Goal: Task Accomplishment & Management: Manage account settings

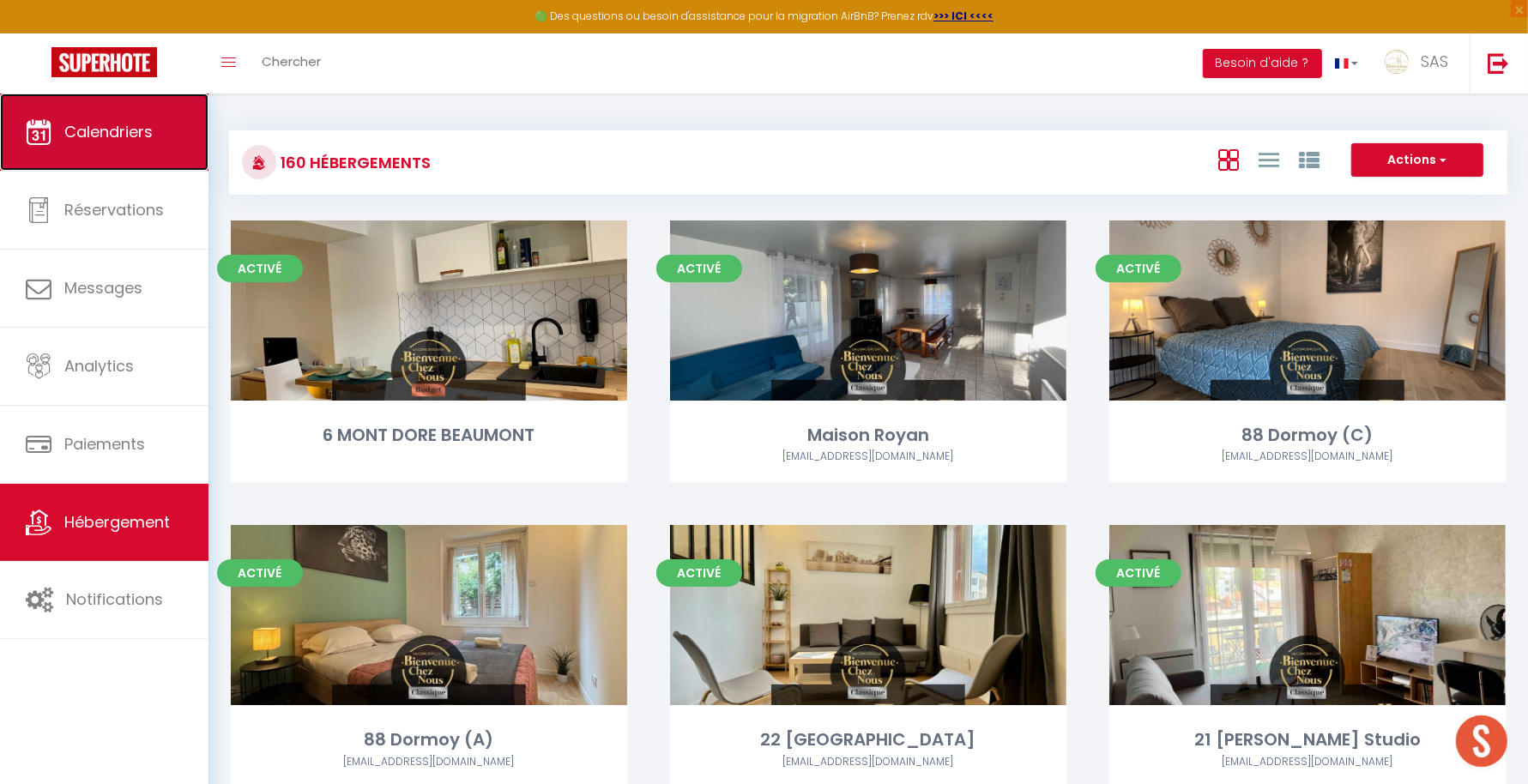
click at [127, 133] on span "Calendriers" at bounding box center [108, 131] width 89 height 21
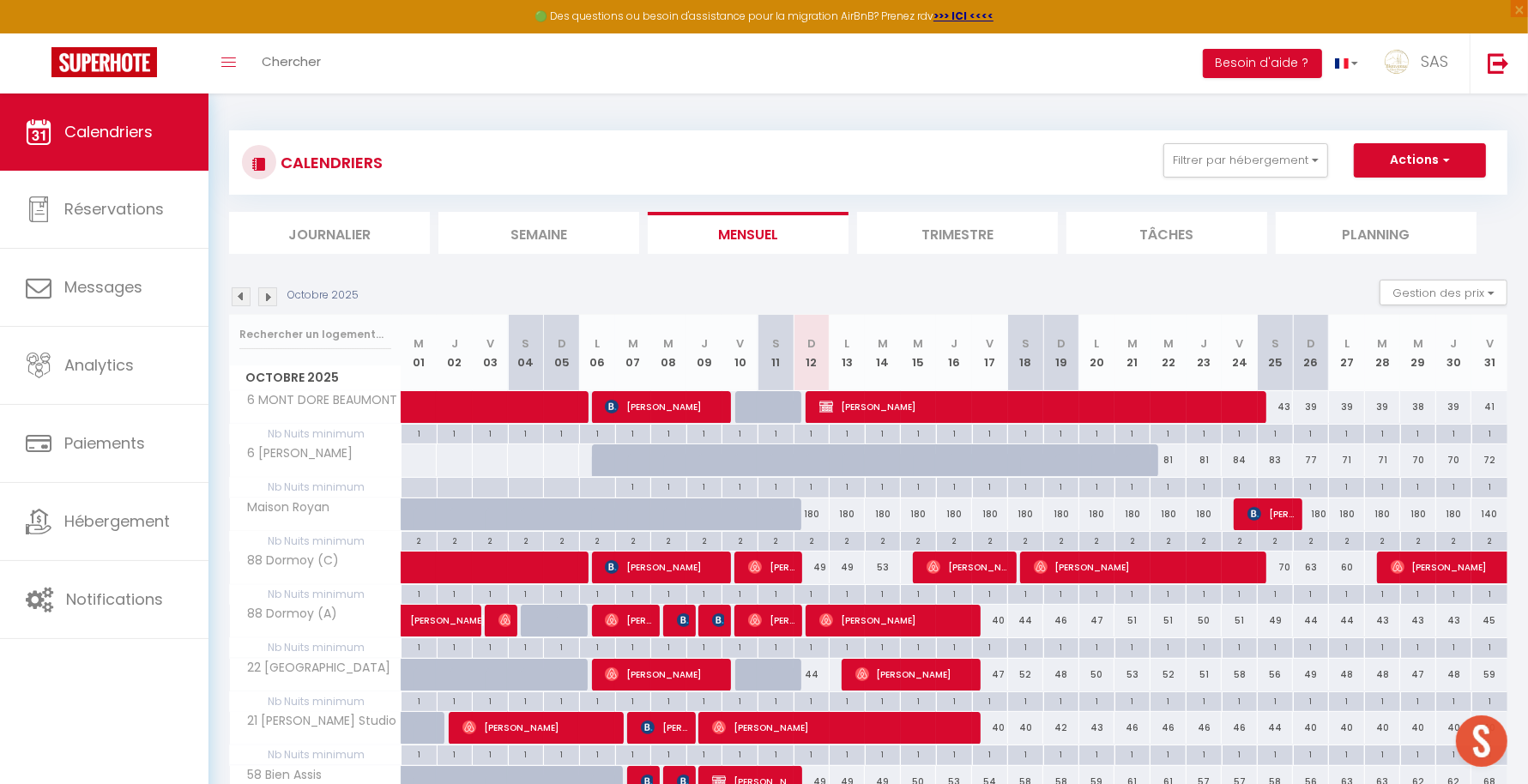
click at [1378, 219] on li "Planning" at bounding box center [1376, 233] width 200 height 42
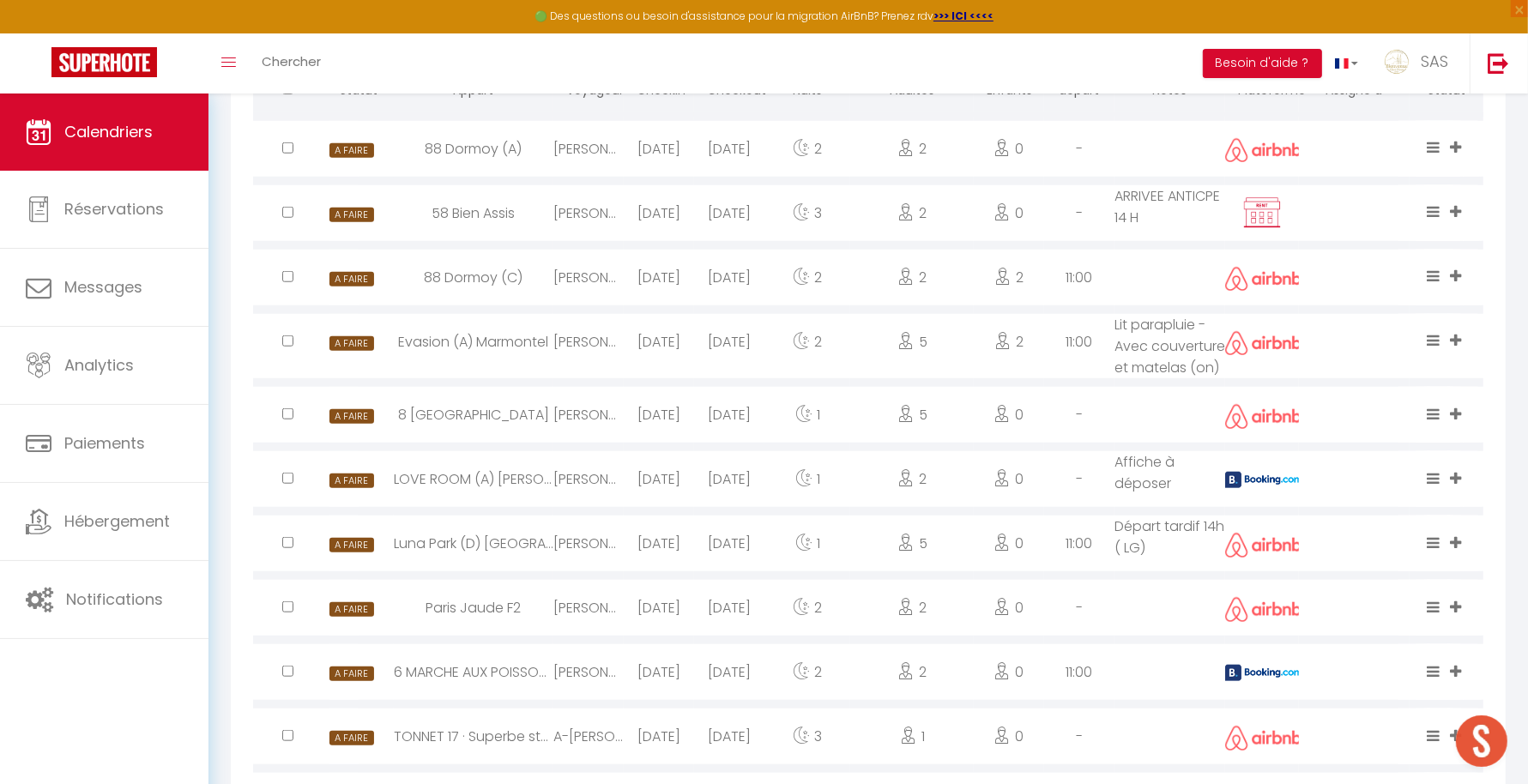
scroll to position [1311, 0]
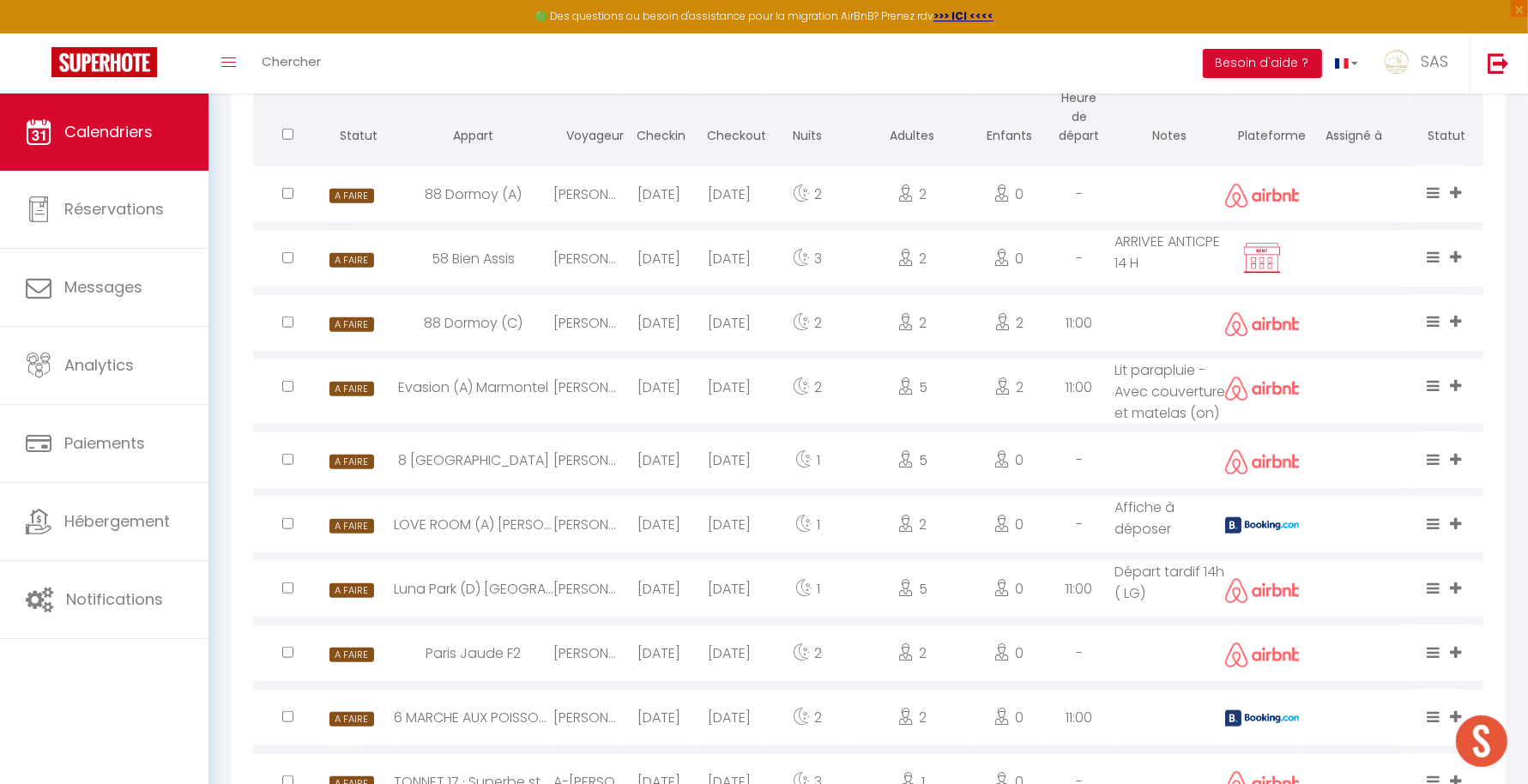
click at [1283, 533] on img at bounding box center [1264, 525] width 77 height 16
select select "0"
select select "1"
select select
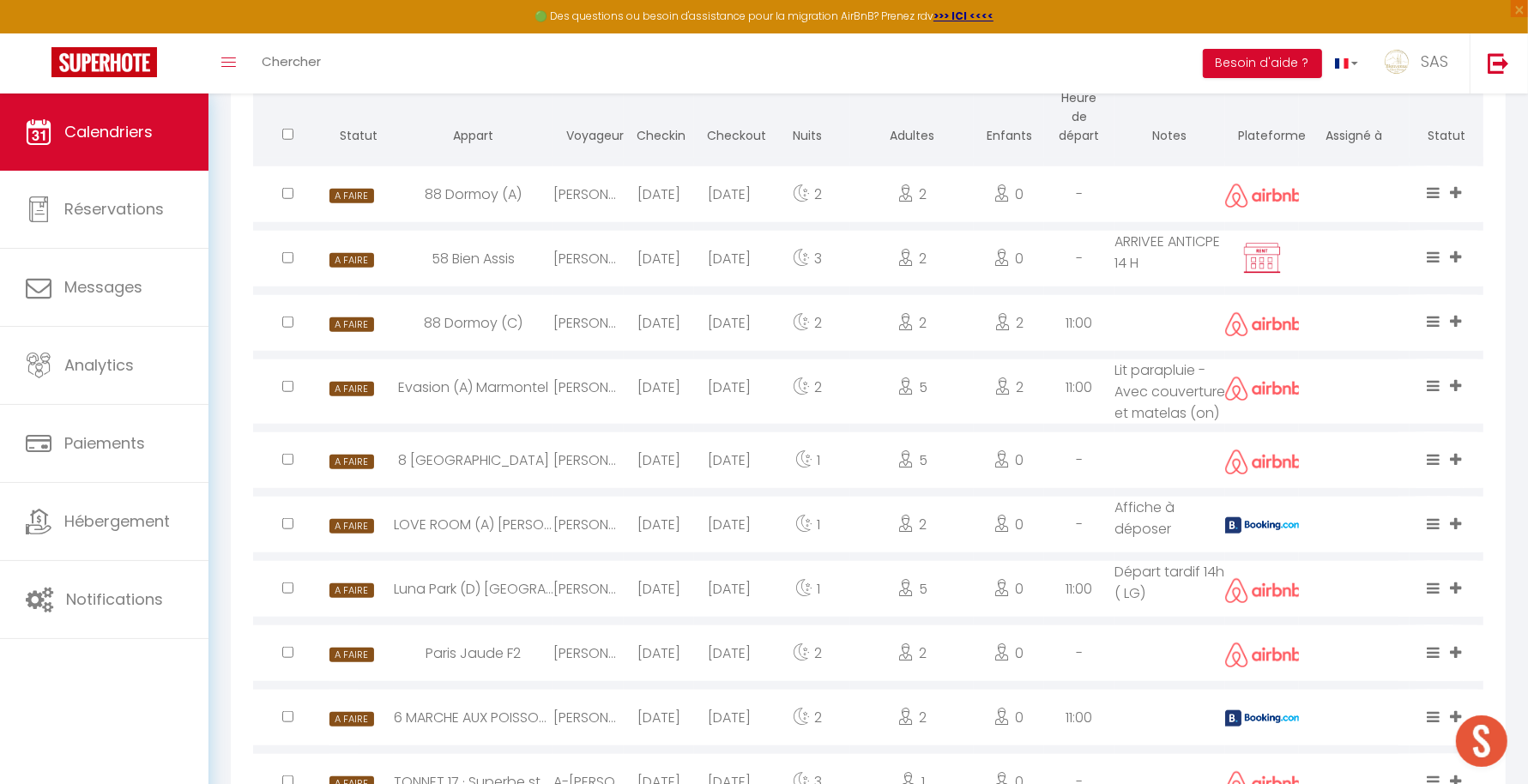
select select
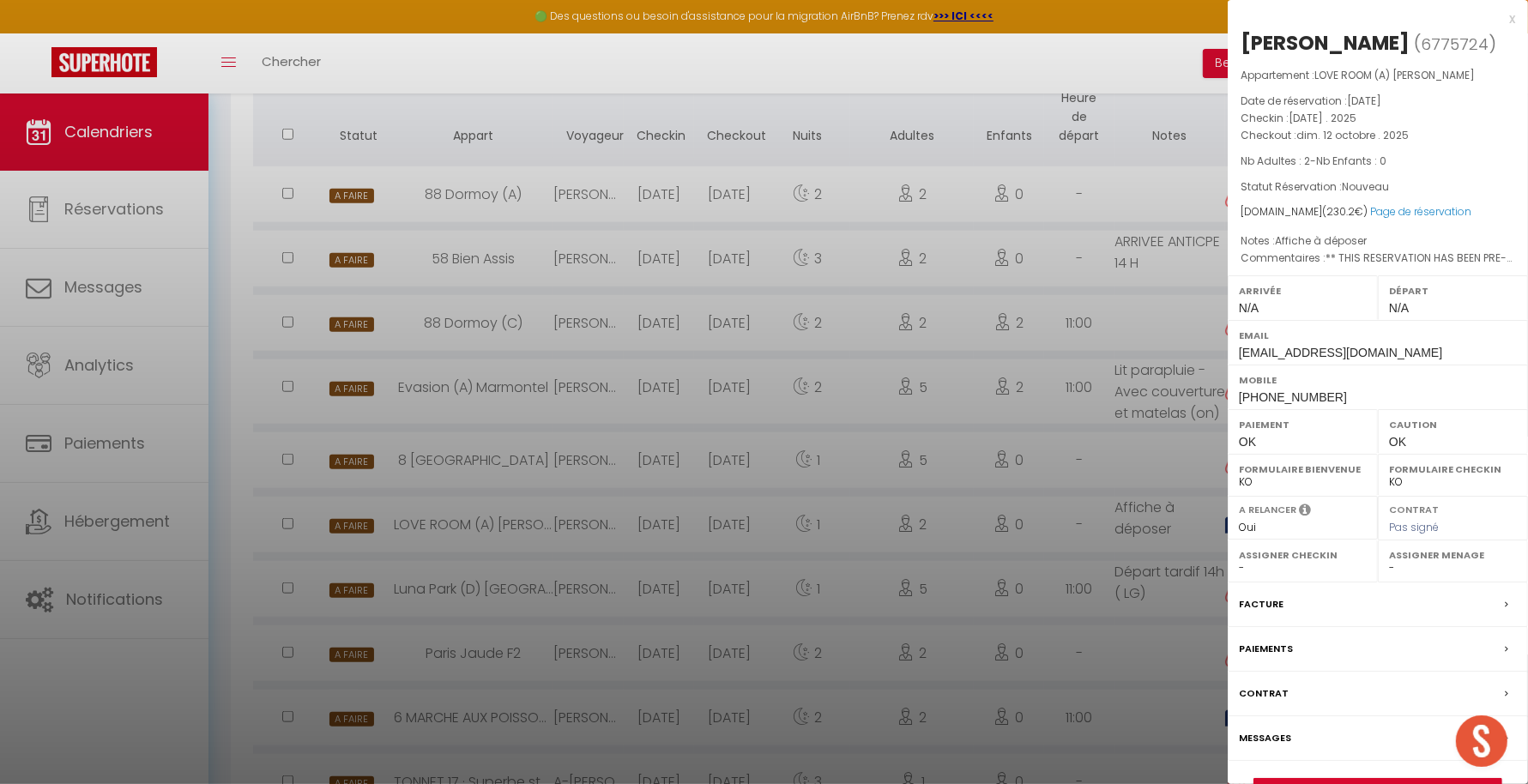
click at [1133, 585] on div at bounding box center [764, 392] width 1528 height 784
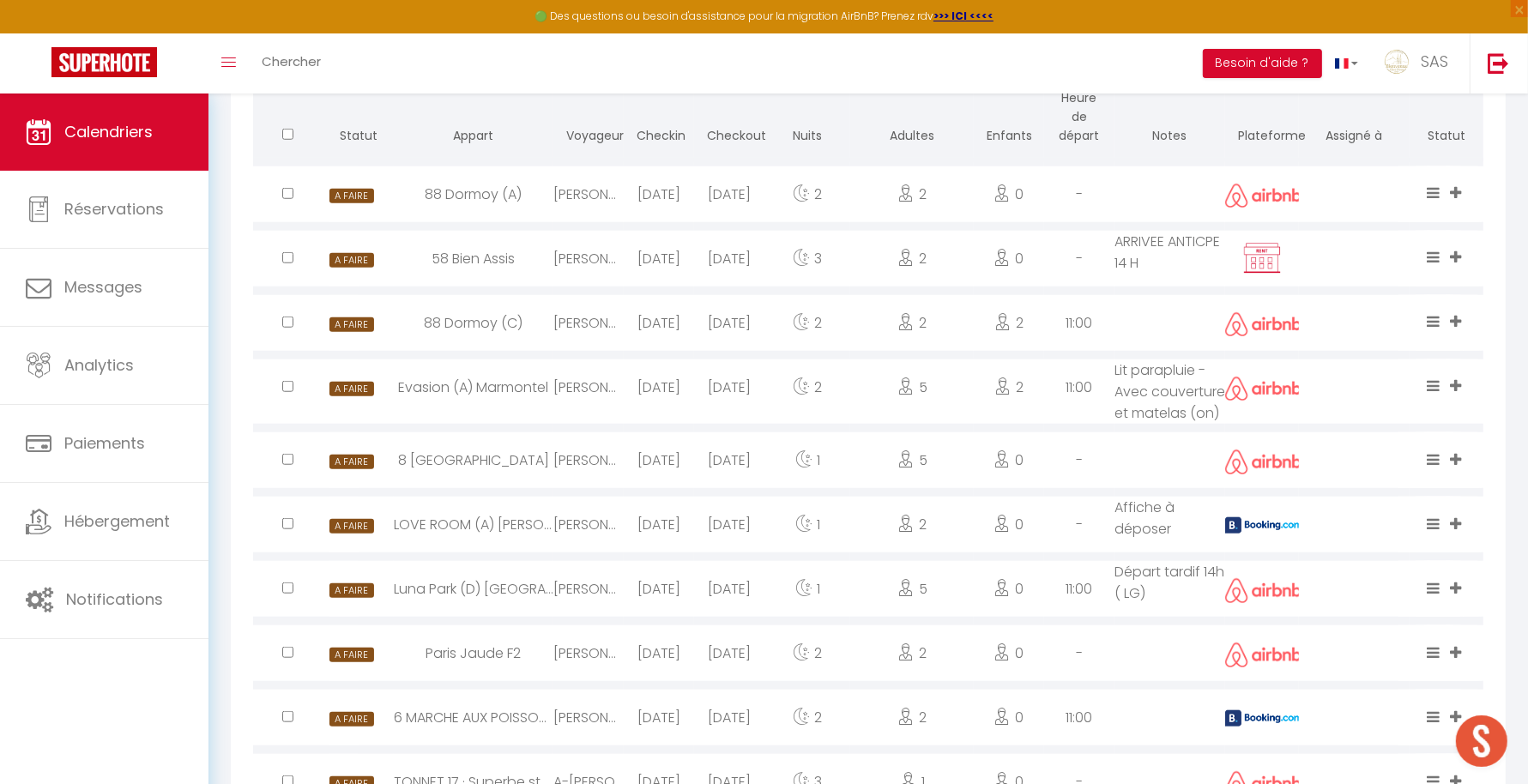
click at [1243, 726] on img at bounding box center [1264, 719] width 77 height 16
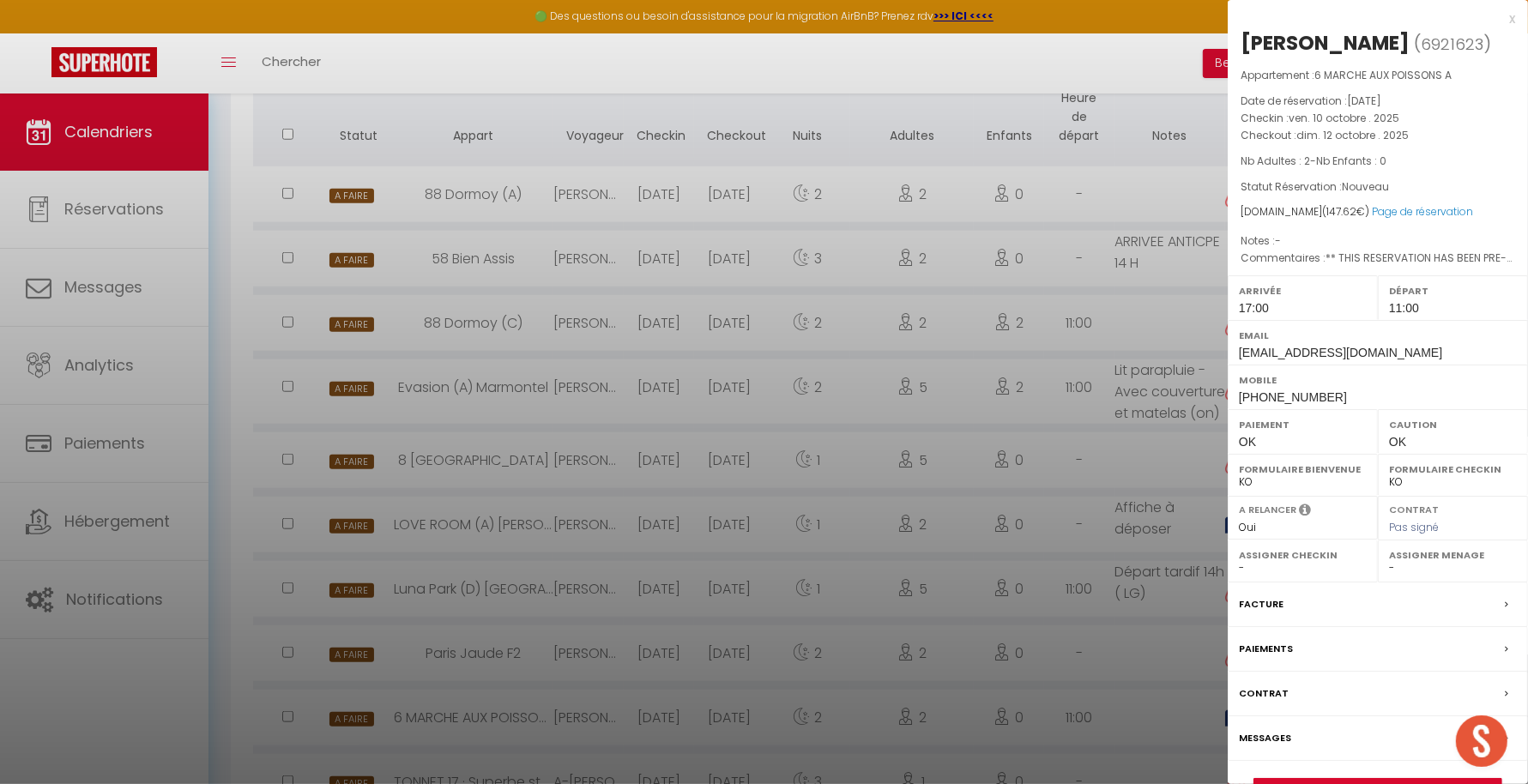
click at [1060, 717] on div at bounding box center [764, 392] width 1528 height 784
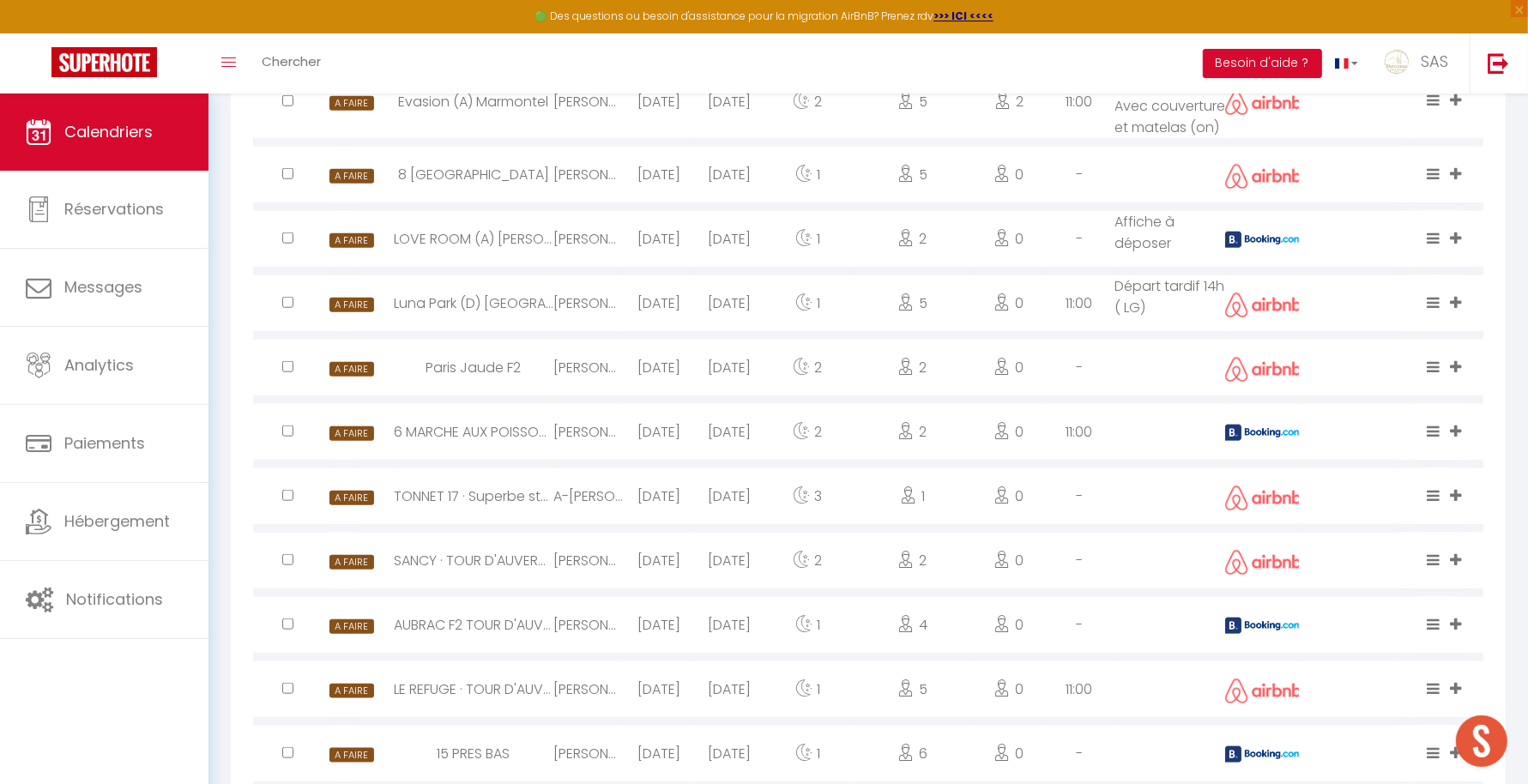
scroll to position [1671, 0]
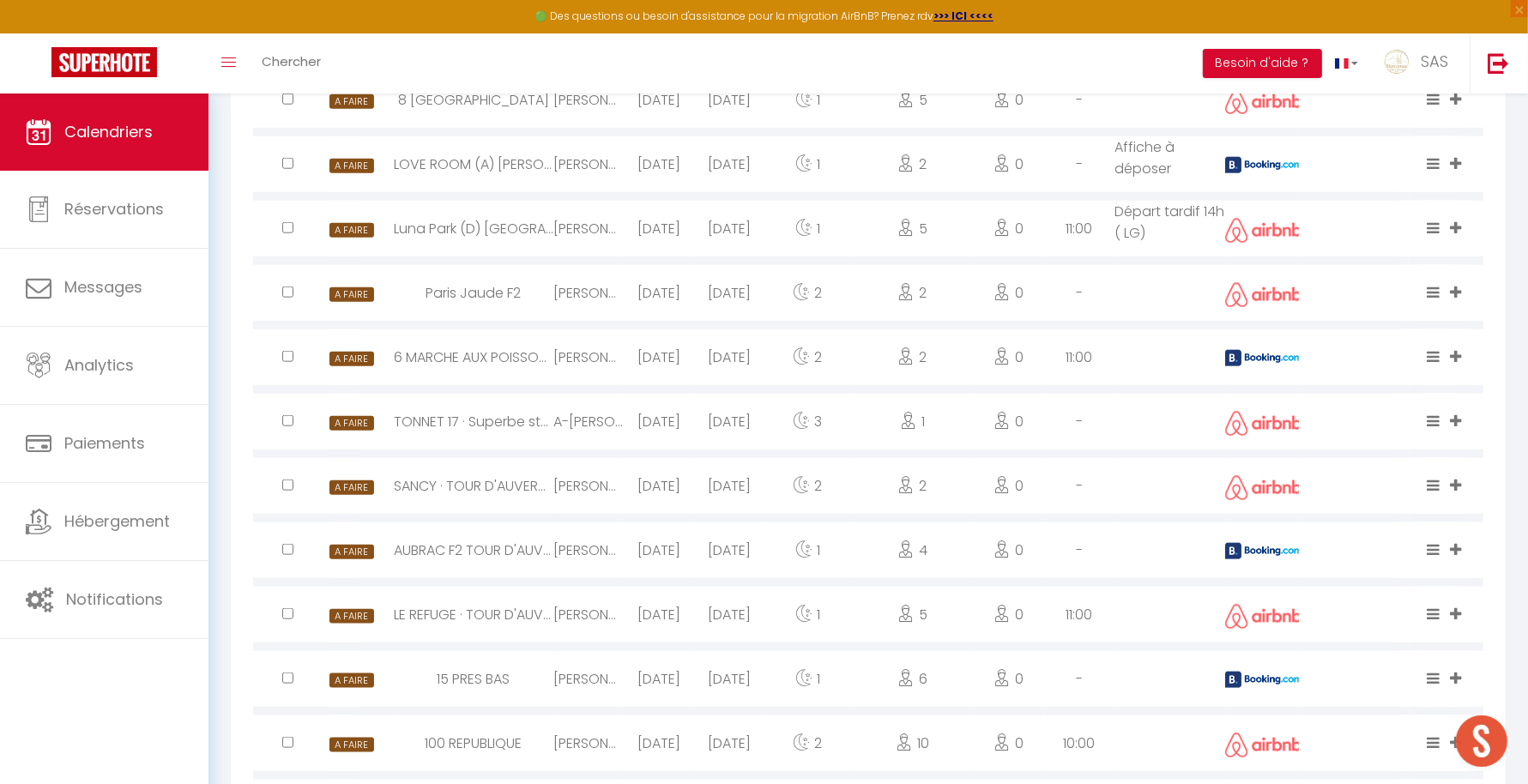
click at [1255, 559] on img at bounding box center [1264, 552] width 77 height 16
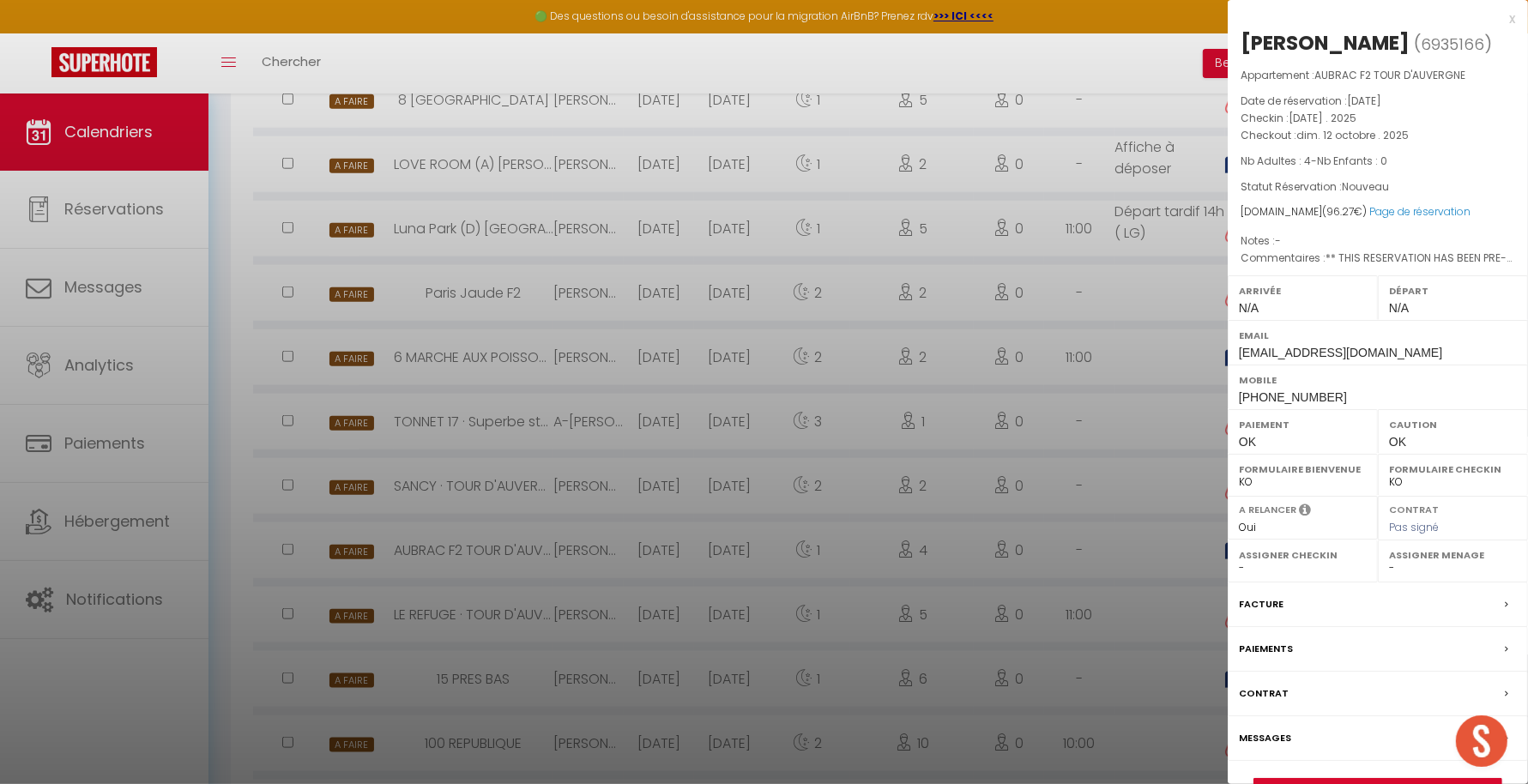
click at [1055, 596] on div at bounding box center [764, 392] width 1528 height 784
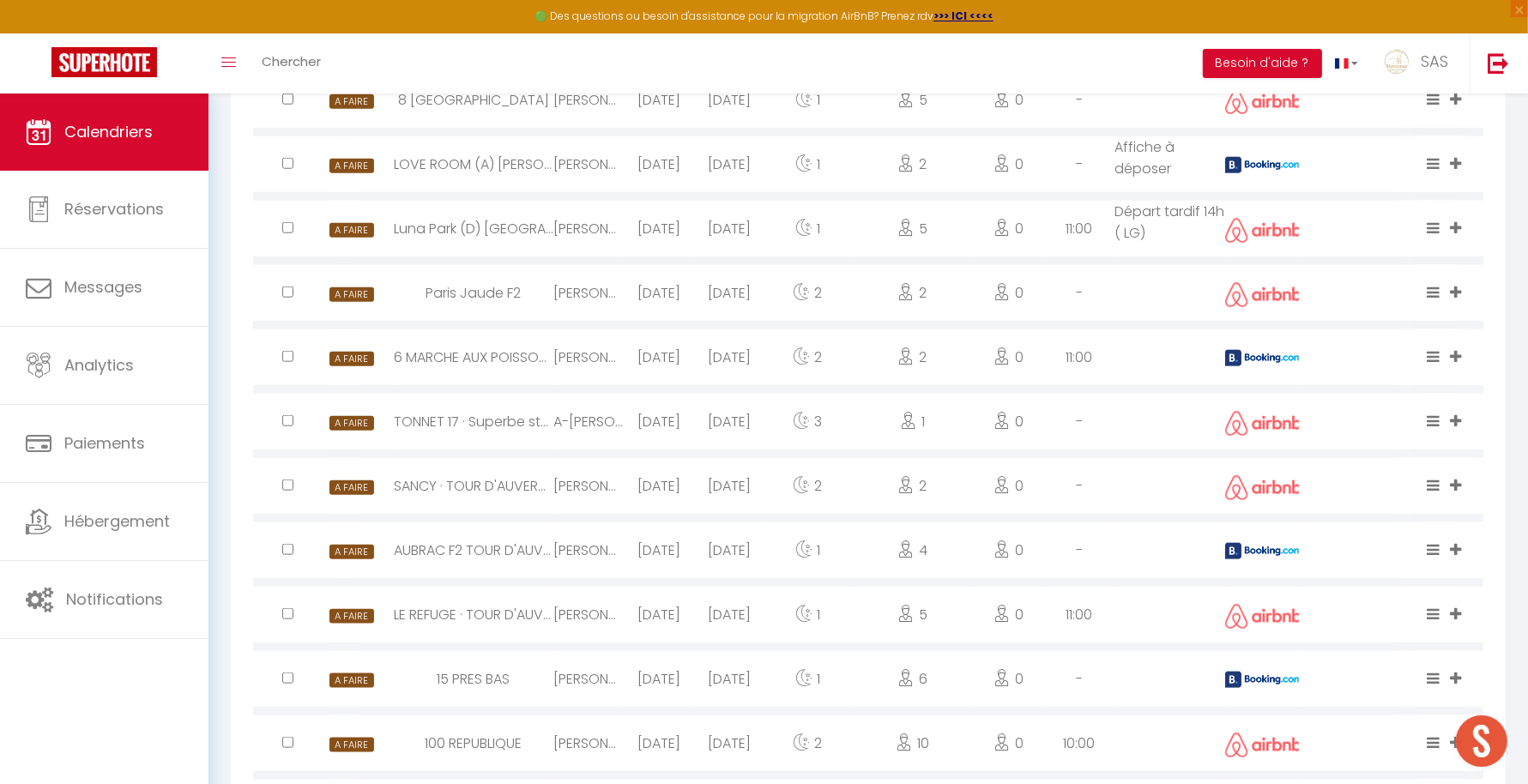
click at [1252, 688] on img at bounding box center [1264, 680] width 77 height 16
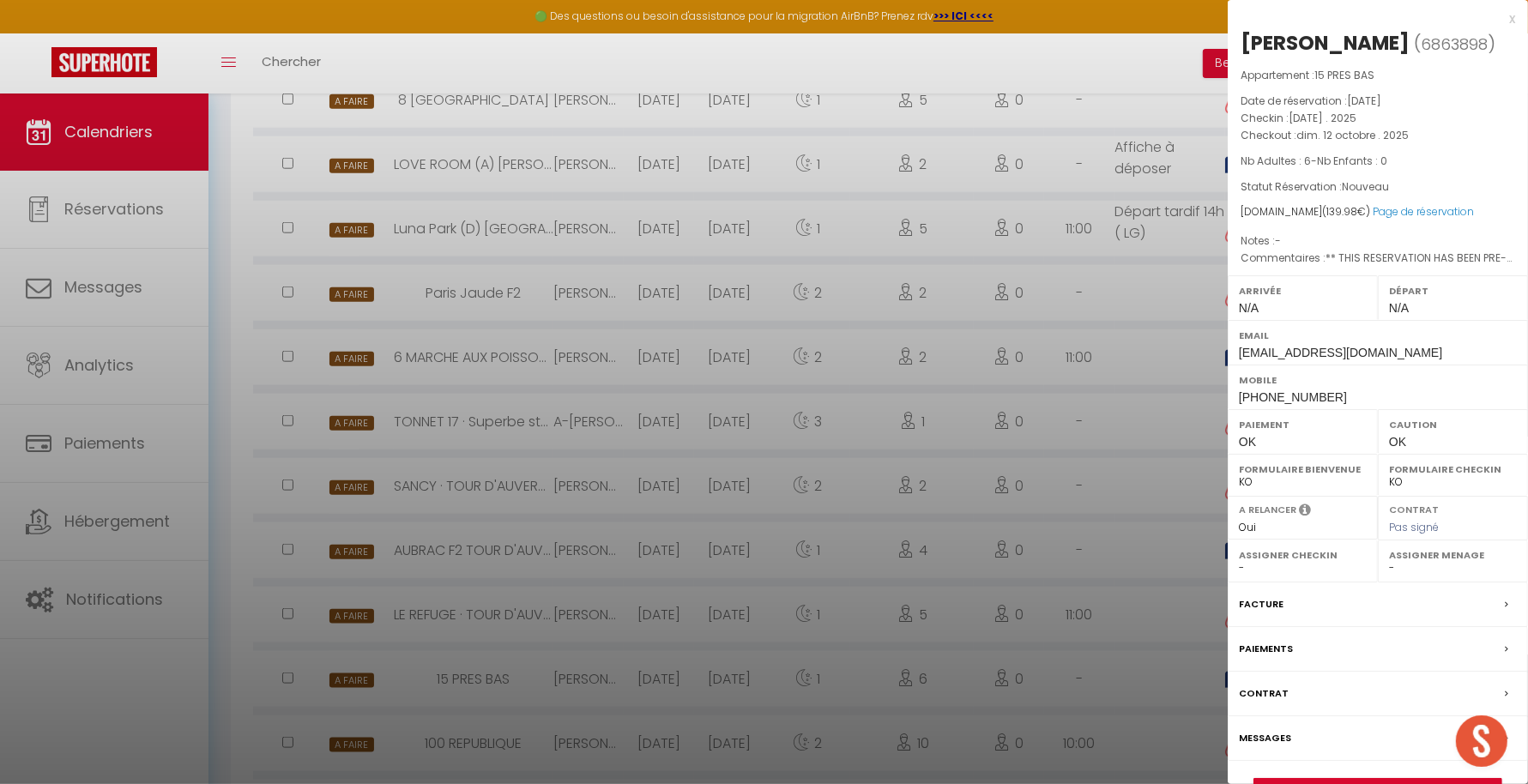
click at [1056, 693] on div at bounding box center [764, 392] width 1528 height 784
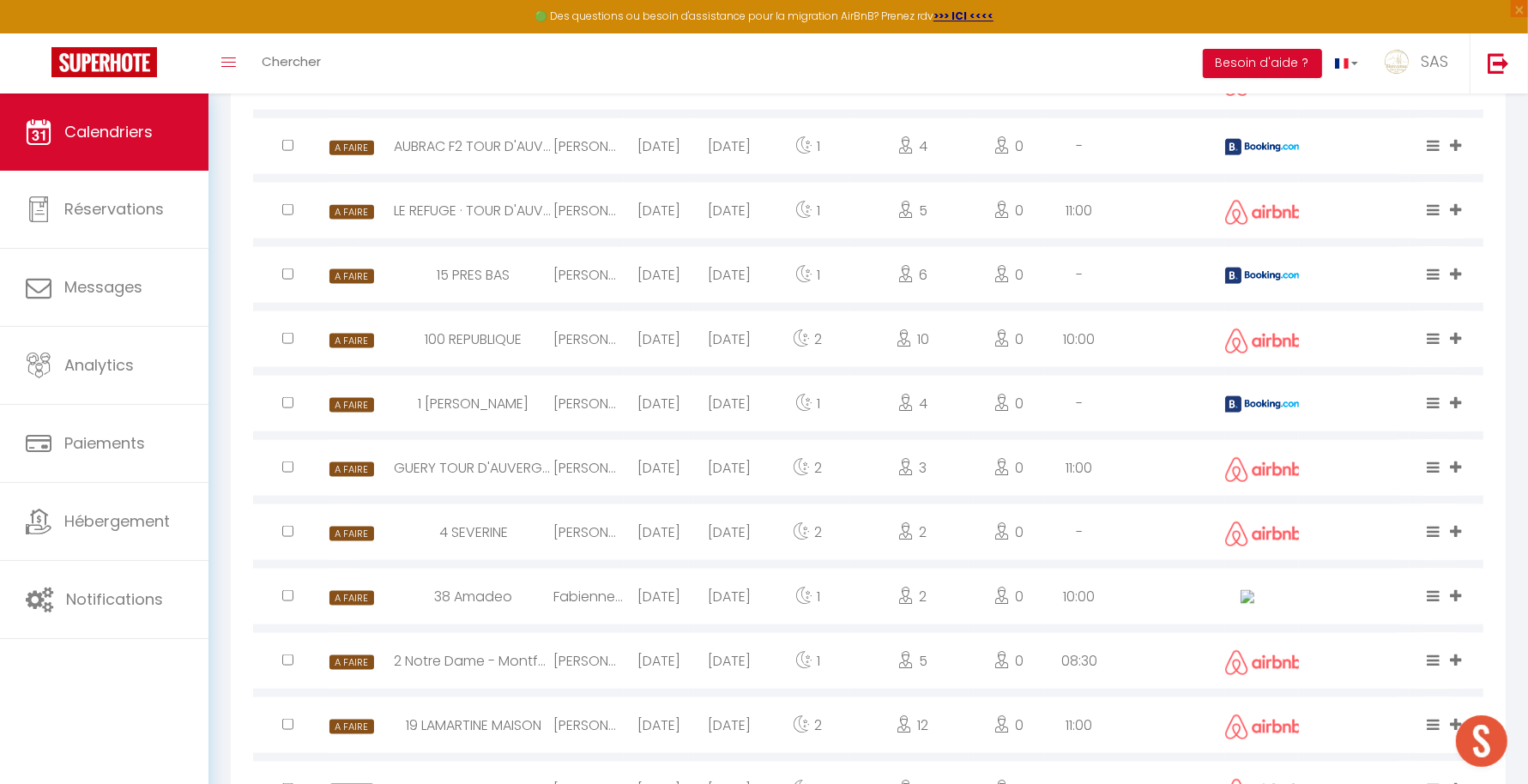
scroll to position [2129, 0]
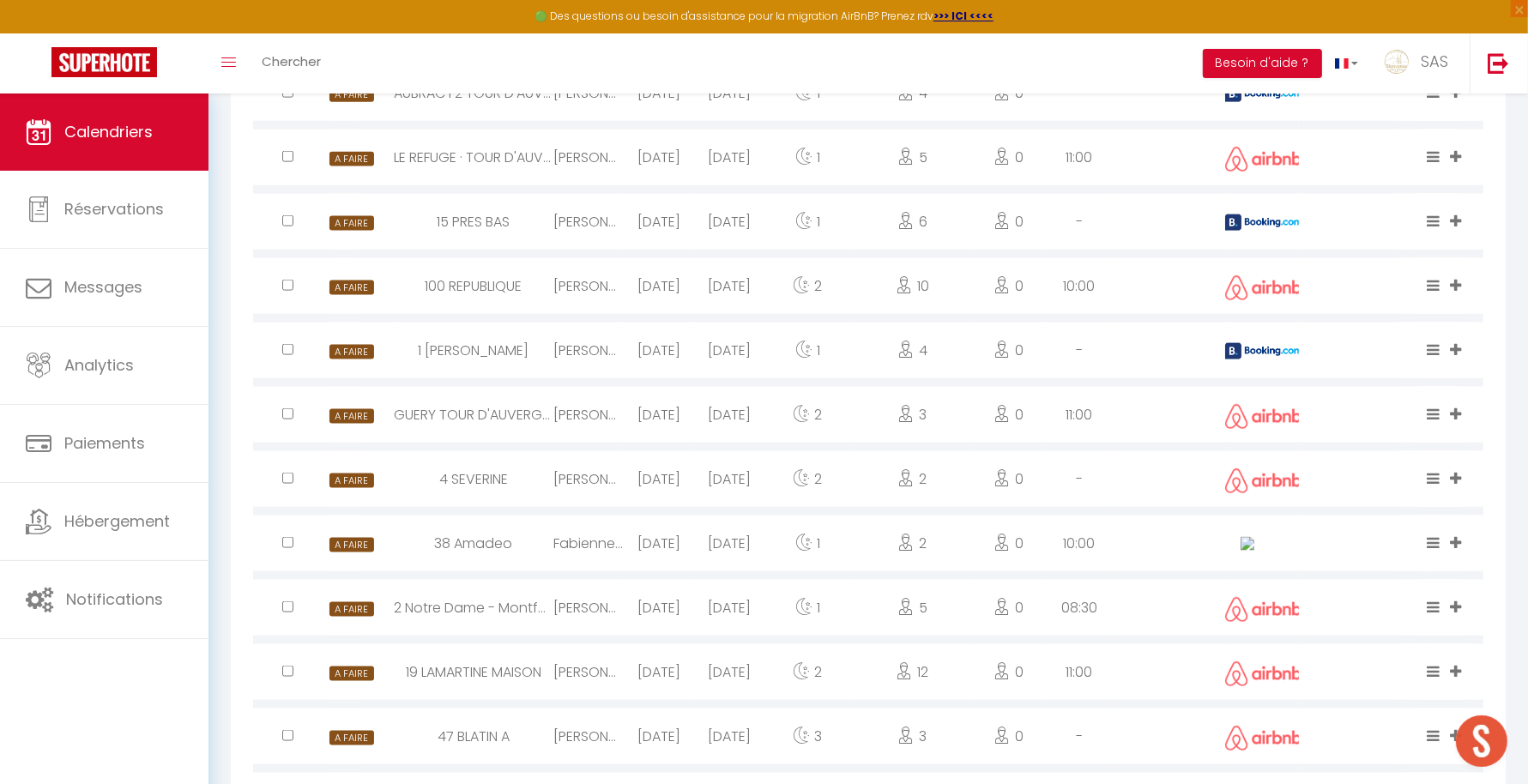
click at [1243, 360] on img at bounding box center [1264, 351] width 77 height 16
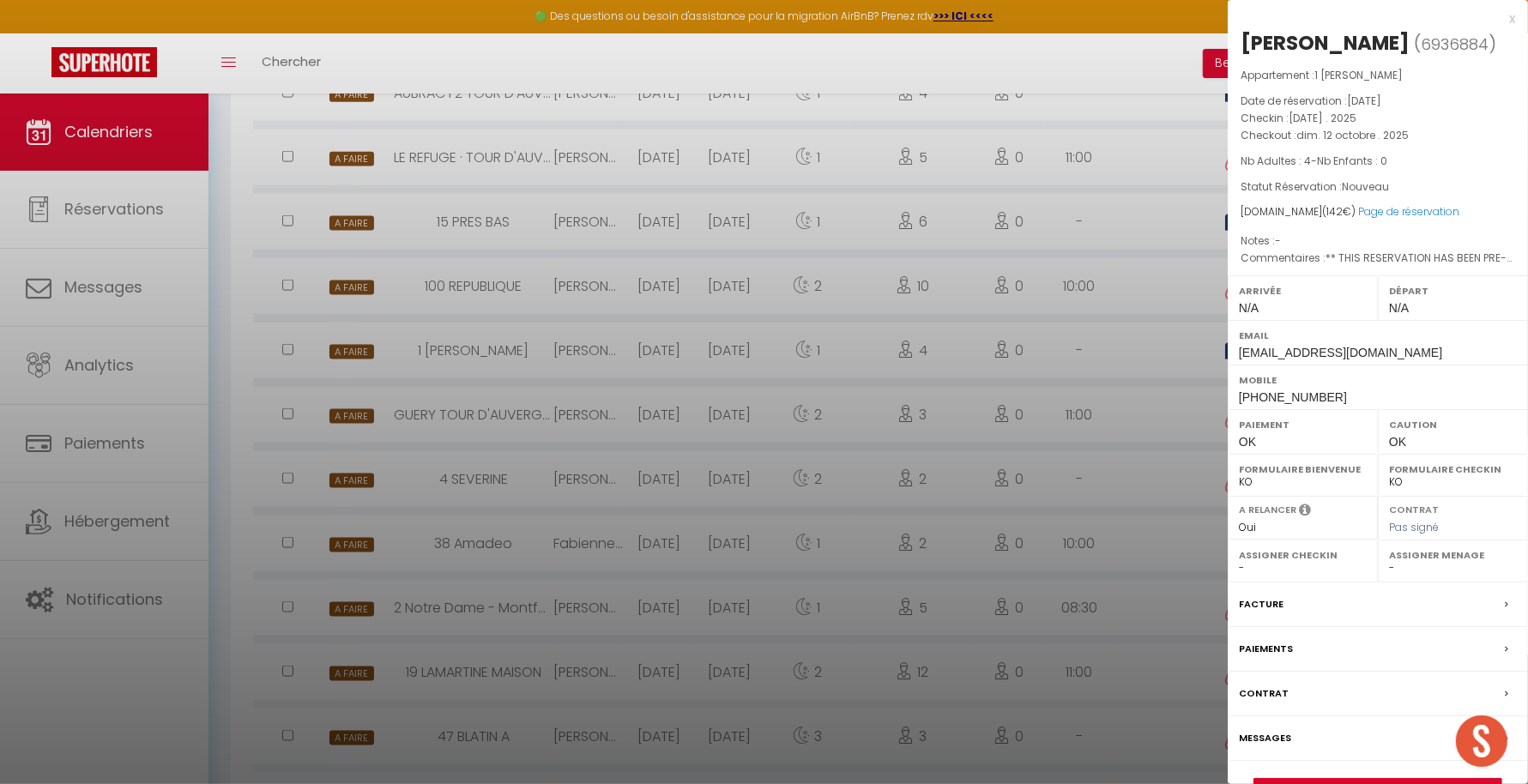
click at [1118, 437] on div at bounding box center [764, 392] width 1528 height 784
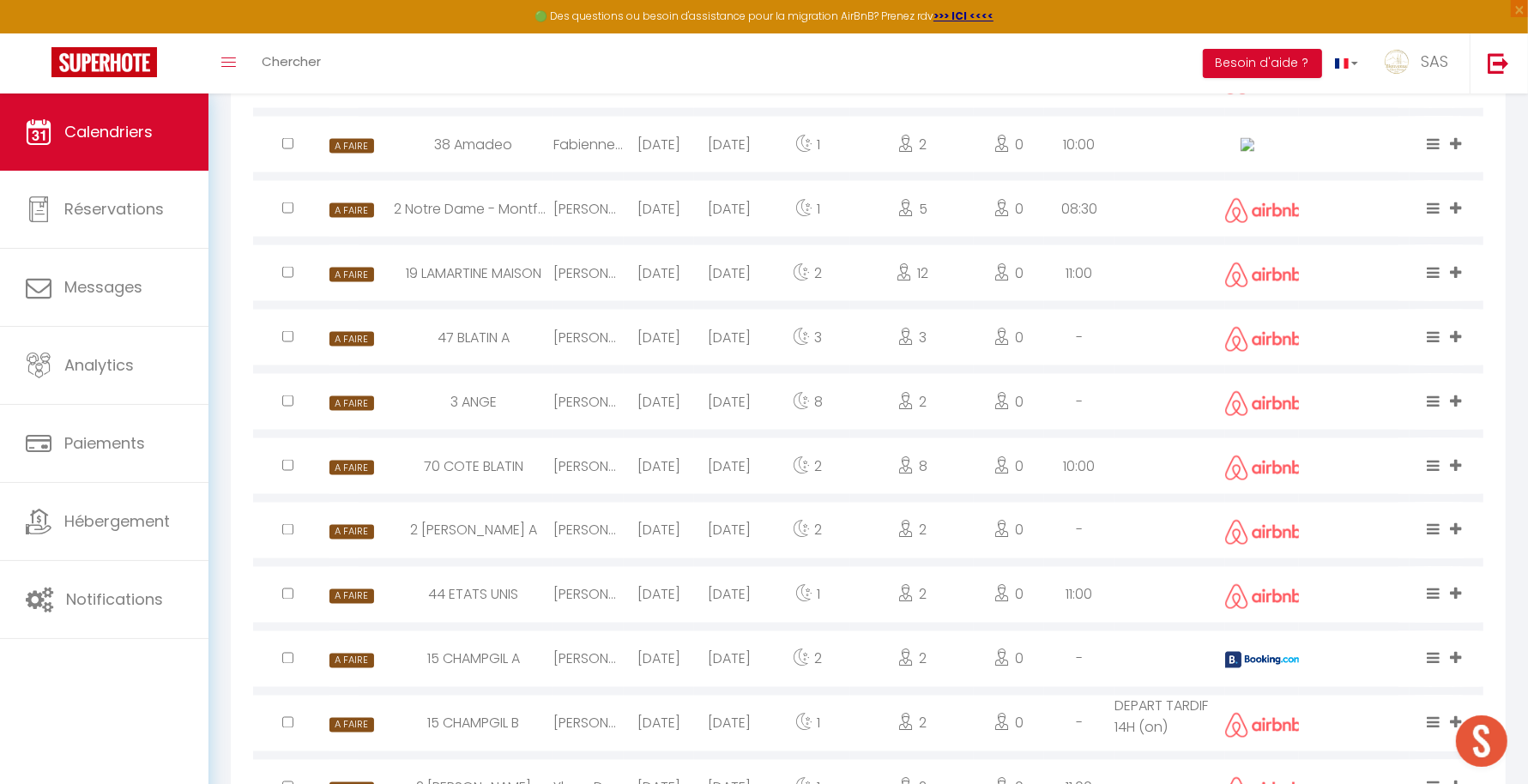
scroll to position [2583, 0]
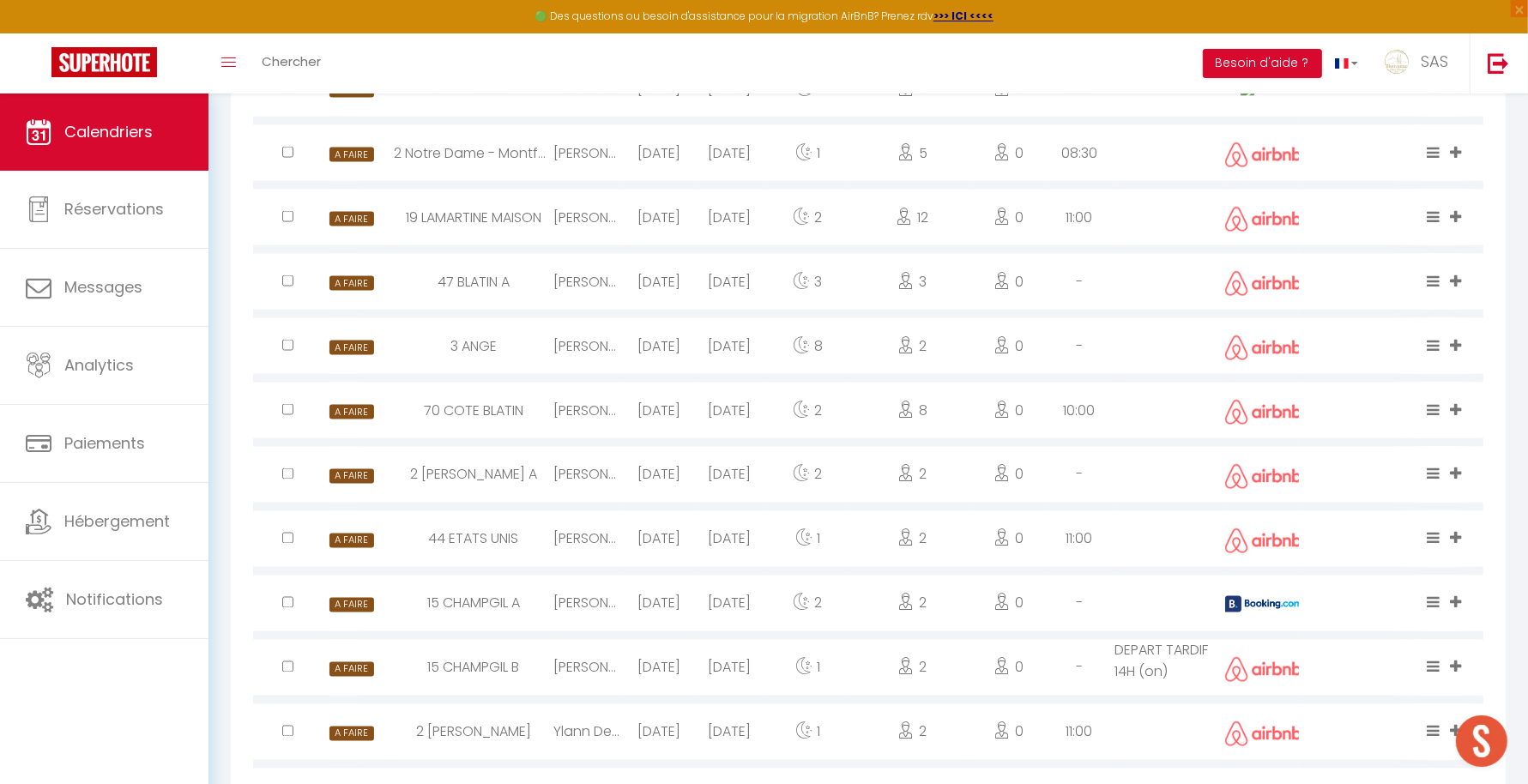
click at [1272, 613] on img at bounding box center [1264, 605] width 77 height 16
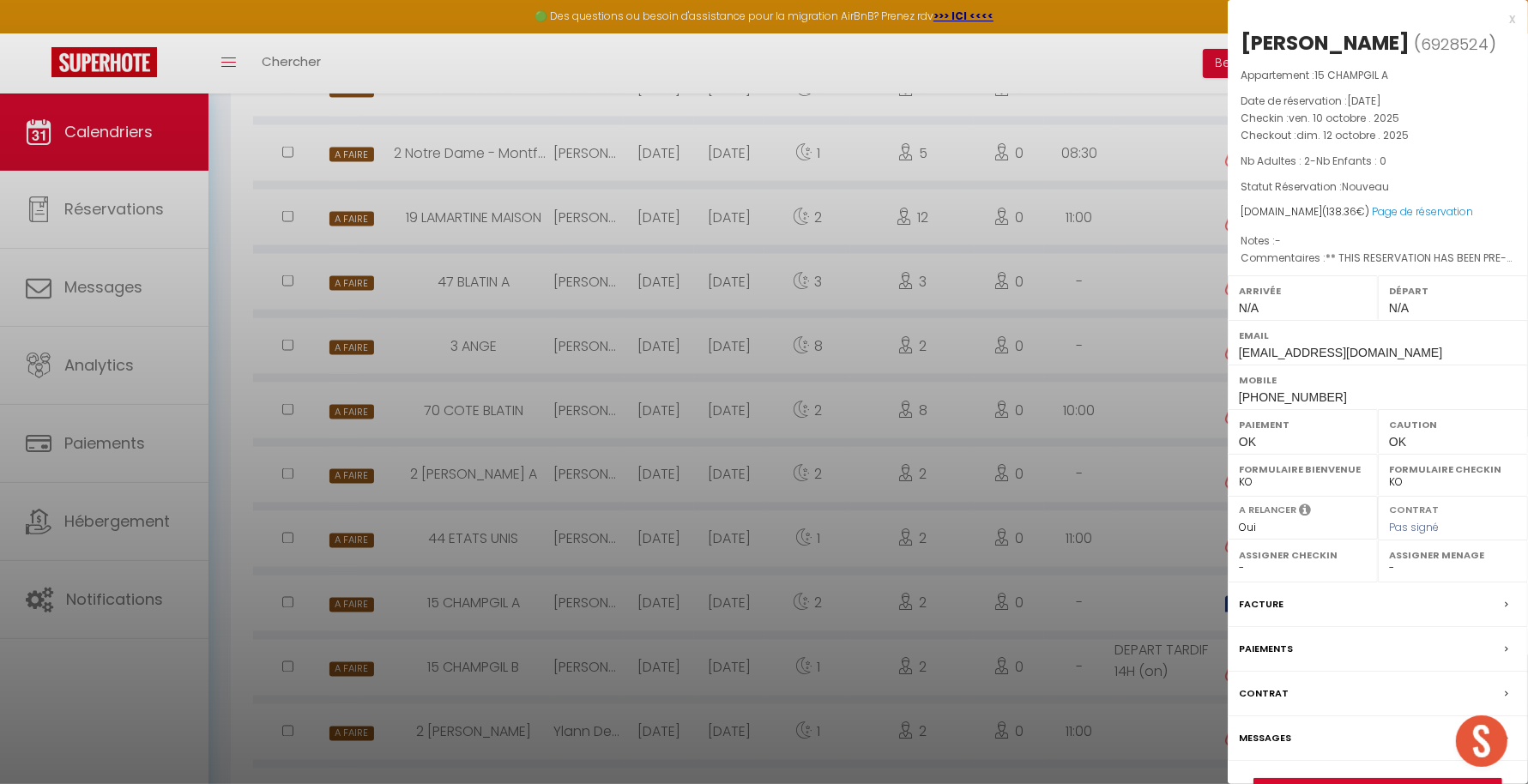
click at [1093, 610] on div at bounding box center [764, 392] width 1528 height 784
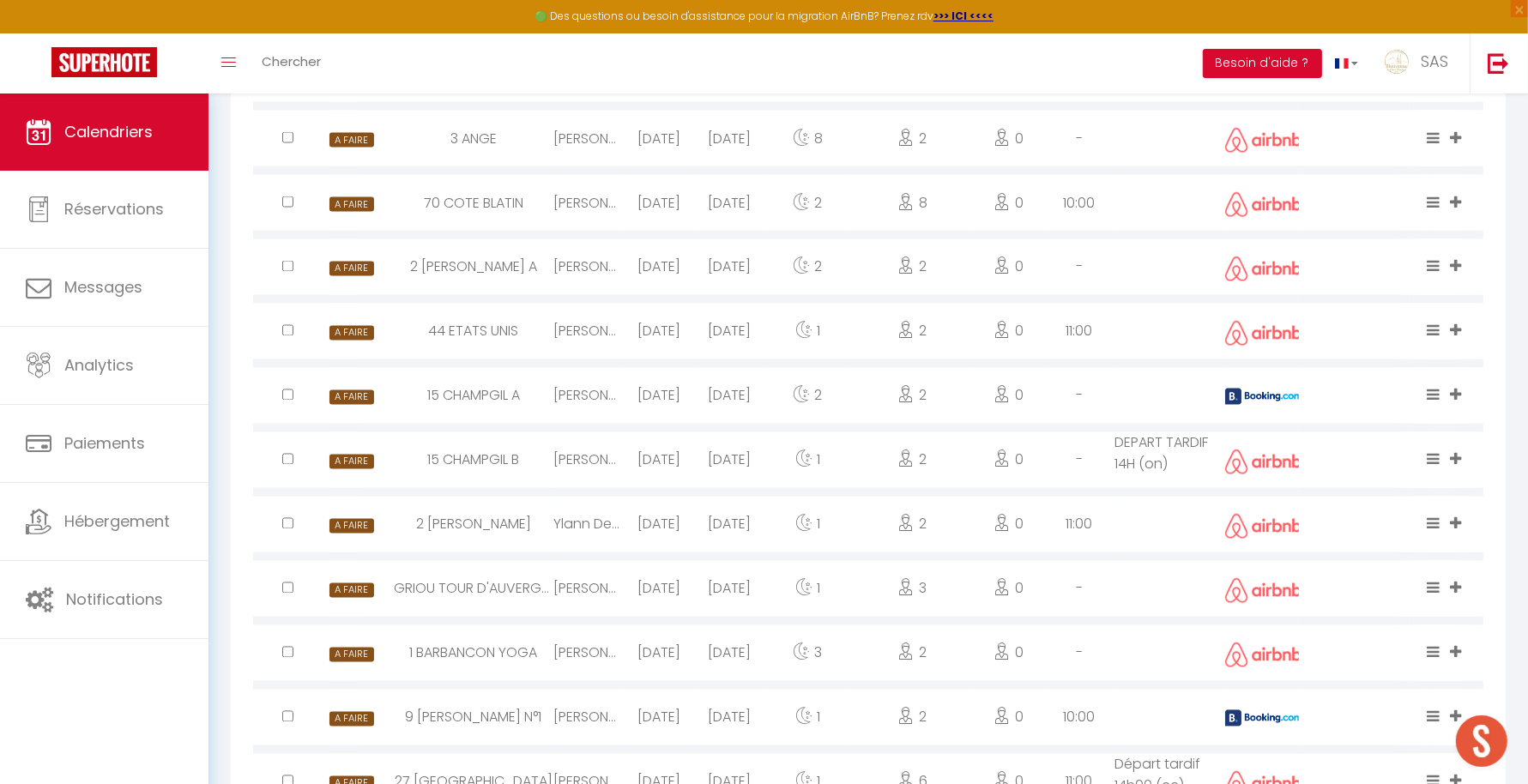
scroll to position [2848, 0]
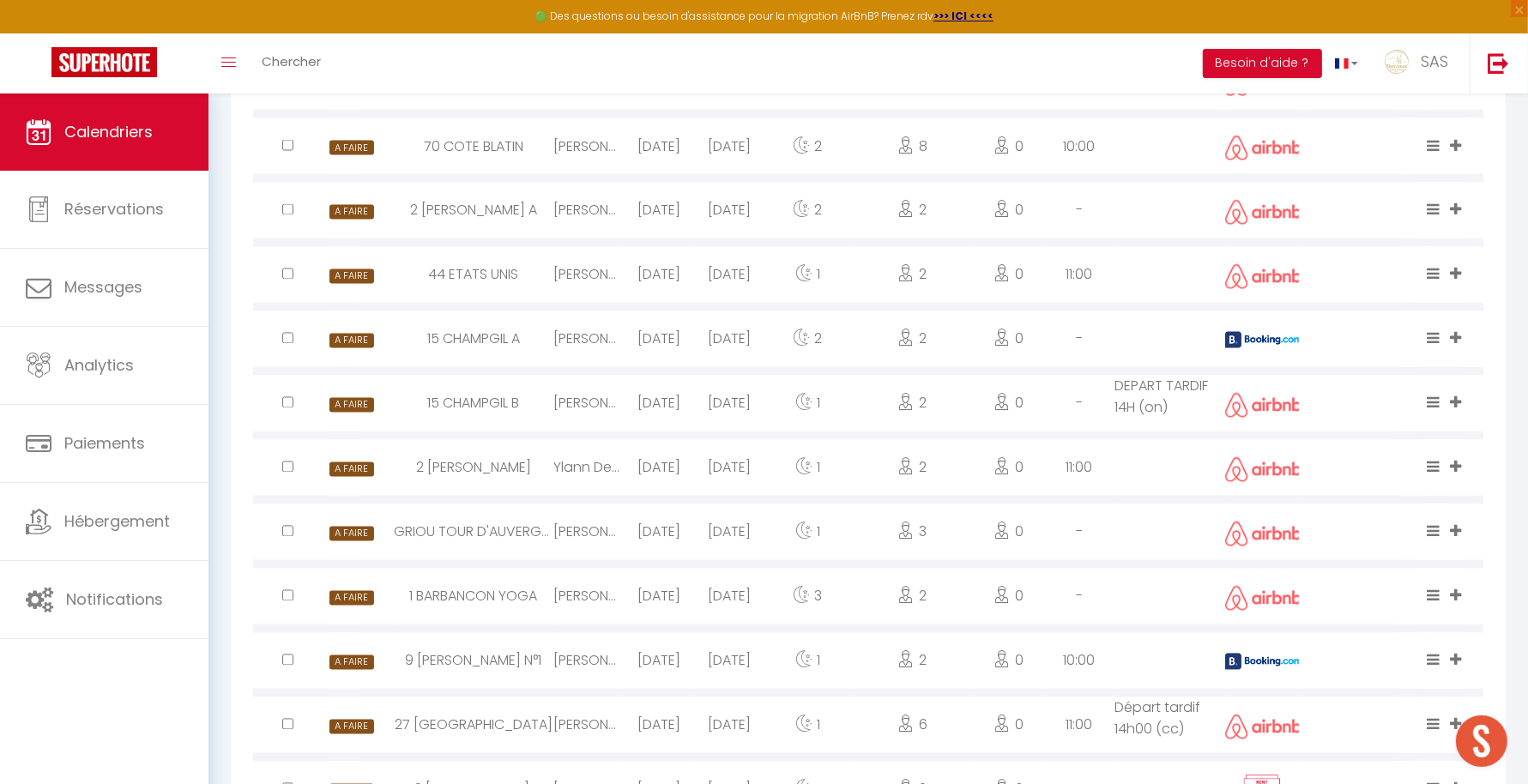
click at [1275, 670] on img at bounding box center [1264, 662] width 77 height 16
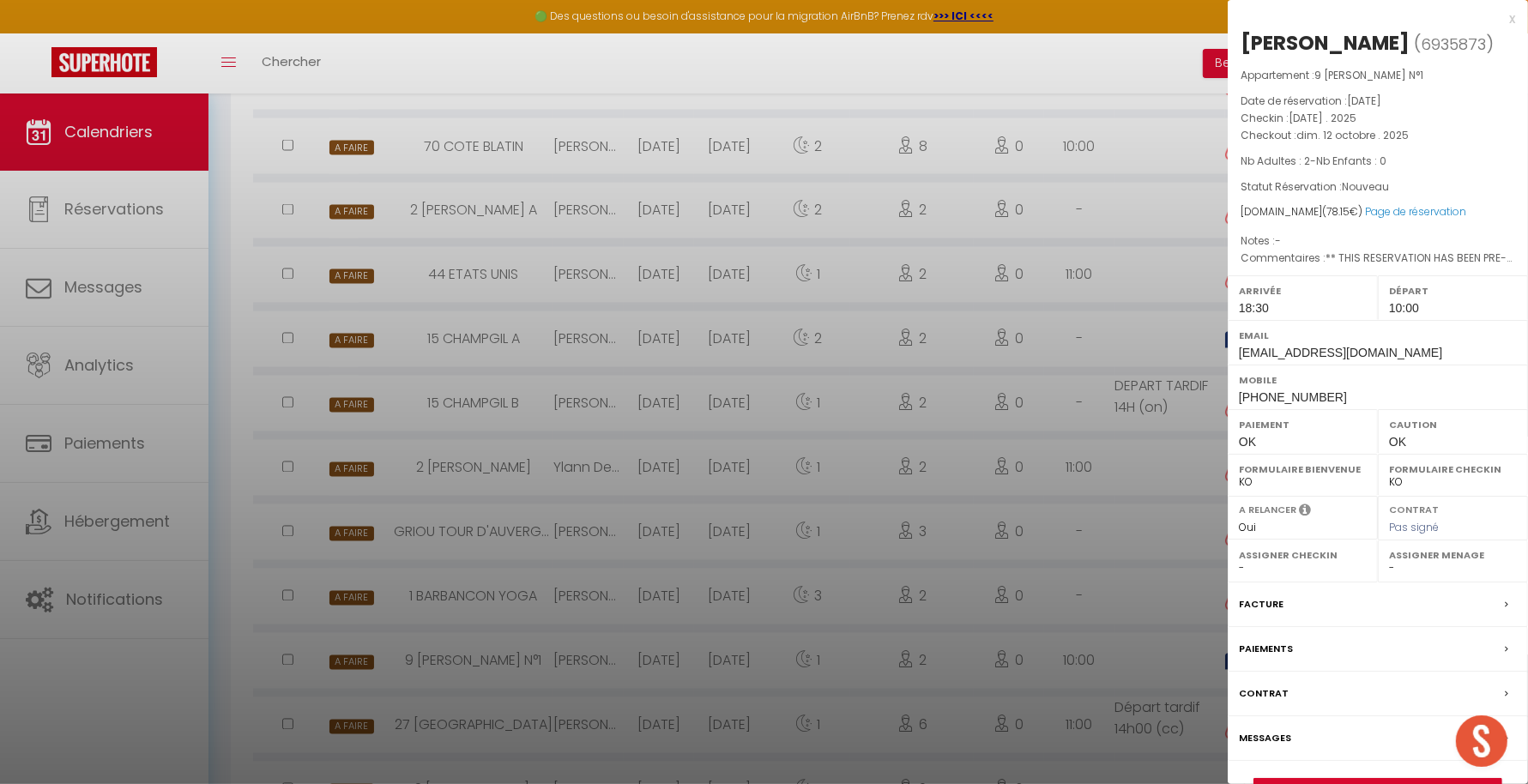
click at [1134, 660] on div at bounding box center [764, 392] width 1528 height 784
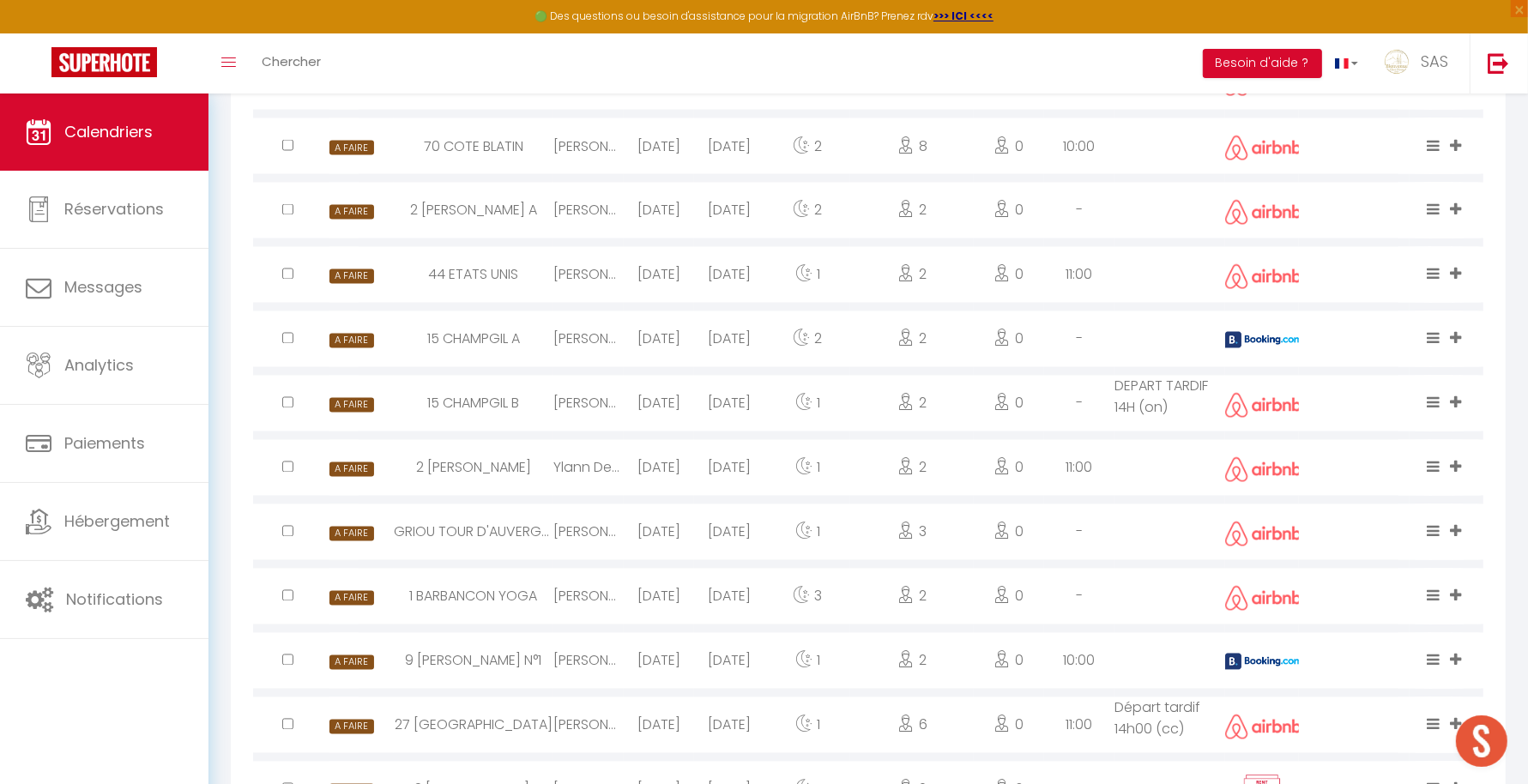
scroll to position [2957, 0]
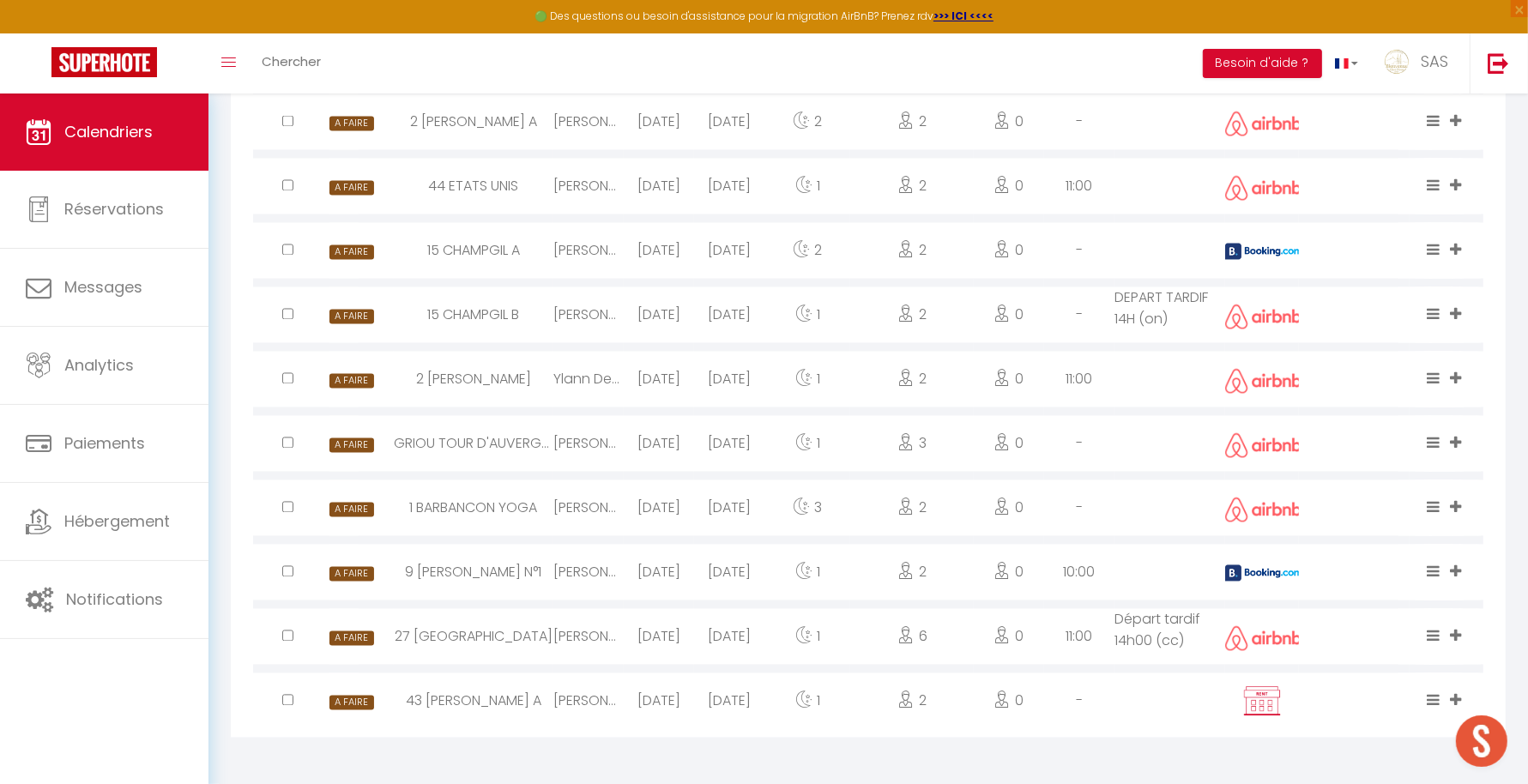
click at [1262, 708] on img at bounding box center [1262, 702] width 43 height 33
select select "0"
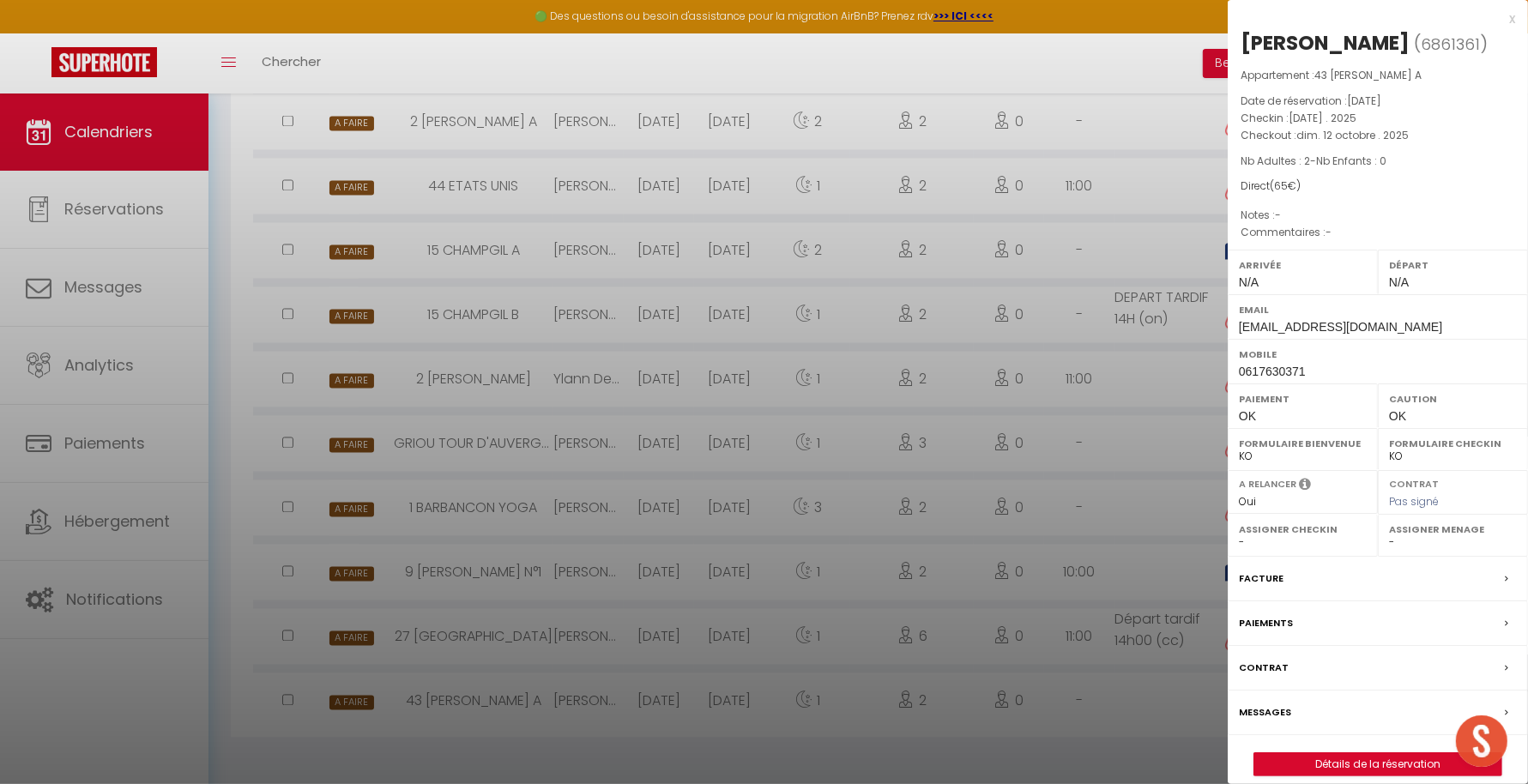
click at [1044, 711] on div at bounding box center [764, 392] width 1528 height 784
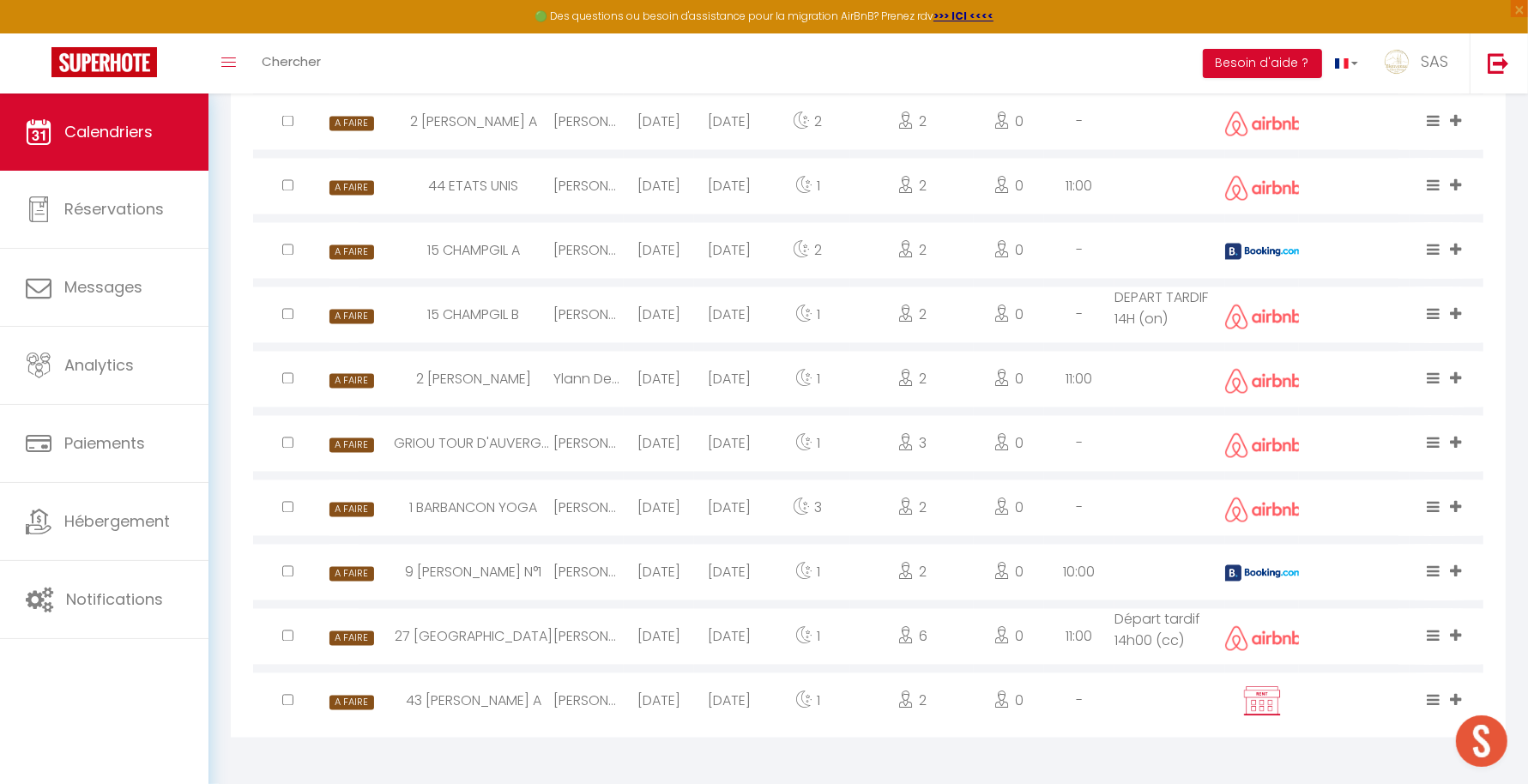
click at [482, 194] on div "44 ETATS UNIS" at bounding box center [473, 186] width 159 height 56
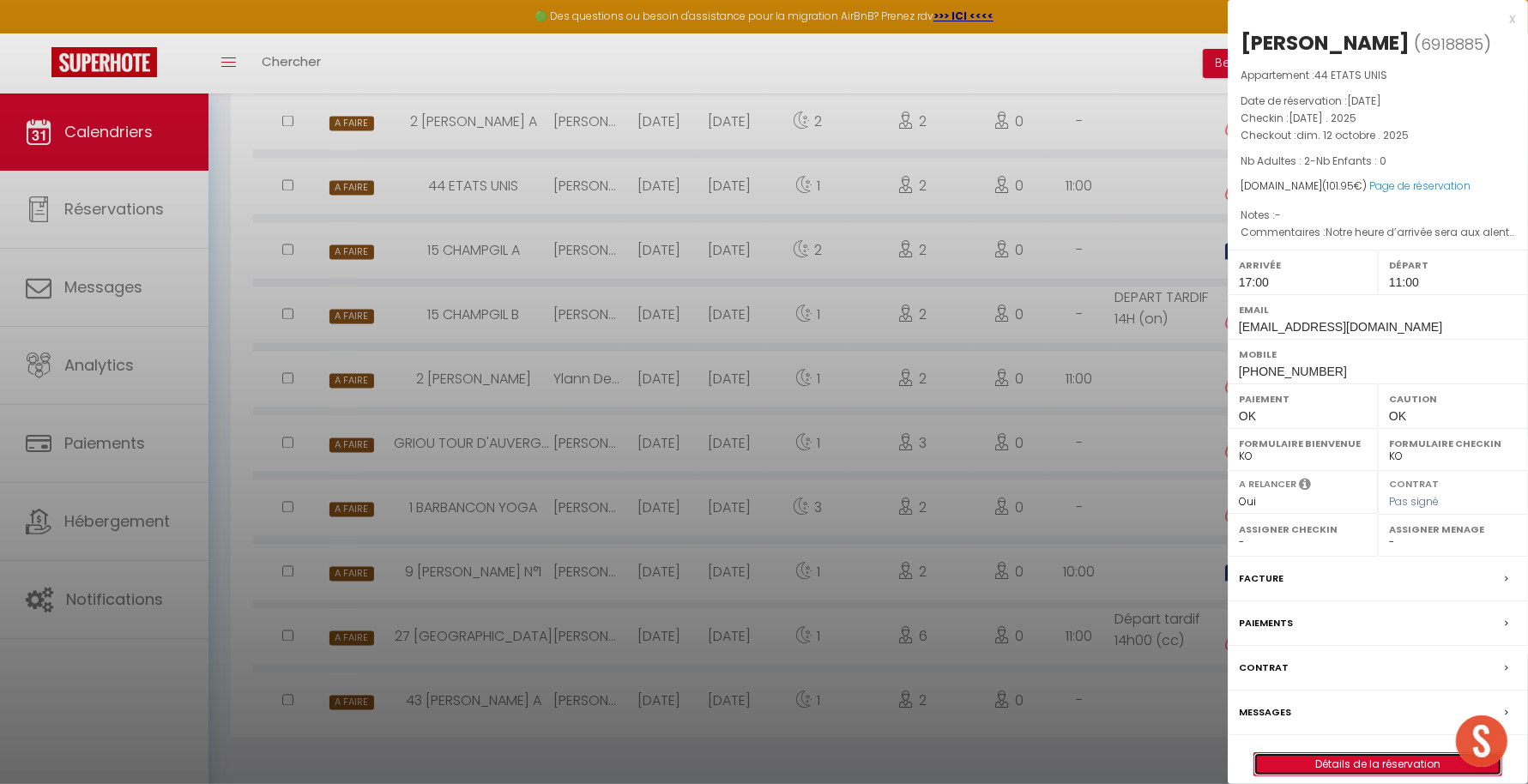
click at [1326, 759] on link "Détails de la réservation" at bounding box center [1378, 764] width 247 height 22
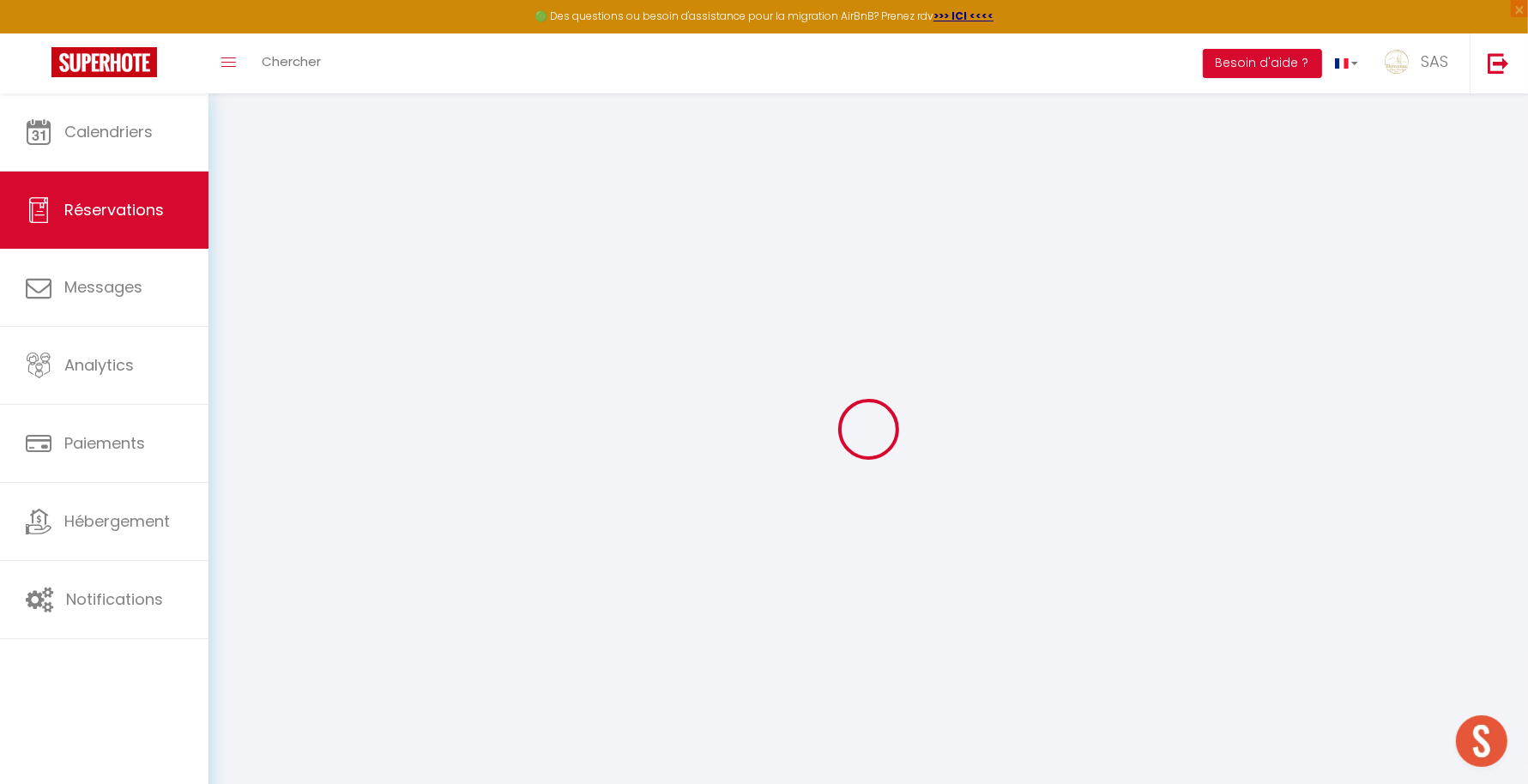
select select
select select "15"
checkbox input "false"
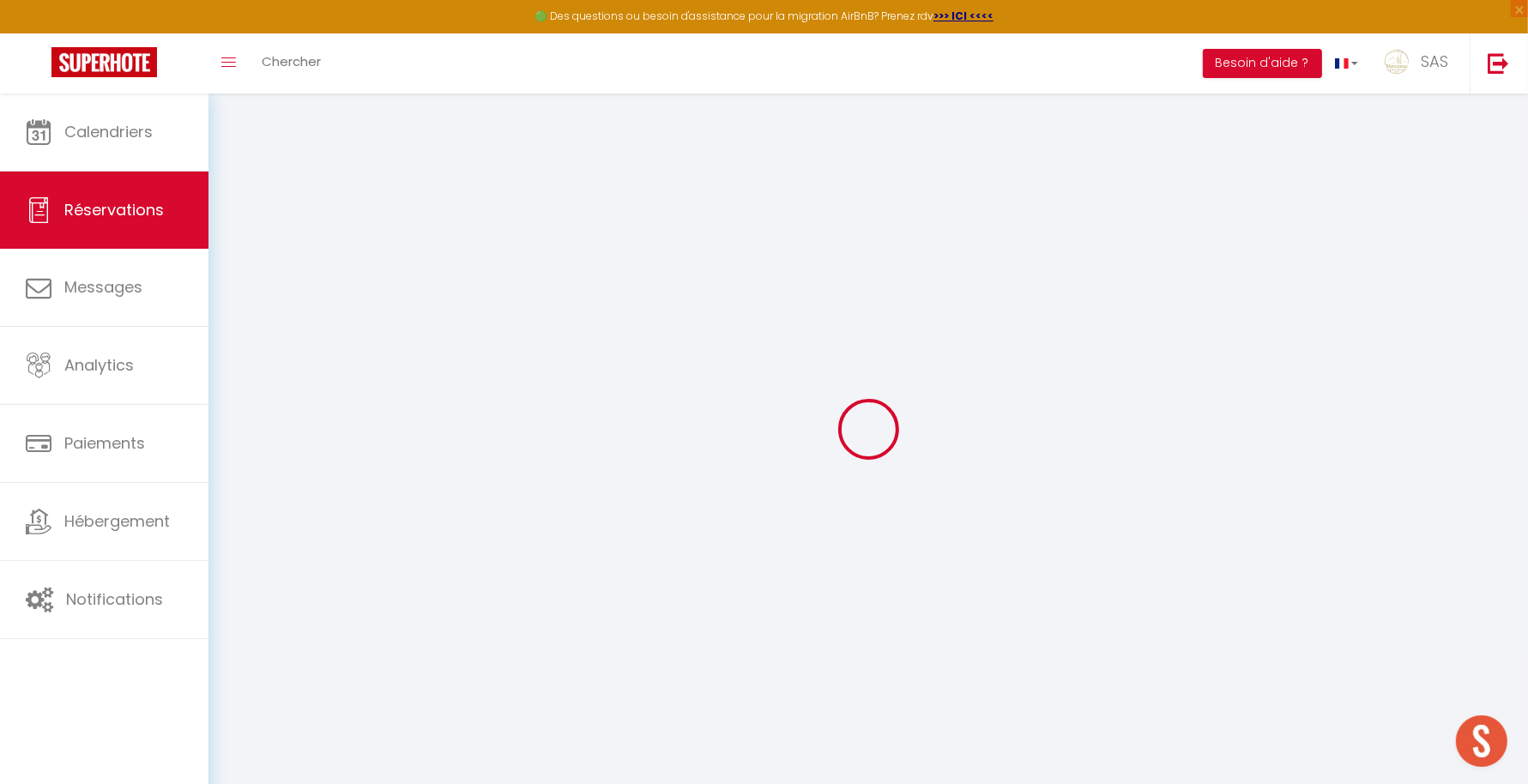
select select
checkbox input "false"
select select
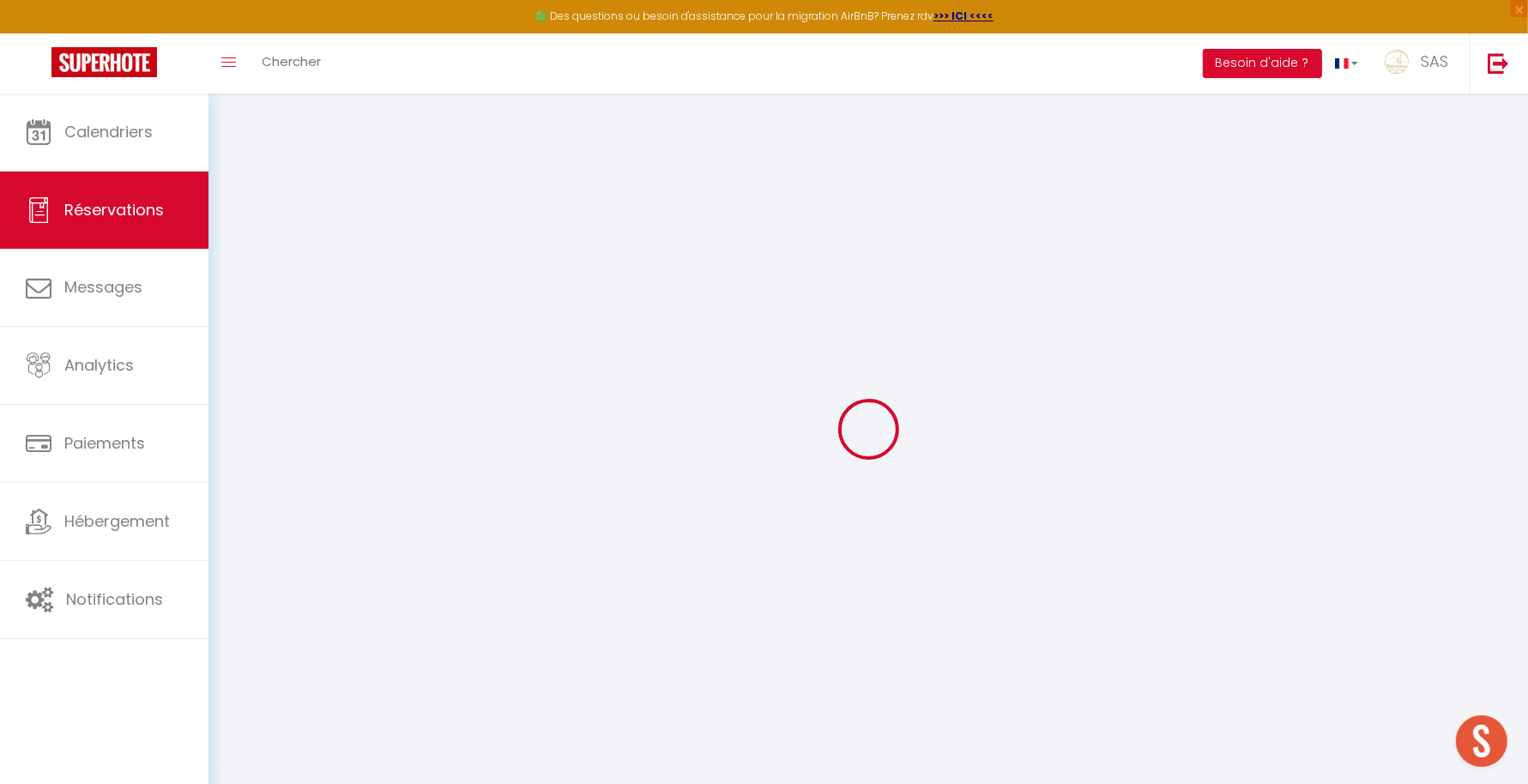
select select
checkbox input "false"
type textarea "Notre heure d’arrivée sera aux alentours de 16 heures et nous partirons le lend…"
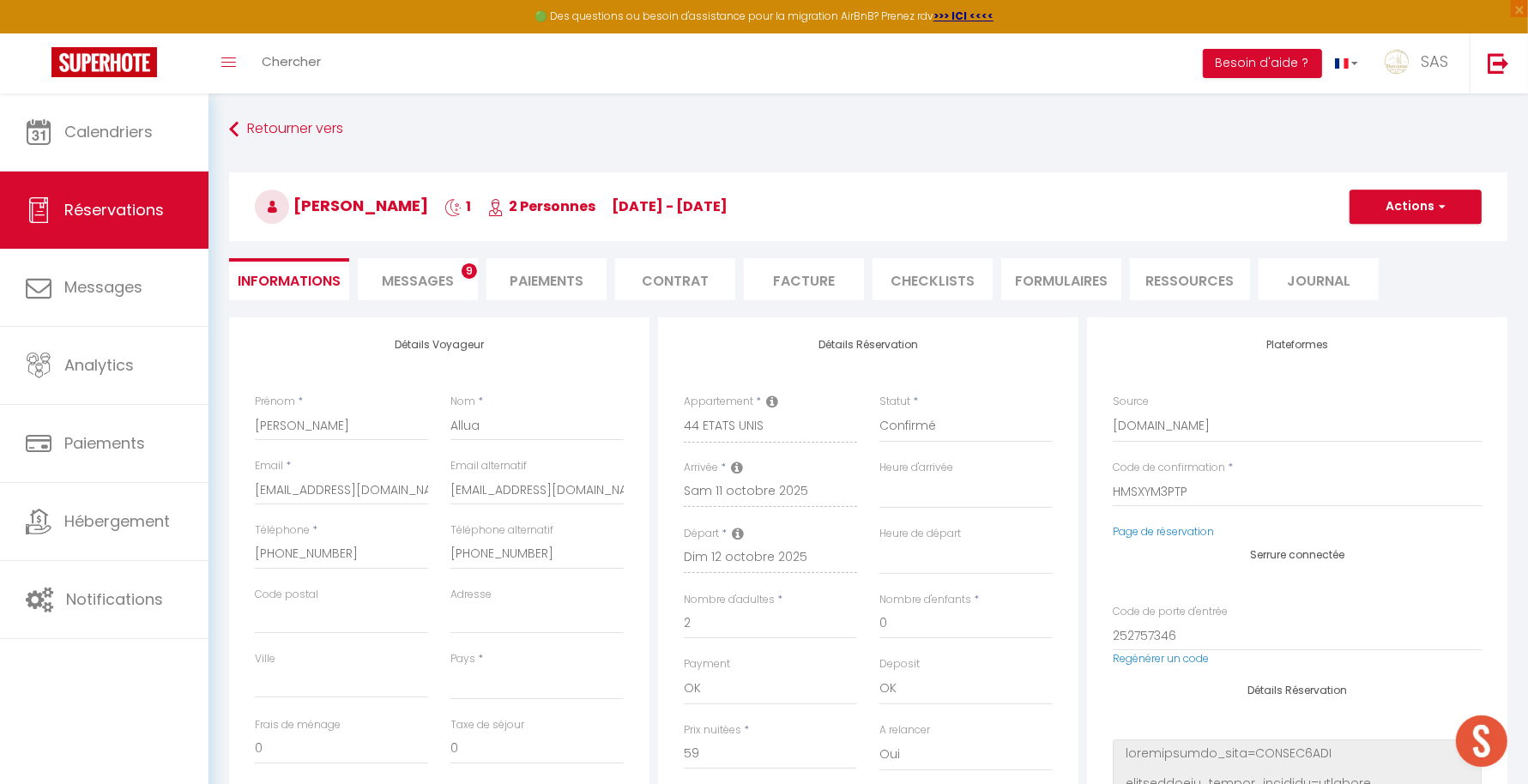
select select
type input "40"
type input "2.95"
select select
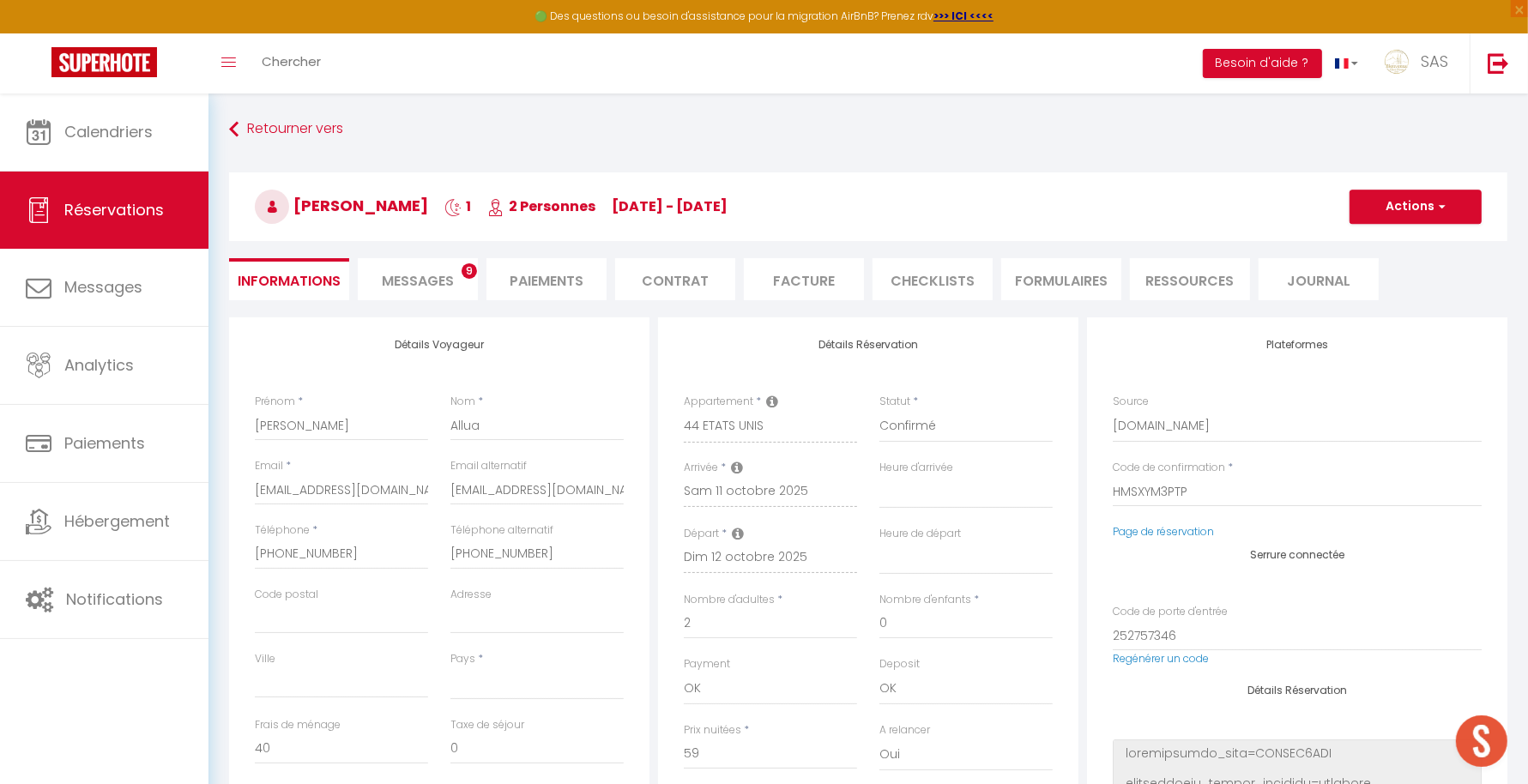
checkbox input "false"
select select
checkbox input "false"
select select "17:00"
select select "11:00"
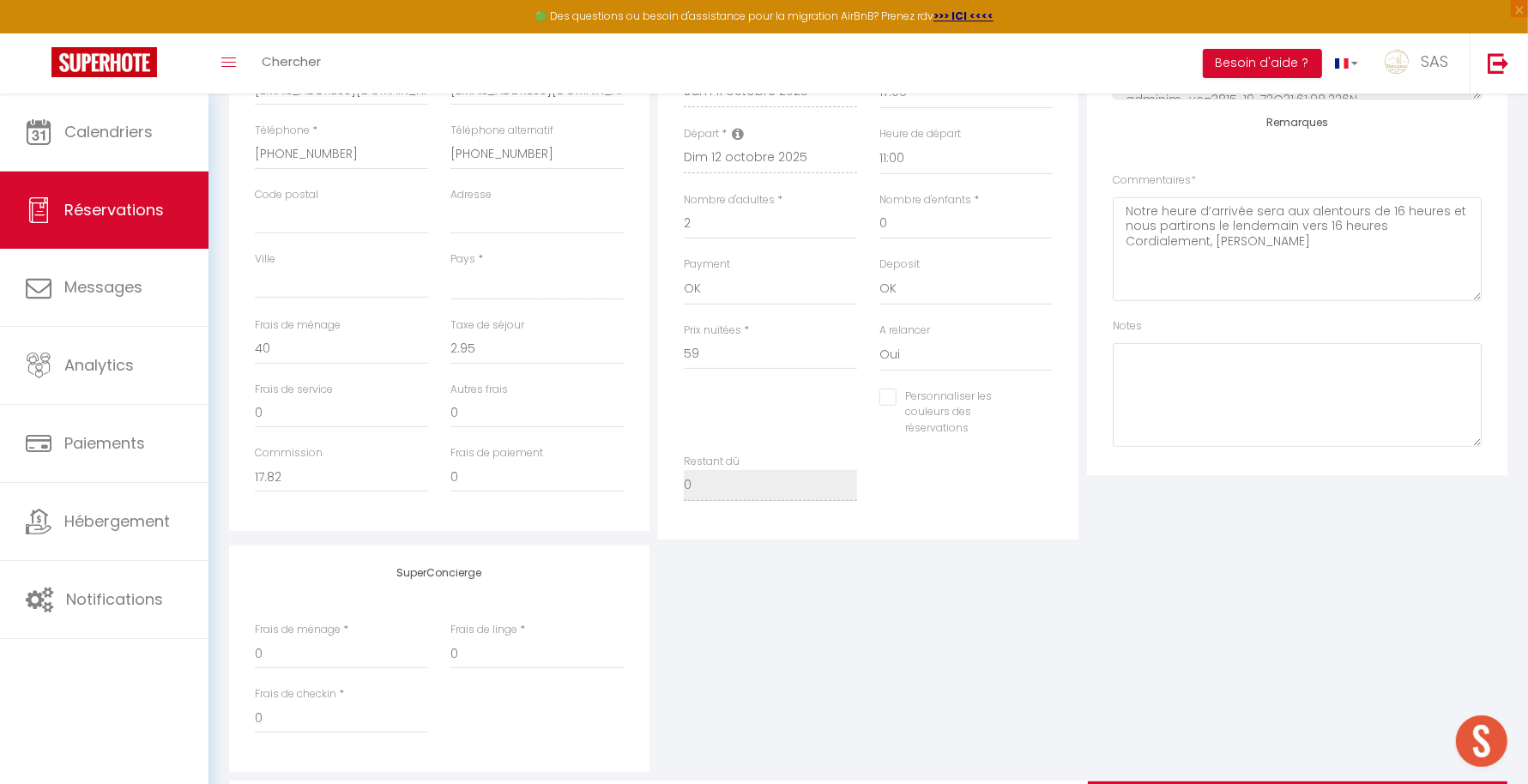
scroll to position [351, 0]
drag, startPoint x: 1266, startPoint y: 274, endPoint x: 1200, endPoint y: 243, distance: 72.9
click at [1200, 243] on div "Remarques Commentaires * Notre heure d’arrivée sera aux alentours de 16 heures …" at bounding box center [1297, 274] width 369 height 329
click at [1254, 260] on textarea "Notre heure d’arrivée sera aux alentours de 16 heures et nous partirons le lend…" at bounding box center [1297, 241] width 369 height 103
drag, startPoint x: 1254, startPoint y: 260, endPoint x: 1088, endPoint y: 158, distance: 194.8
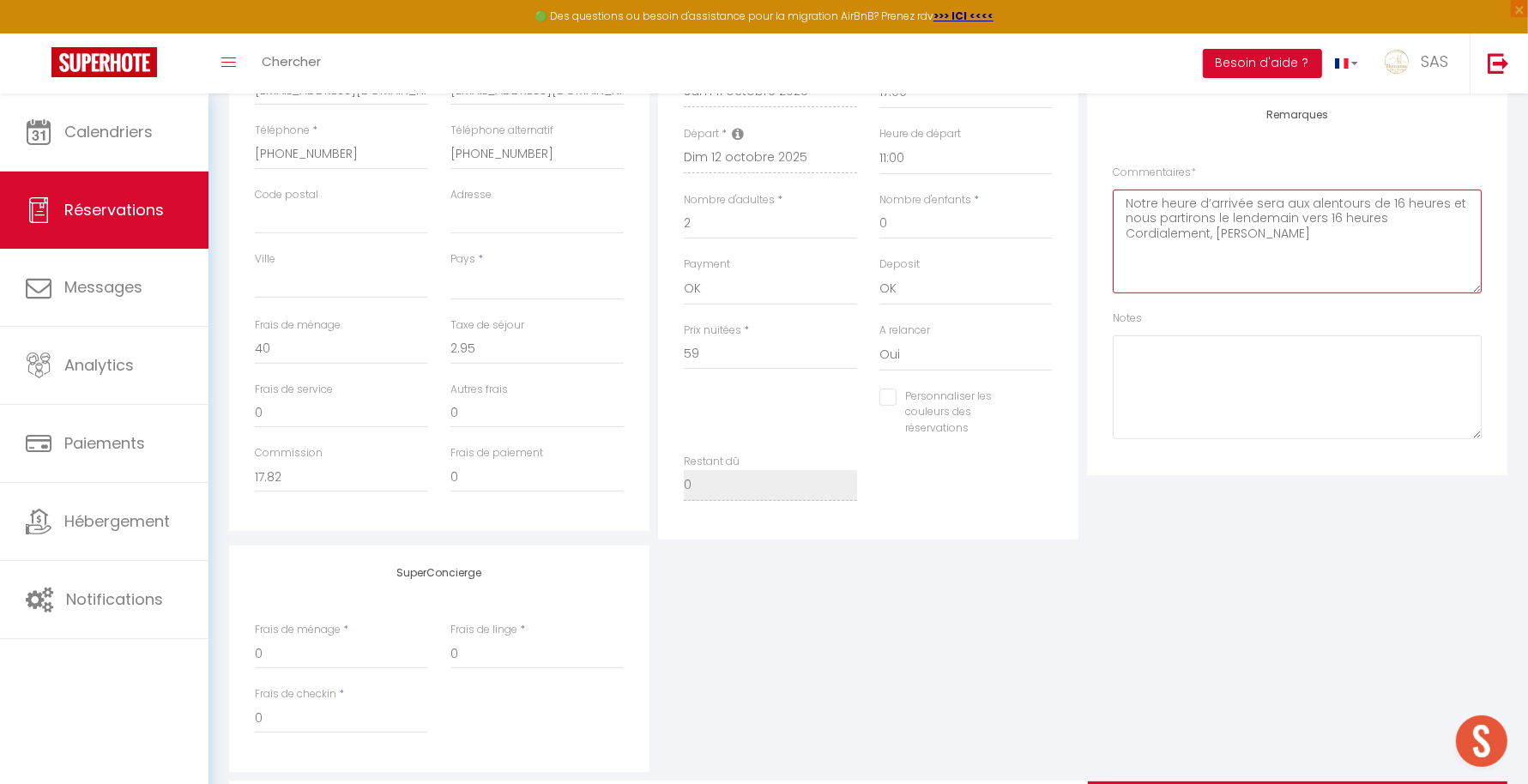
click at [1088, 158] on div "Plateformes Source Direct [DOMAIN_NAME] [DOMAIN_NAME] Chalet montagne Expedia G…" at bounding box center [1297, 197] width 421 height 558
click at [1198, 394] on textarea at bounding box center [1297, 387] width 369 height 103
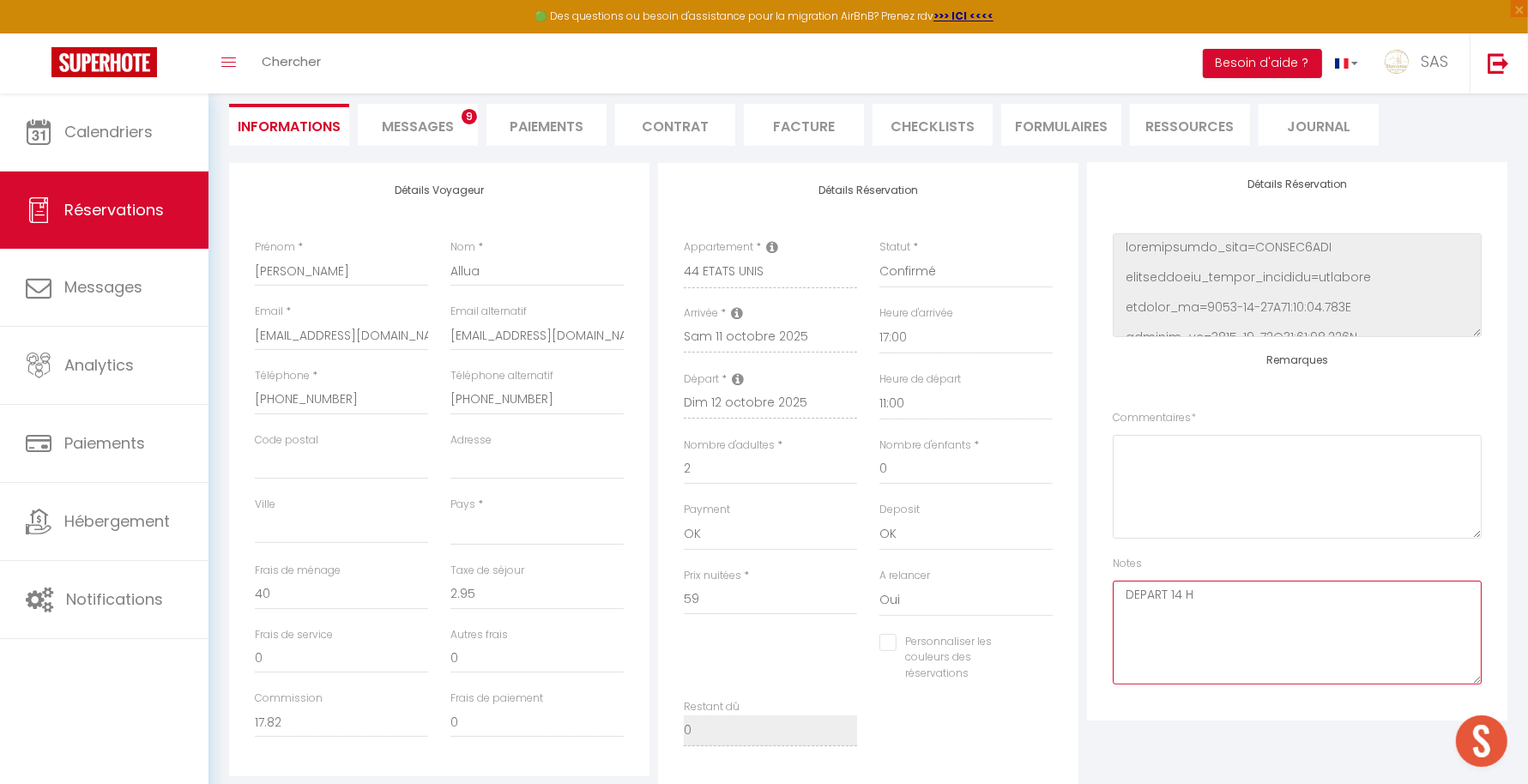
scroll to position [0, 0]
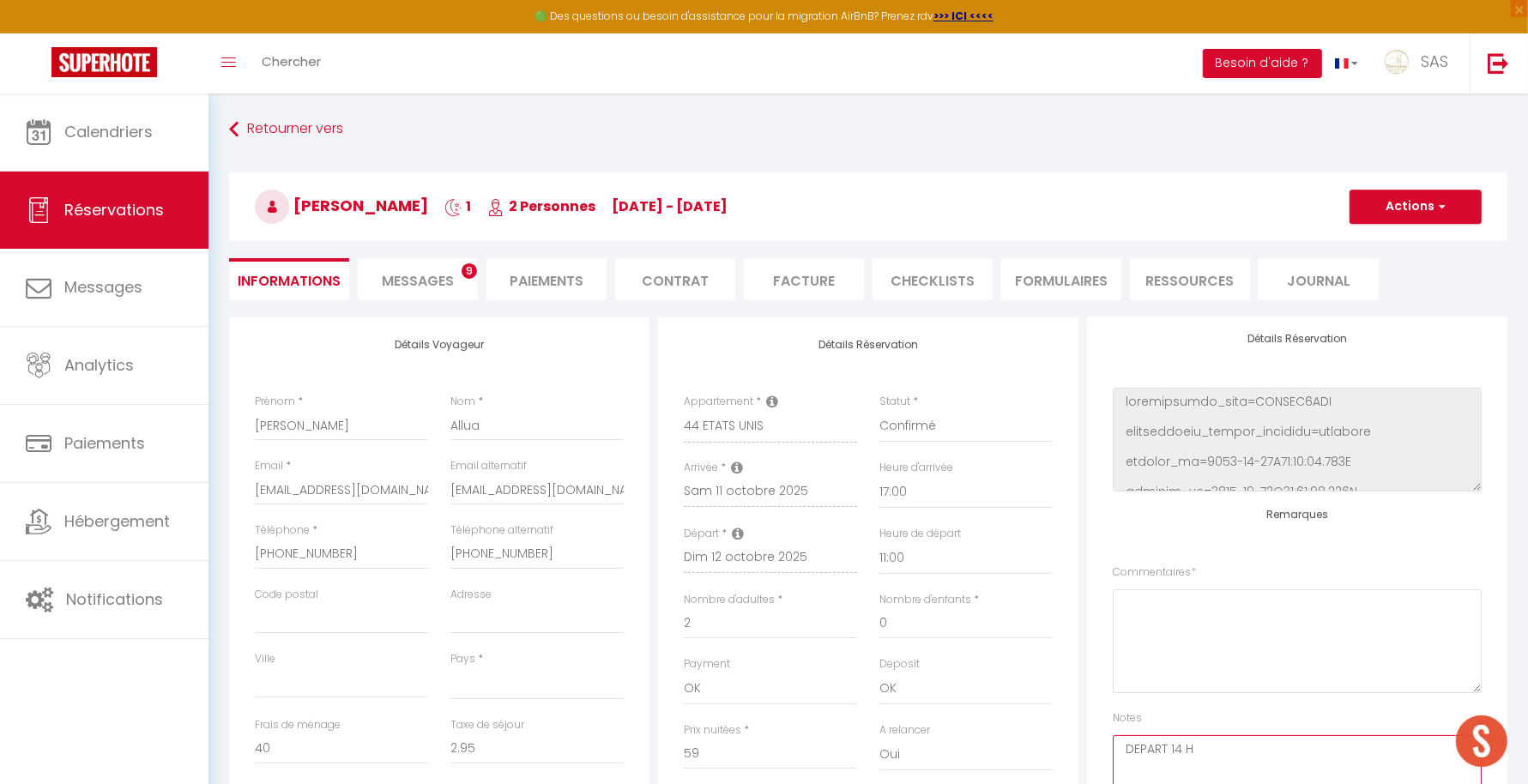
type textarea "DEPART 14 H"
click at [1430, 202] on button "Actions" at bounding box center [1415, 207] width 132 height 35
click at [1391, 233] on link "Enregistrer" at bounding box center [1399, 244] width 135 height 22
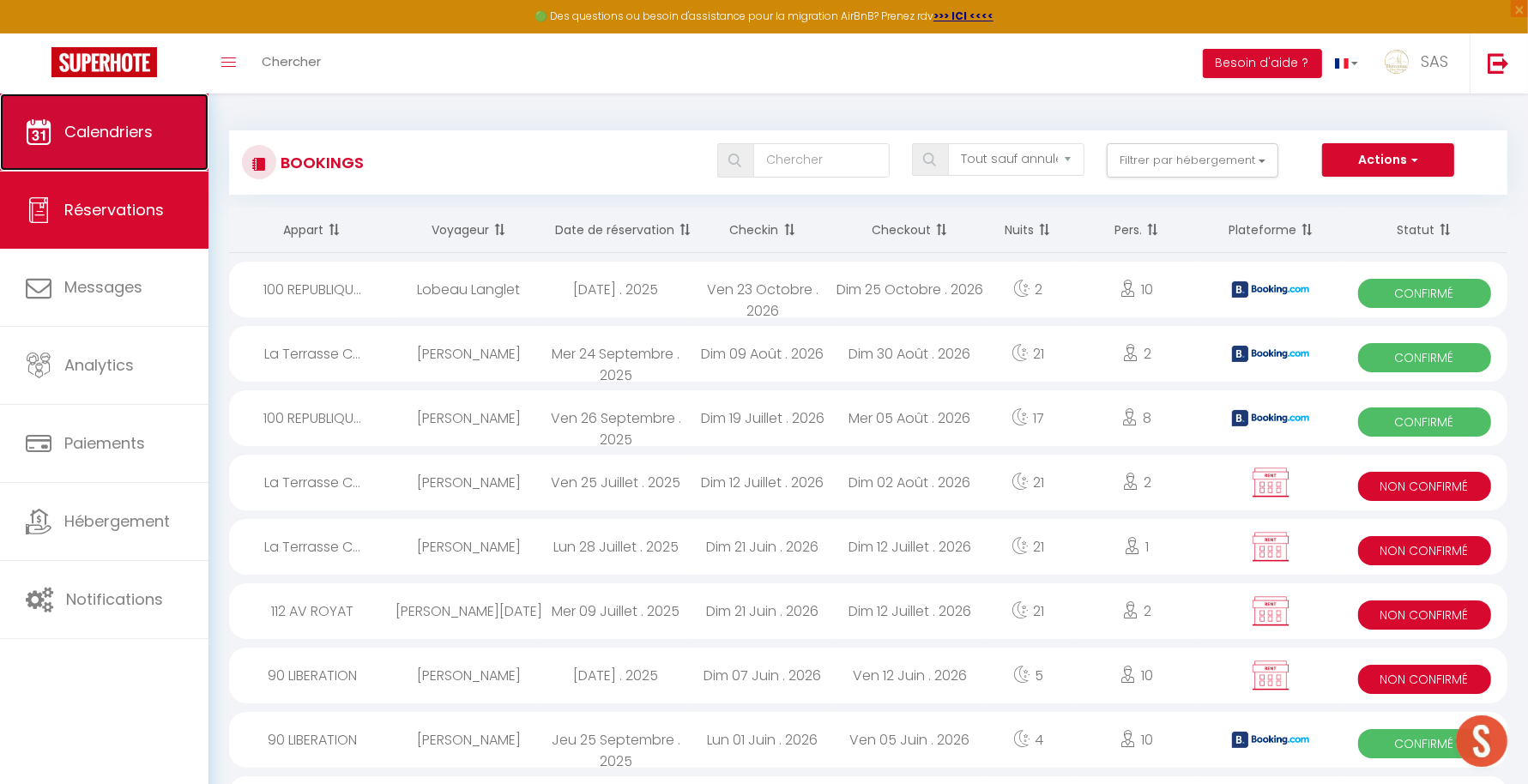
click at [156, 115] on link "Calendriers" at bounding box center [104, 132] width 209 height 77
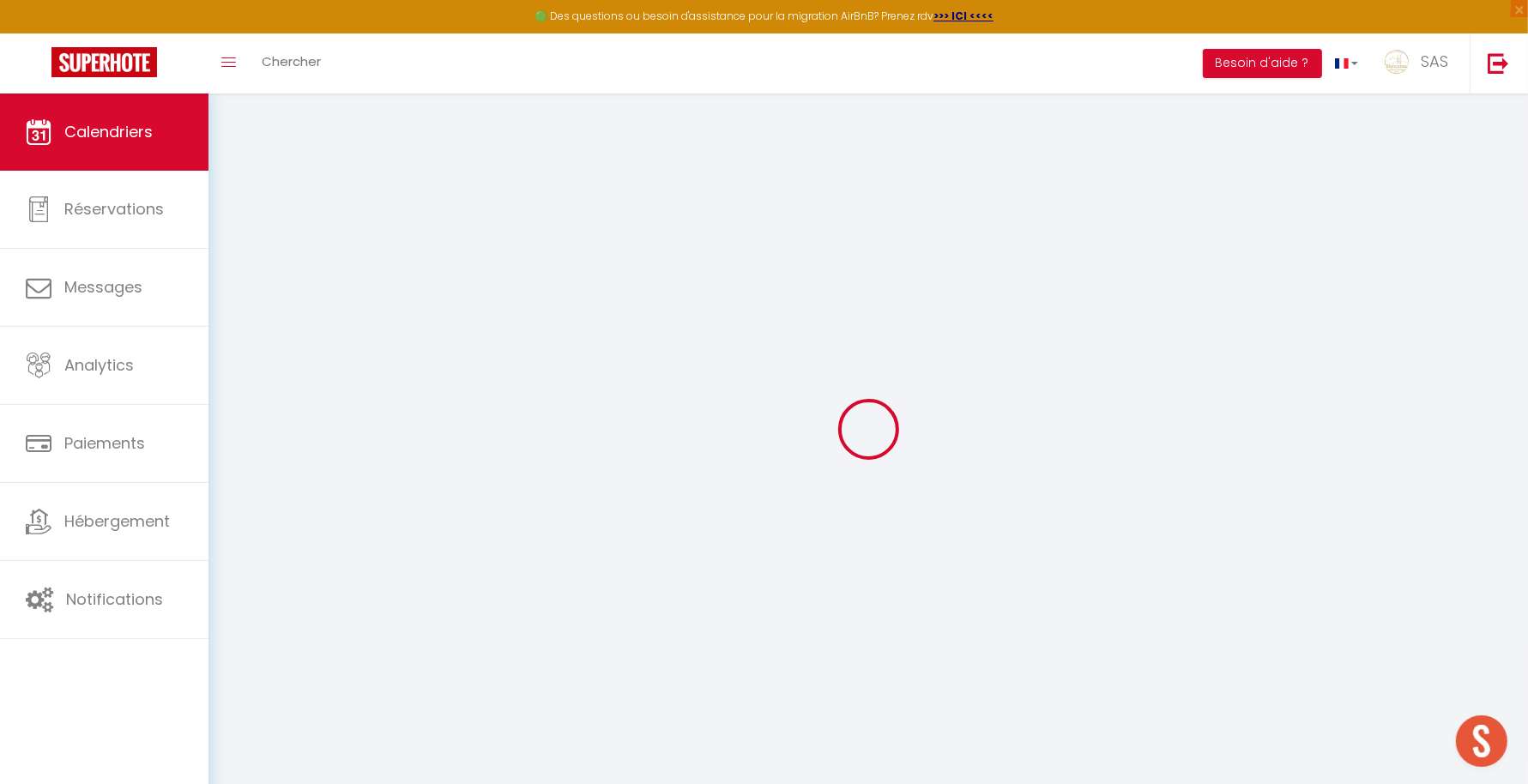
click at [733, 383] on div at bounding box center [867, 429] width 1278 height 629
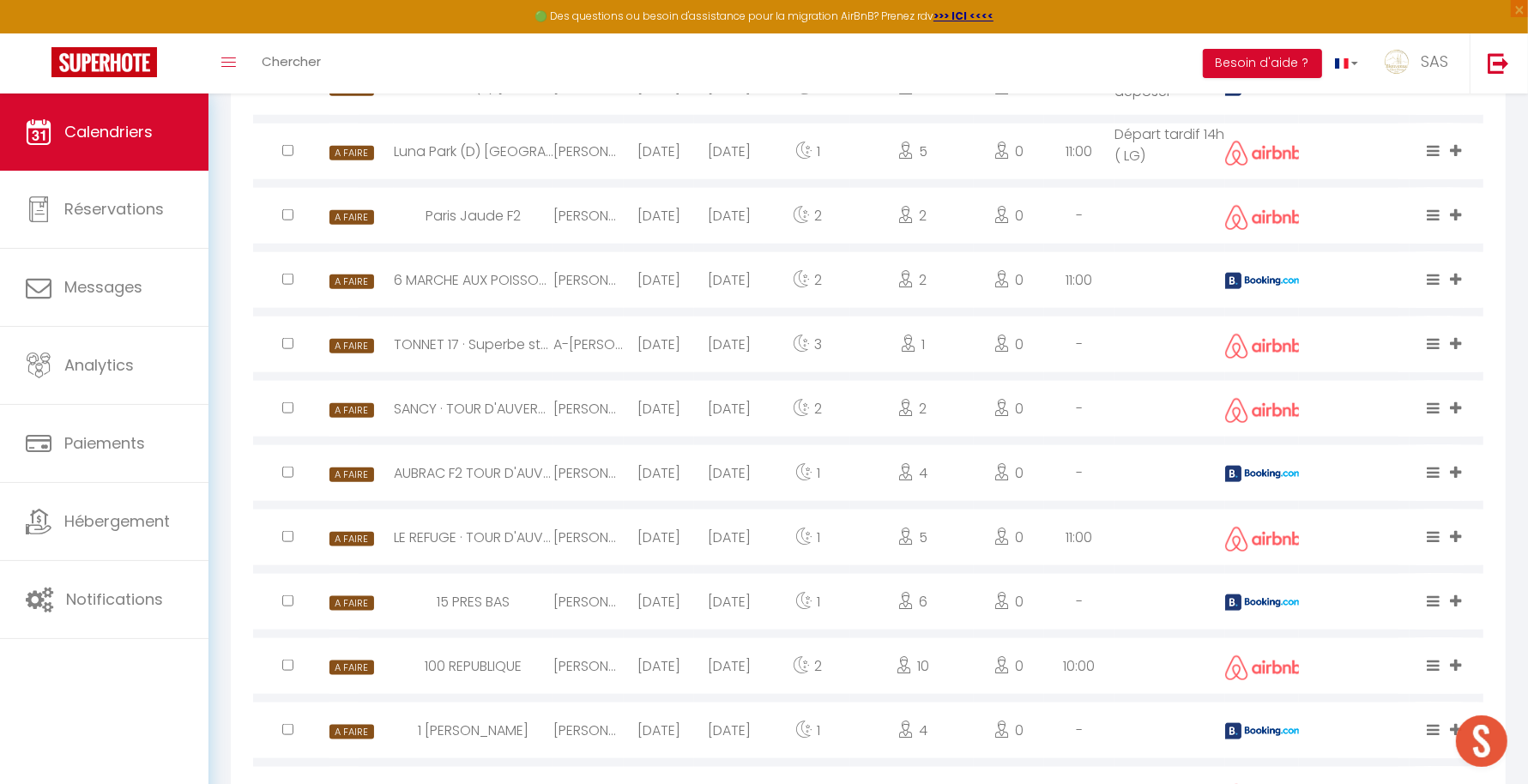
scroll to position [1824, 0]
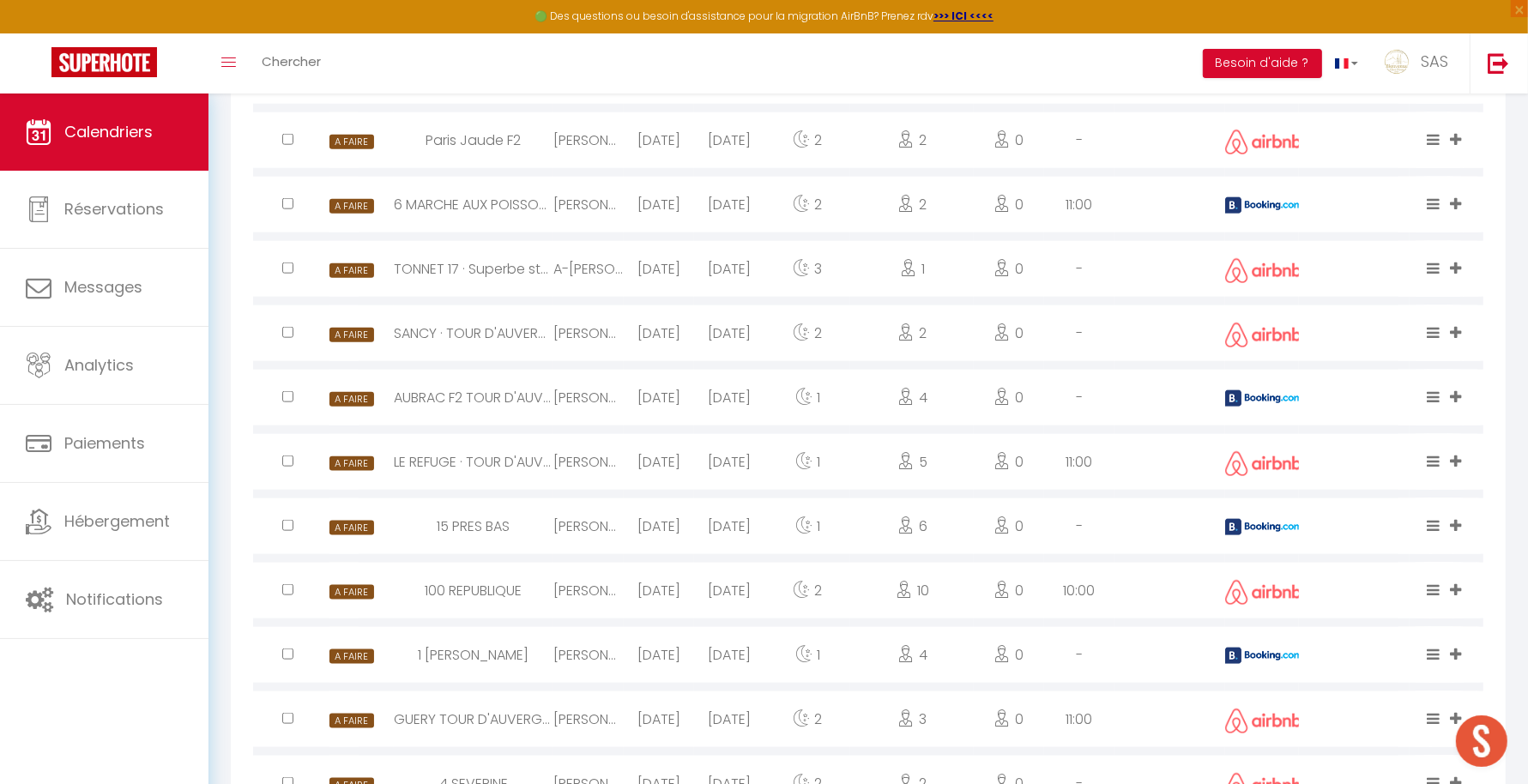
click at [539, 682] on div "1 [PERSON_NAME]" at bounding box center [473, 655] width 159 height 56
select select "0"
select select "1"
select select
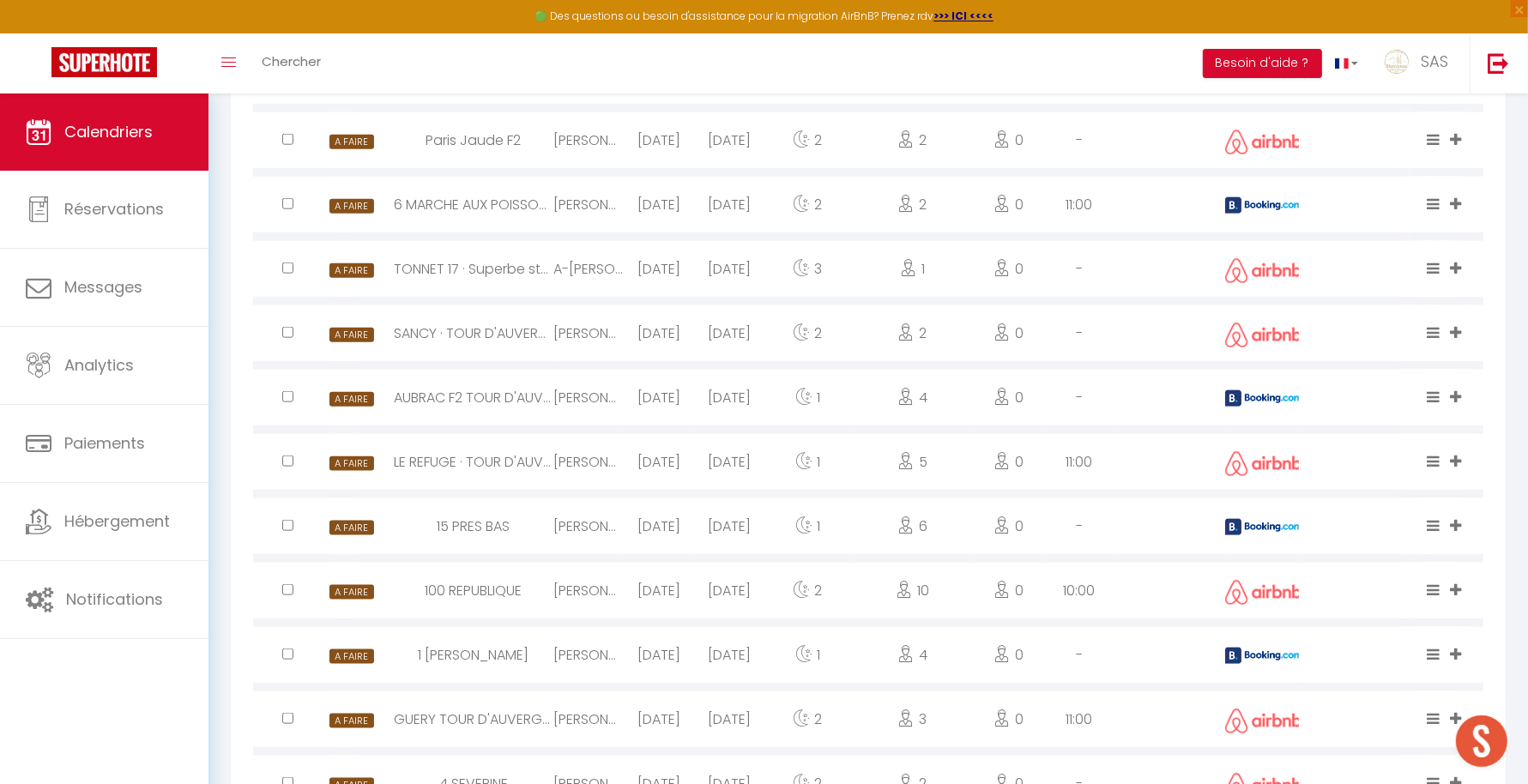
select select
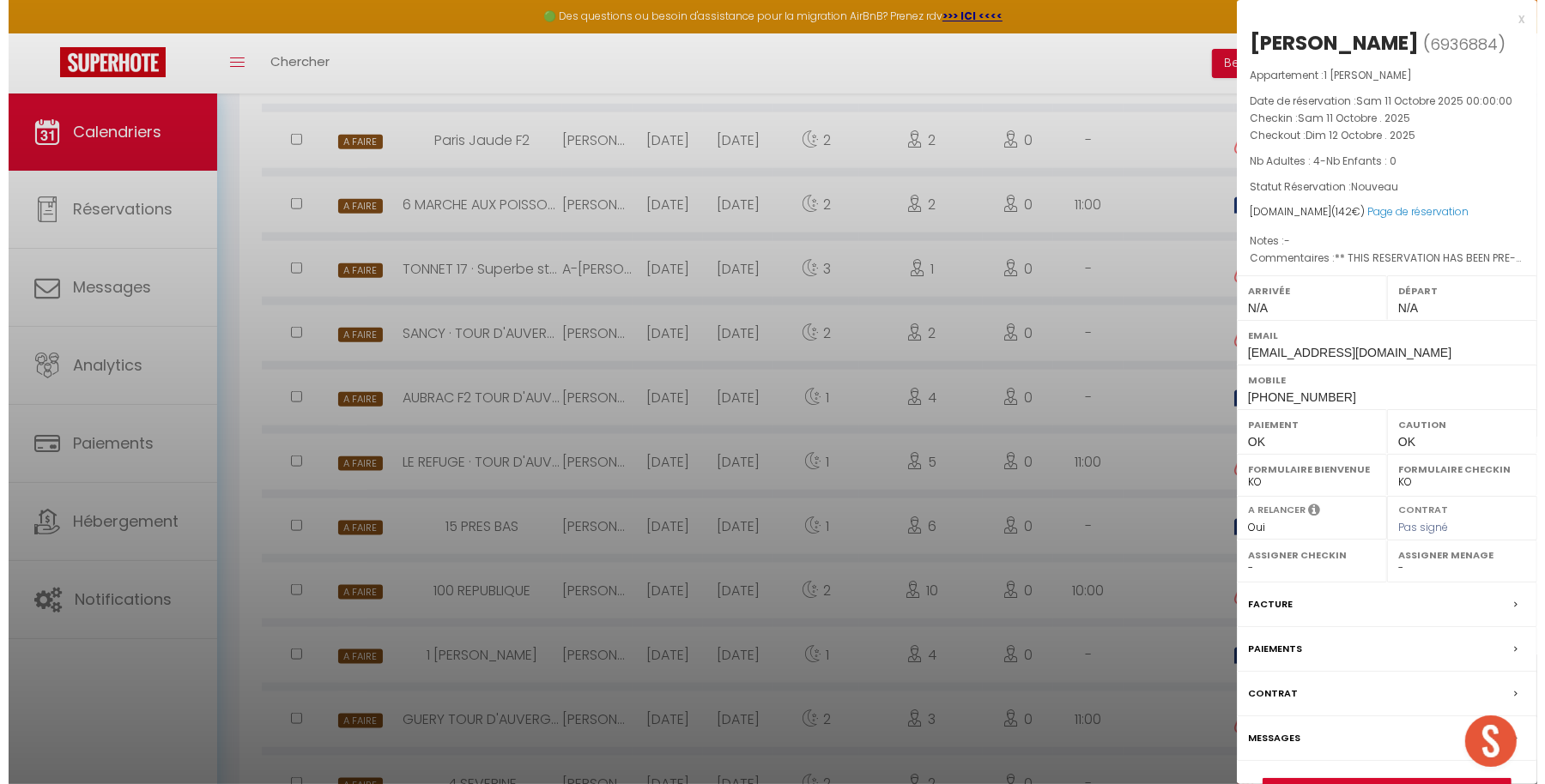
scroll to position [0, 0]
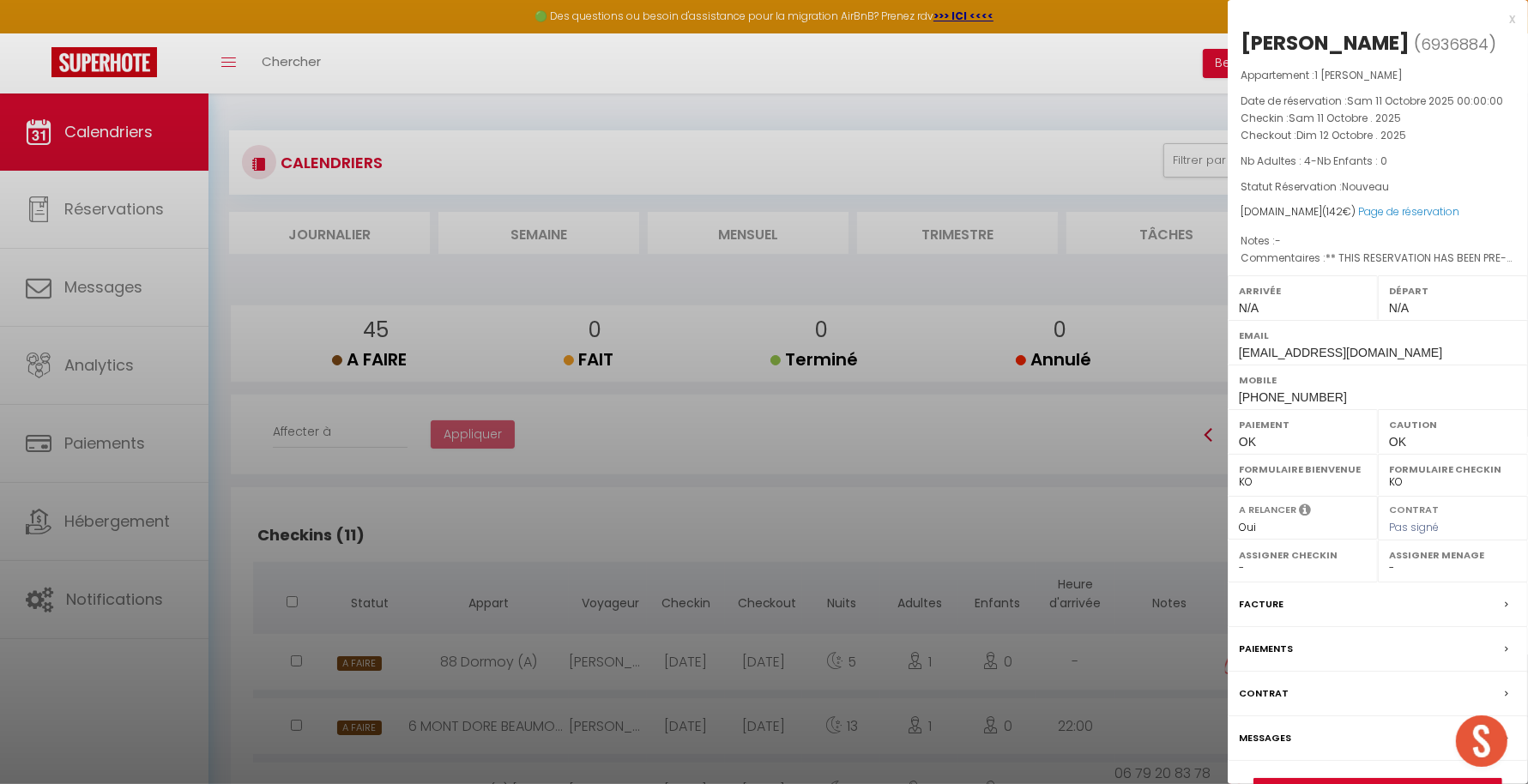
click at [406, 103] on div at bounding box center [764, 392] width 1528 height 784
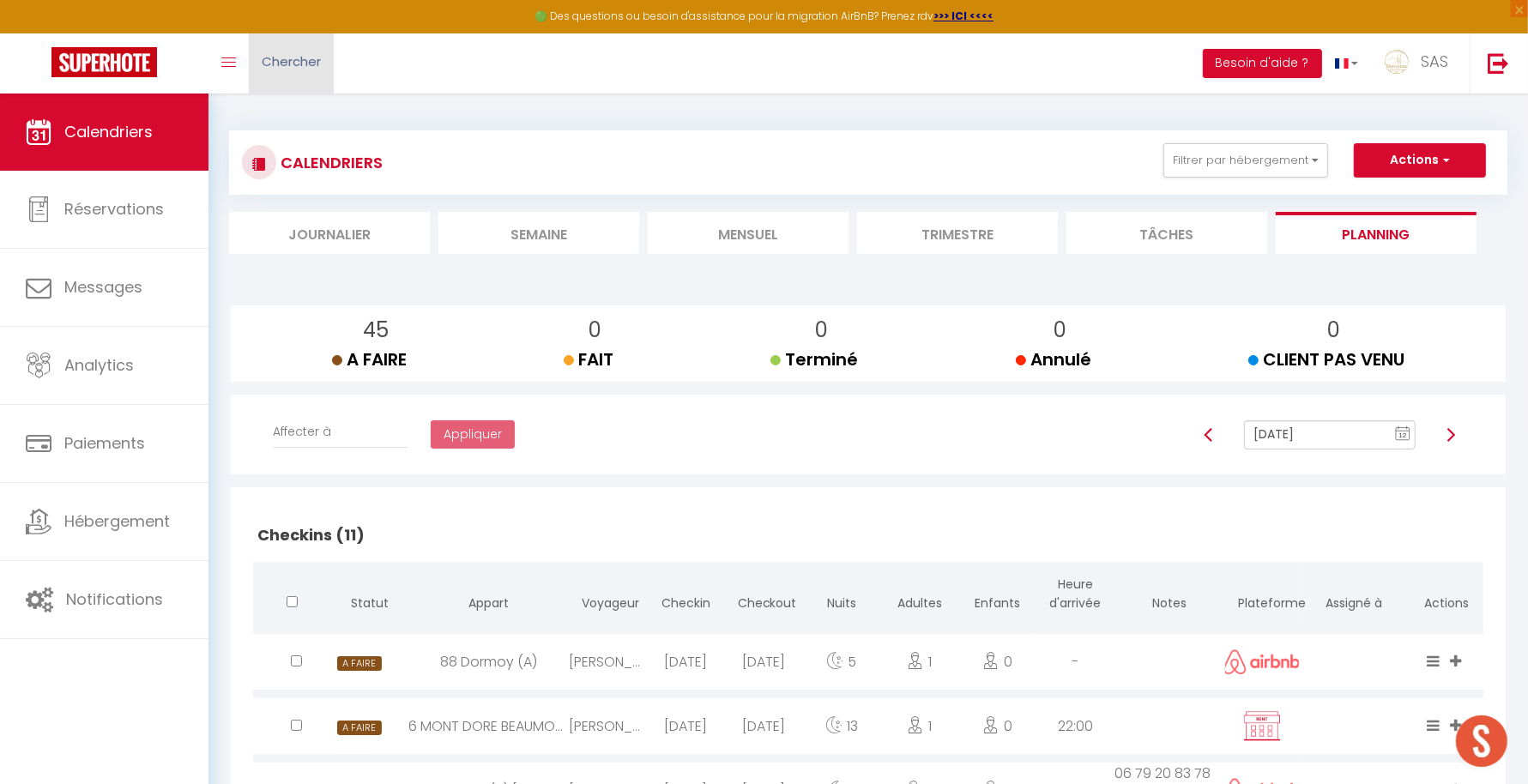
click at [298, 81] on link "Chercher" at bounding box center [291, 64] width 85 height 60
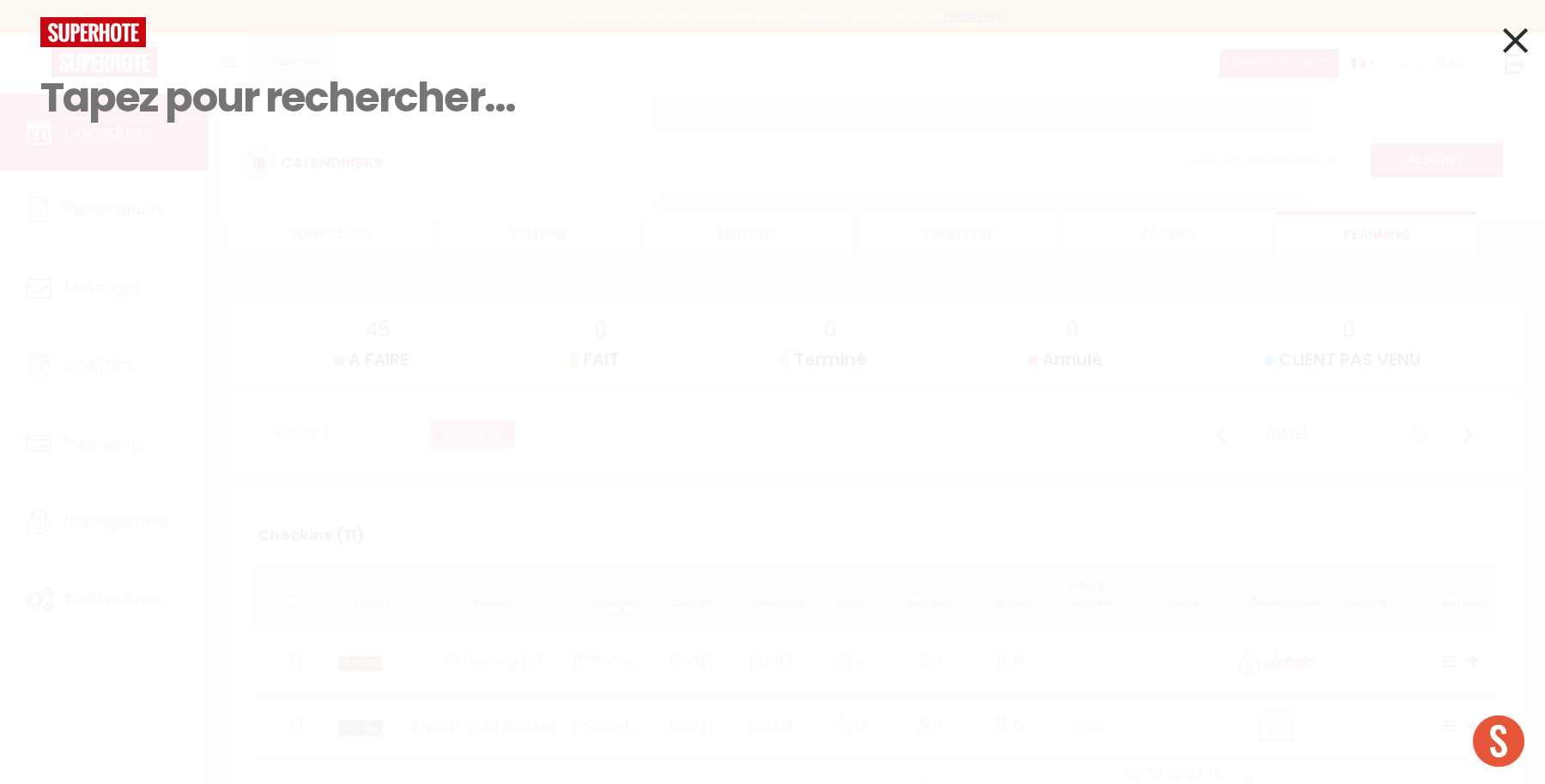
paste input "[PERSON_NAME]"
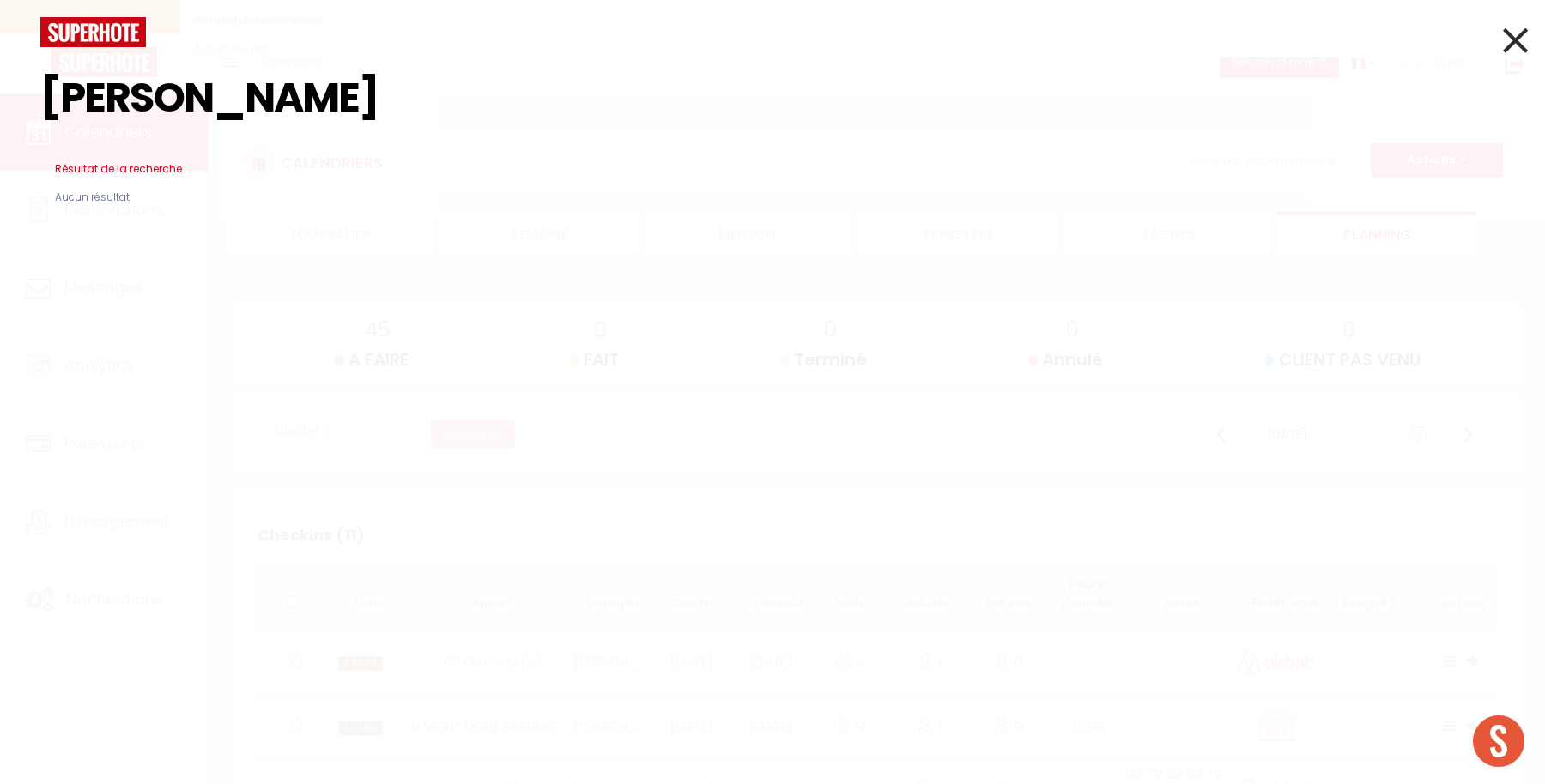
click at [606, 359] on div "[PERSON_NAME] Résultat de la recherche Id Appart Voyageur Checkin Checkout Nuit…" at bounding box center [772, 392] width 1545 height 784
click at [664, 557] on div "[PERSON_NAME] Résultat de la recherche Id Appart Voyageur Checkin Checkout Nuit…" at bounding box center [772, 392] width 1545 height 784
click at [360, 90] on input "[PERSON_NAME]" at bounding box center [772, 98] width 1464 height 102
click at [367, 91] on input "[PERSON_NAME]" at bounding box center [772, 98] width 1464 height 102
click at [420, 102] on input "[PERSON_NAME]" at bounding box center [772, 98] width 1464 height 102
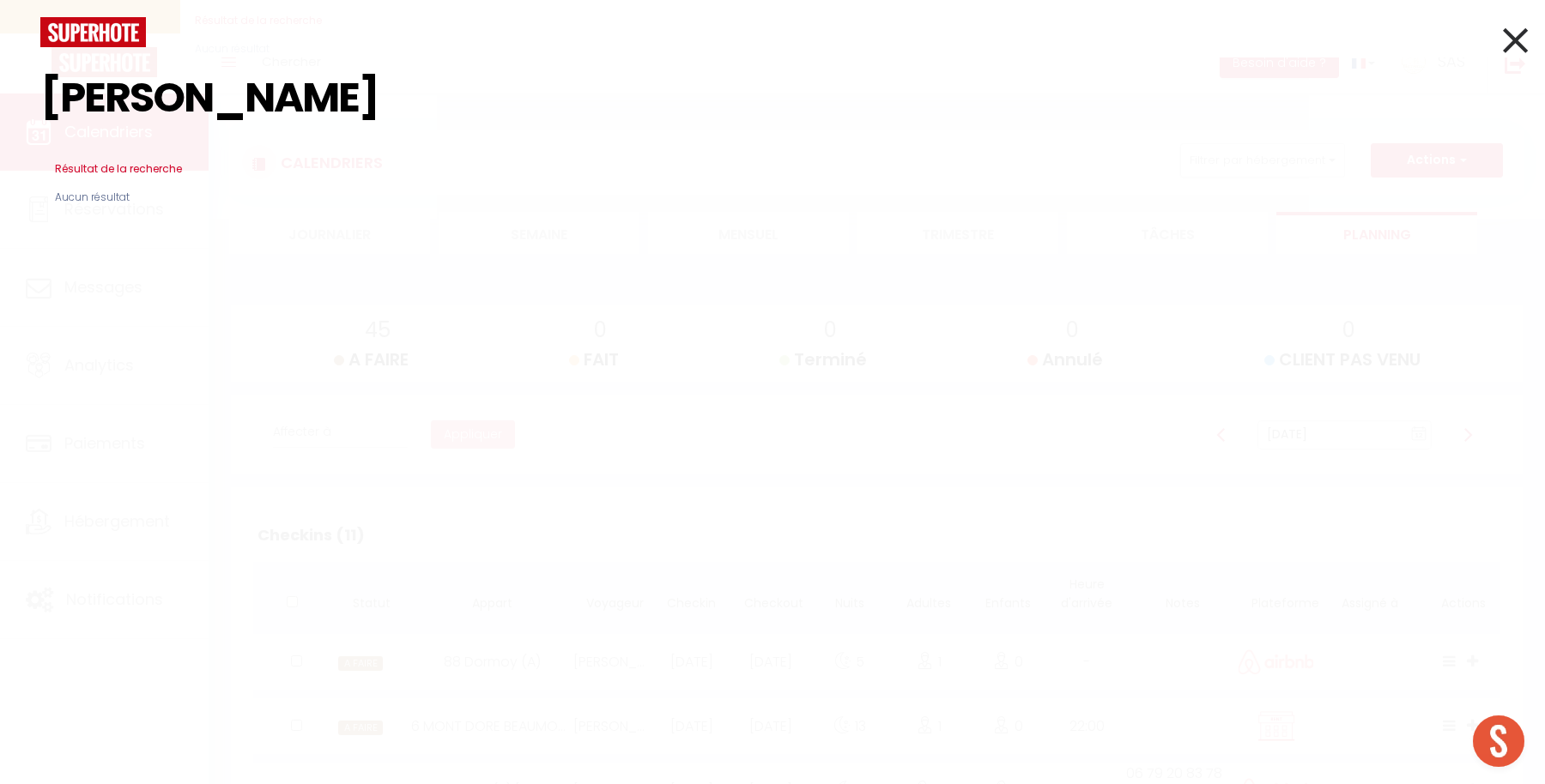
drag, startPoint x: 205, startPoint y: 102, endPoint x: 616, endPoint y: 157, distance: 414.7
click at [616, 157] on div "[PERSON_NAME] Résultat de la recherche Id Appart Voyageur Checkin Checkout Nuit…" at bounding box center [772, 129] width 1490 height 223
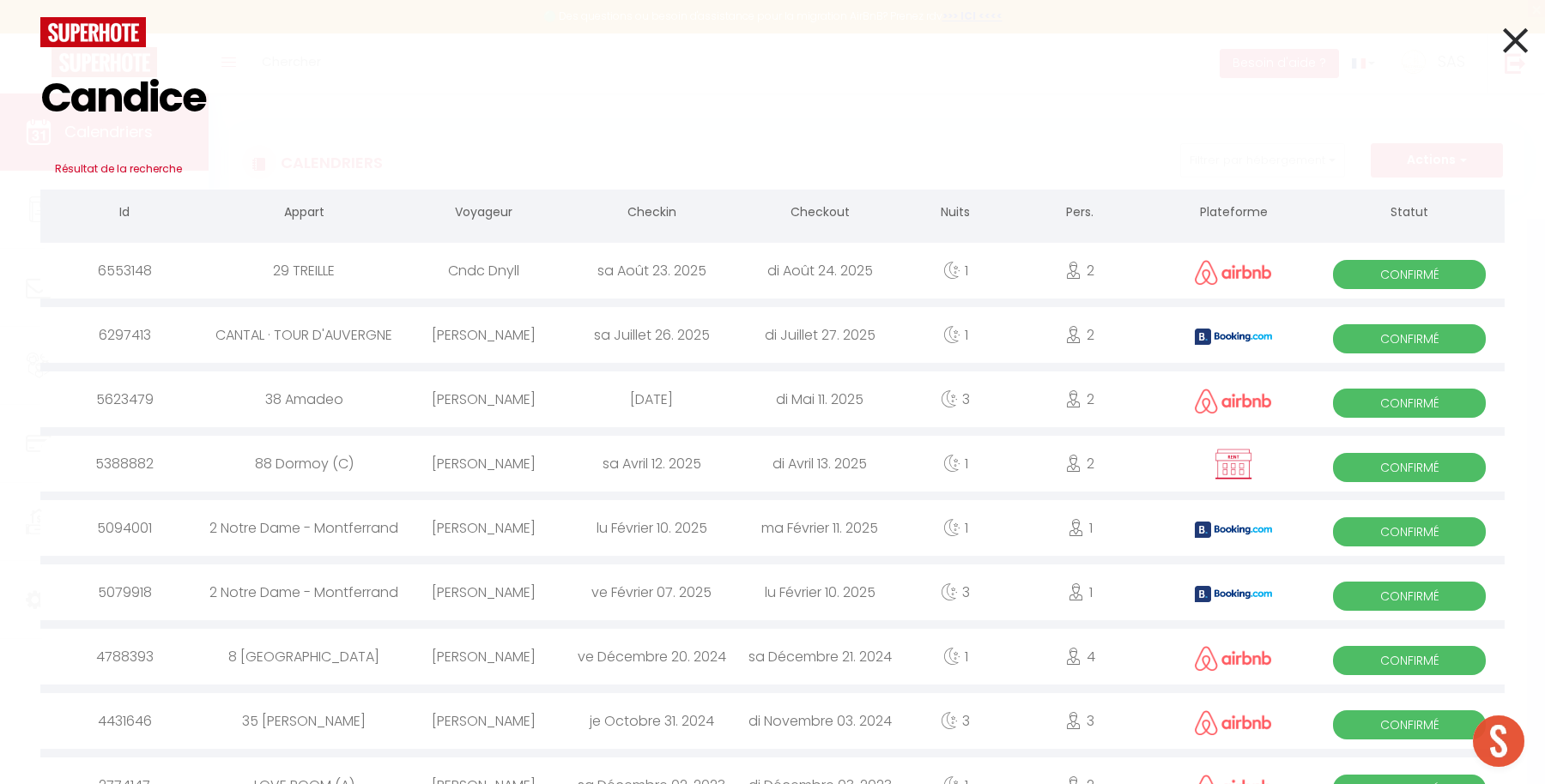
drag, startPoint x: 239, startPoint y: 103, endPoint x: 0, endPoint y: 113, distance: 239.2
click at [0, 113] on div "Candice Résultat de la recherche Id Appart Voyageur Checkin Checkout Nuits Pers…" at bounding box center [772, 392] width 1545 height 784
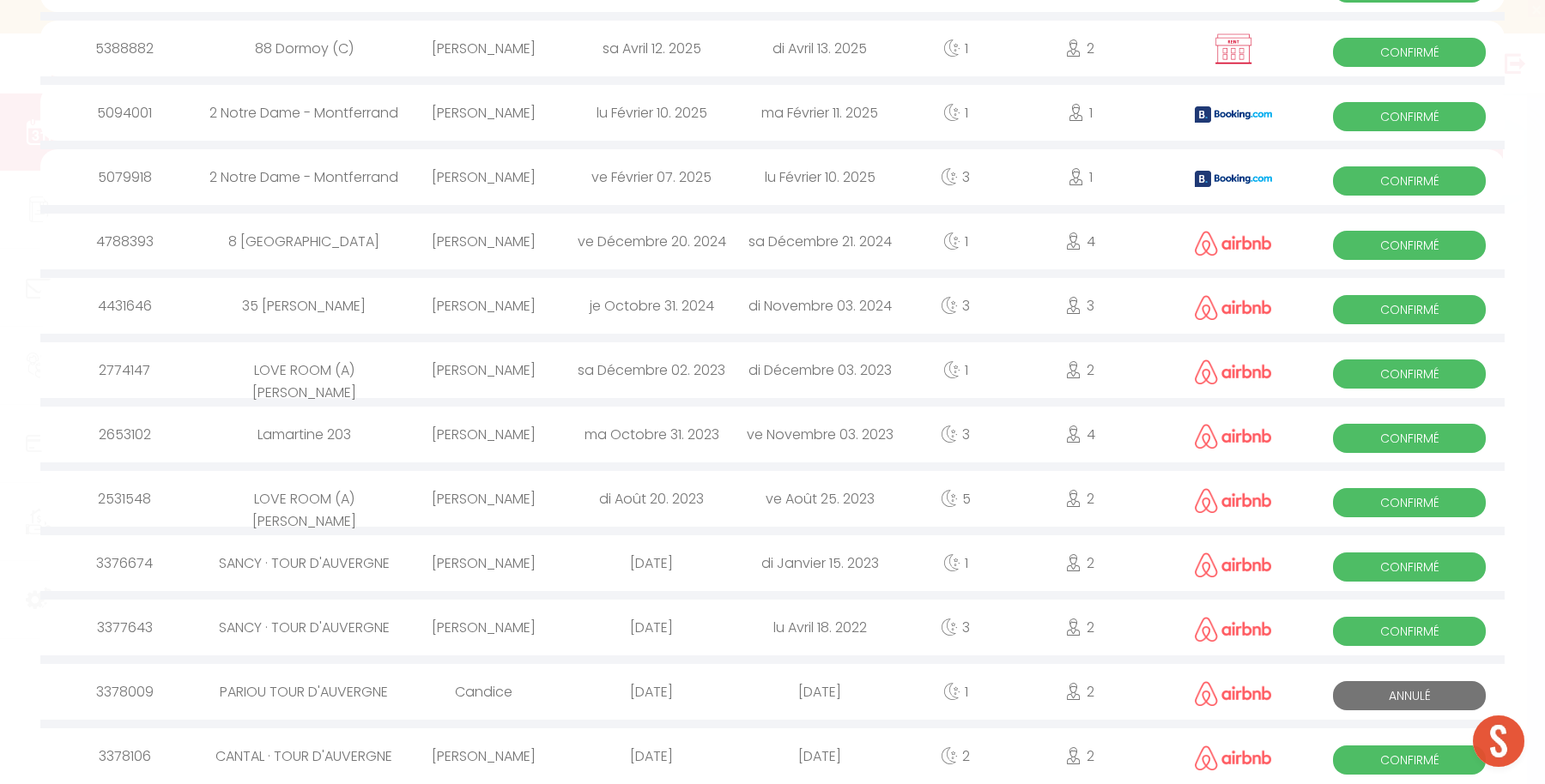
paste input "Jacquet"
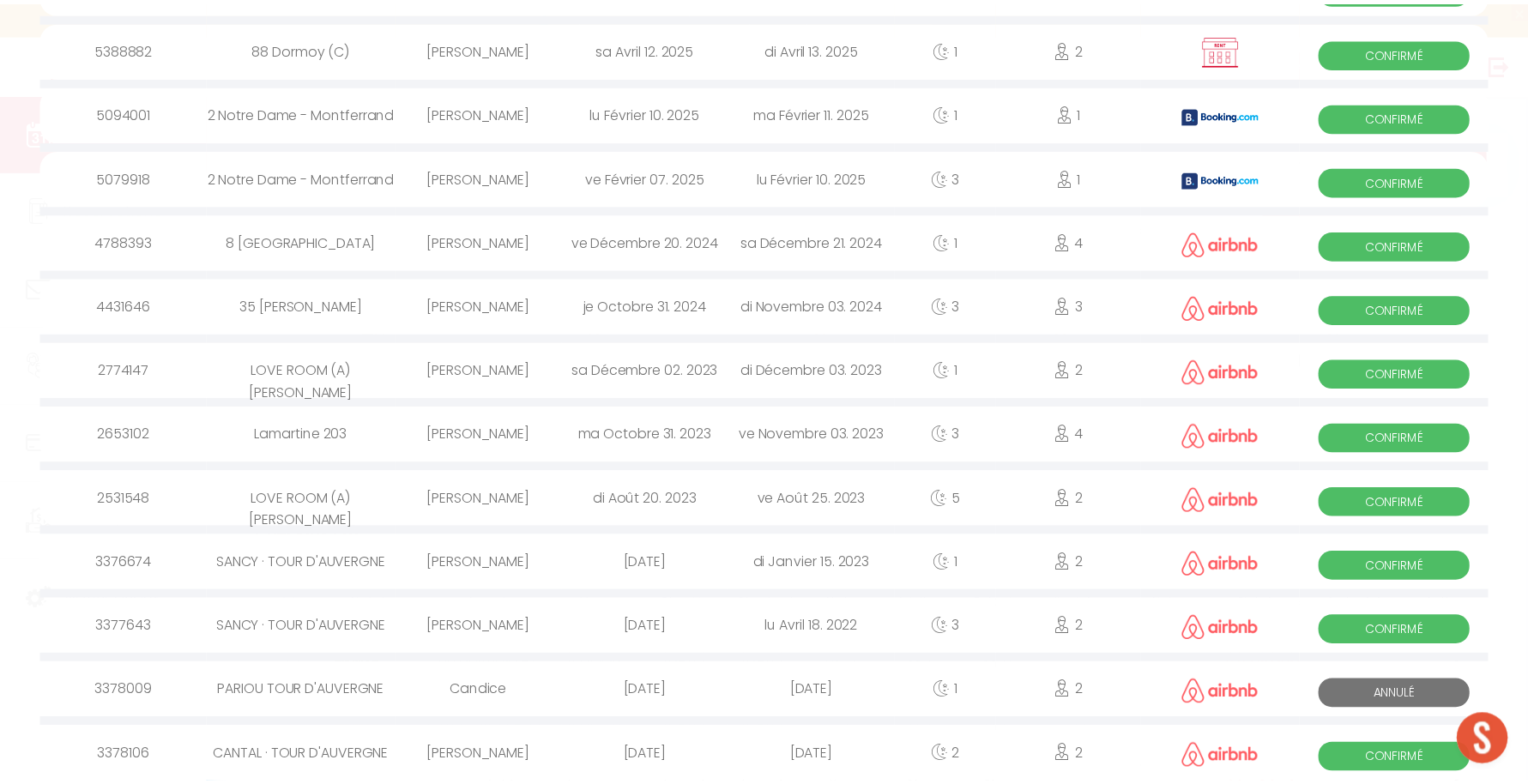
scroll to position [0, 0]
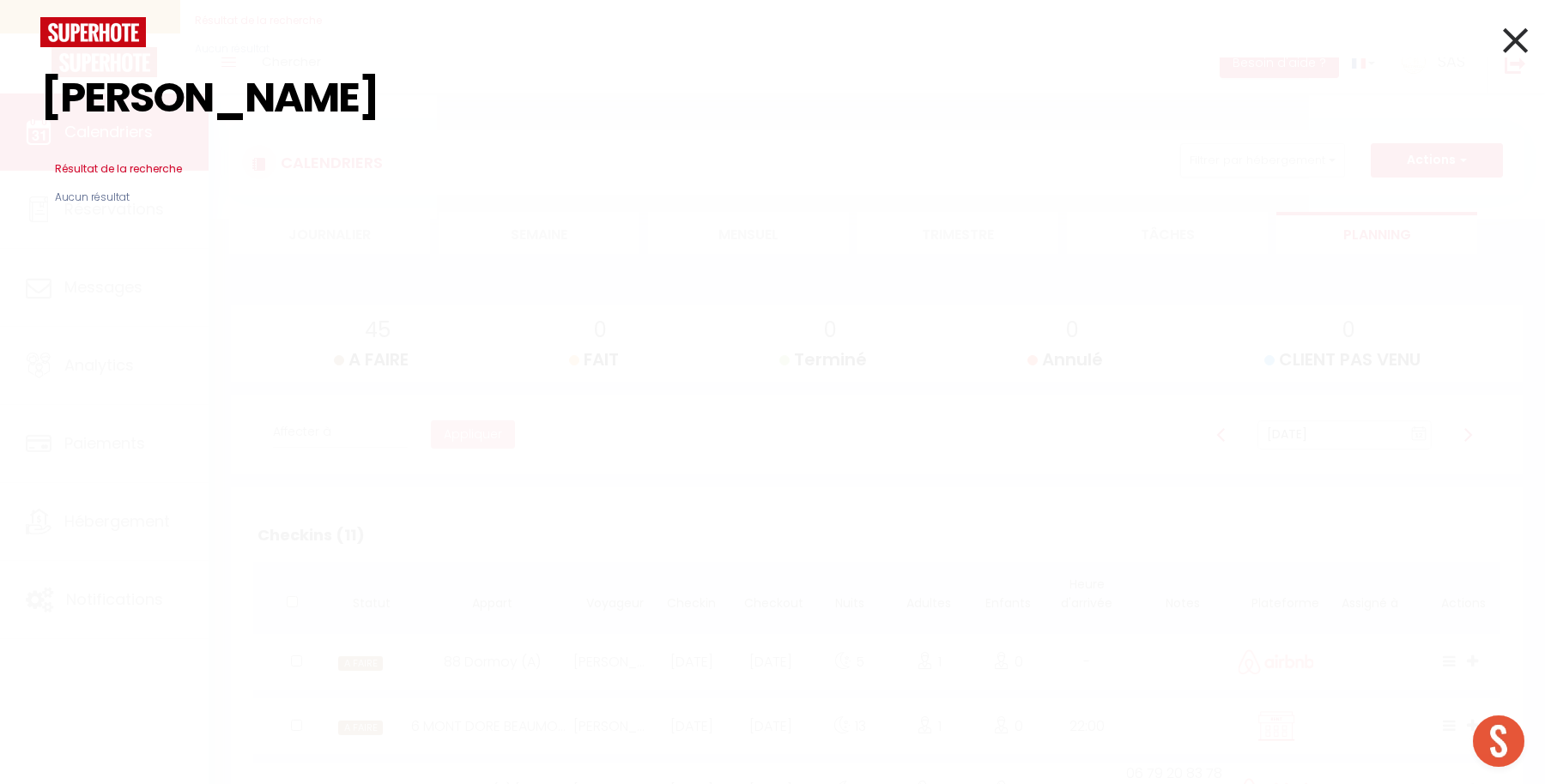
drag, startPoint x: 206, startPoint y: 95, endPoint x: 15, endPoint y: 81, distance: 191.5
click at [15, 81] on div "[PERSON_NAME] Résultat de la recherche Id Appart Voyageur Checkin Checkout Nuit…" at bounding box center [772, 392] width 1545 height 784
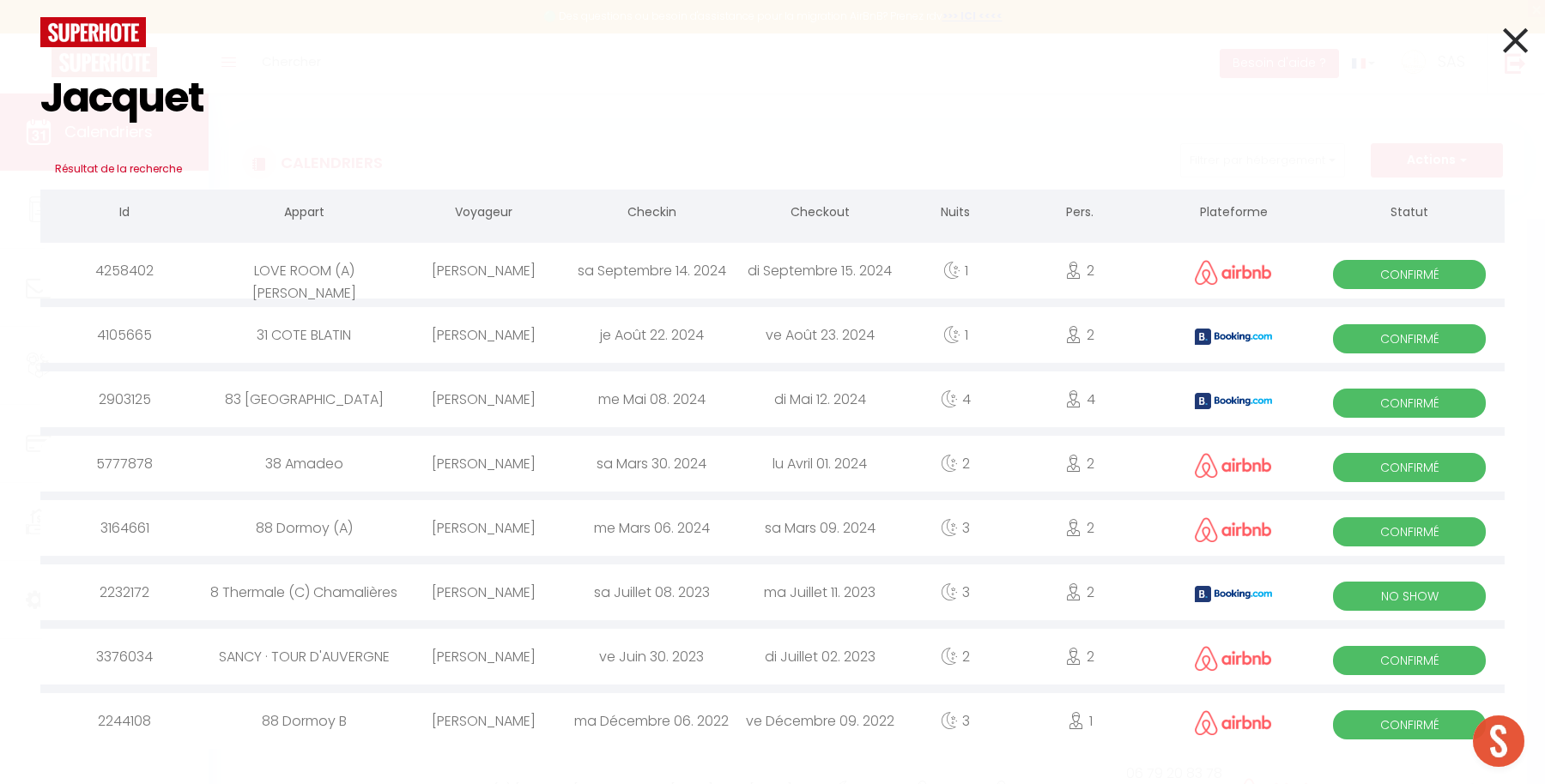
type input "Jacquet"
click at [1528, 48] on div "Jacquet Résultat de la recherche Id Appart Voyageur Checkin Checkout Nuits Pers…" at bounding box center [772, 392] width 1545 height 784
click at [1528, 42] on div "Jacquet Résultat de la recherche Id Appart Voyageur Checkin Checkout Nuits Pers…" at bounding box center [772, 392] width 1545 height 784
click at [1510, 50] on icon at bounding box center [1515, 40] width 25 height 43
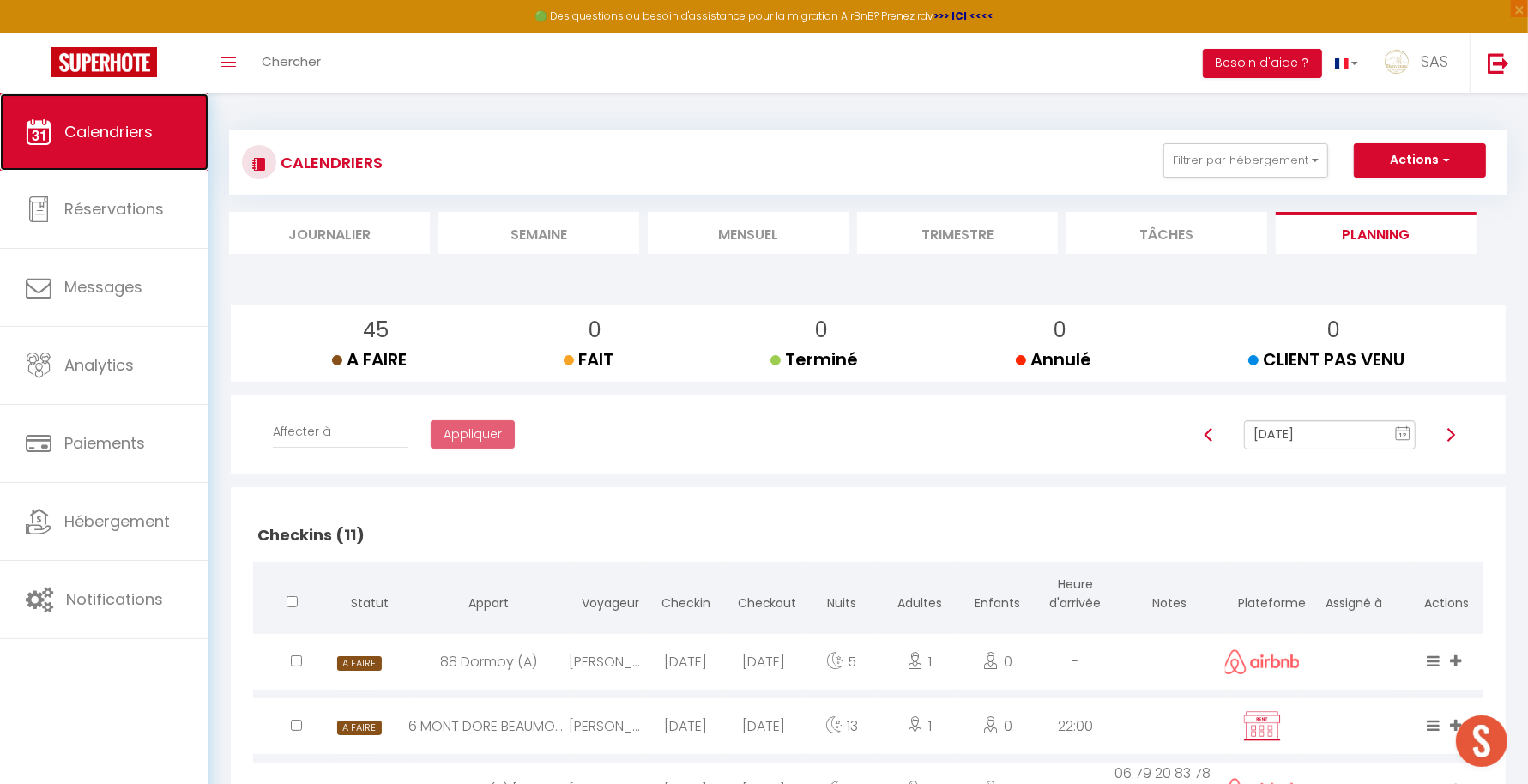
click at [149, 113] on link "Calendriers" at bounding box center [104, 132] width 209 height 77
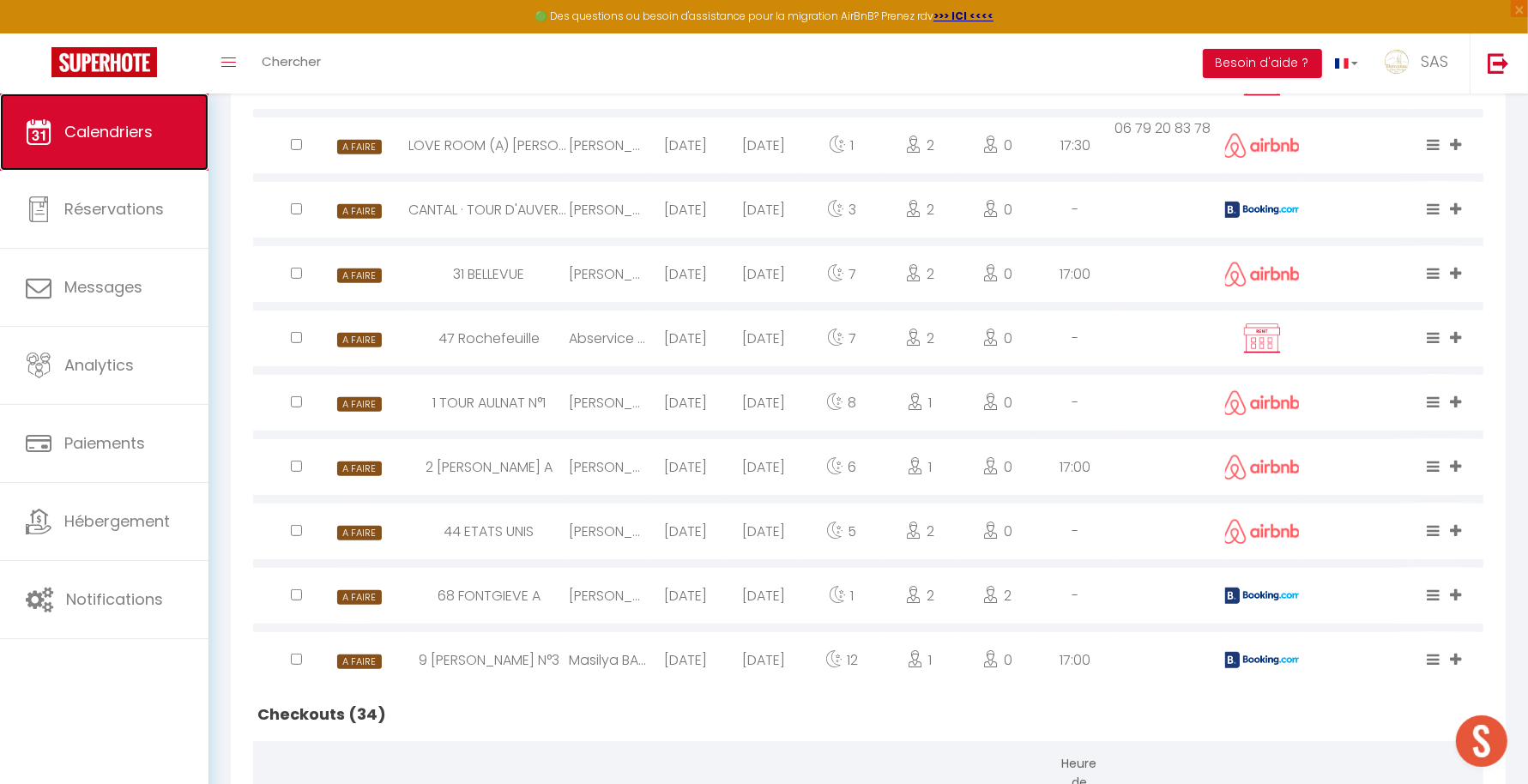
scroll to position [650, 0]
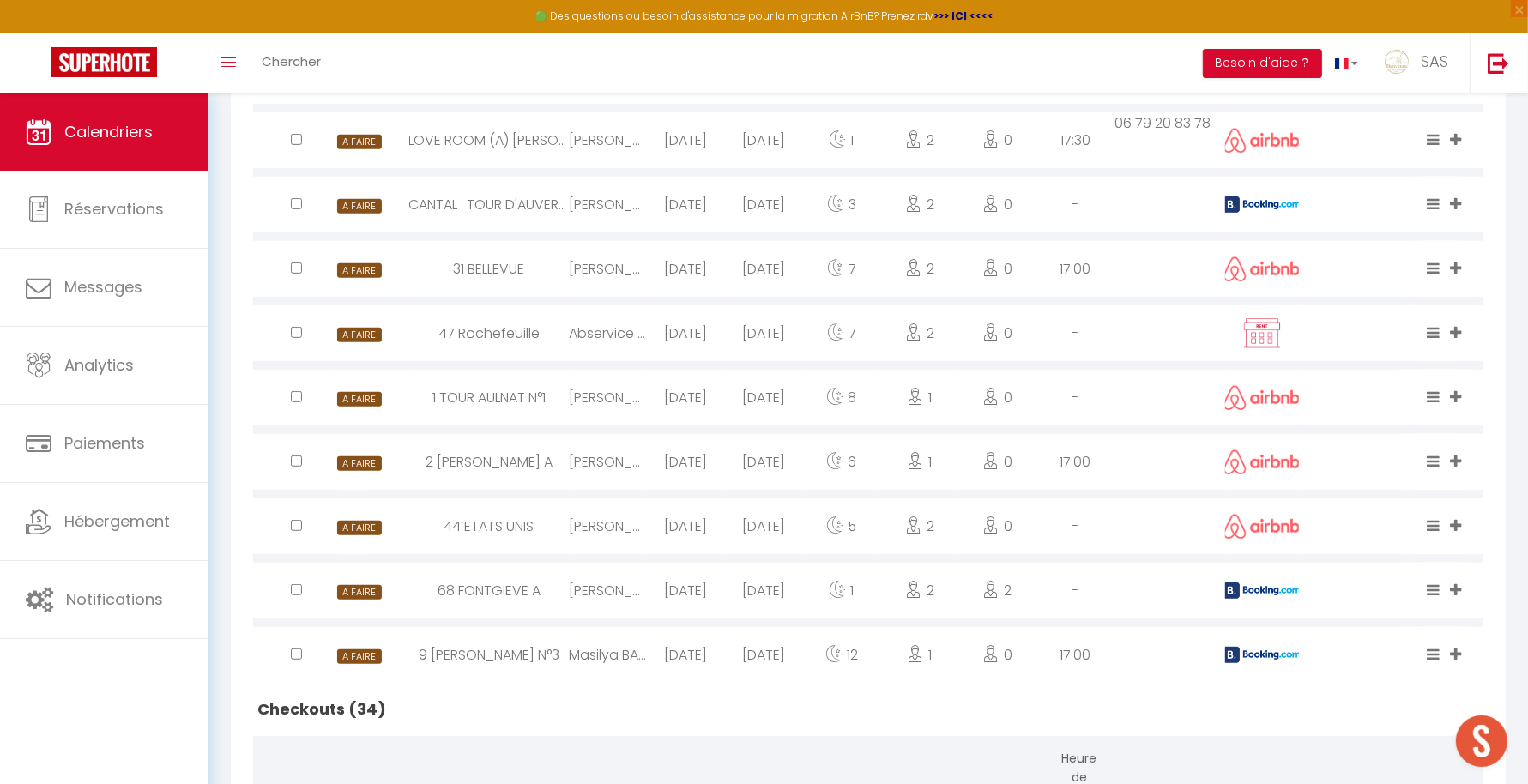
click at [473, 651] on div "9 [PERSON_NAME] N°3" at bounding box center [489, 655] width 159 height 56
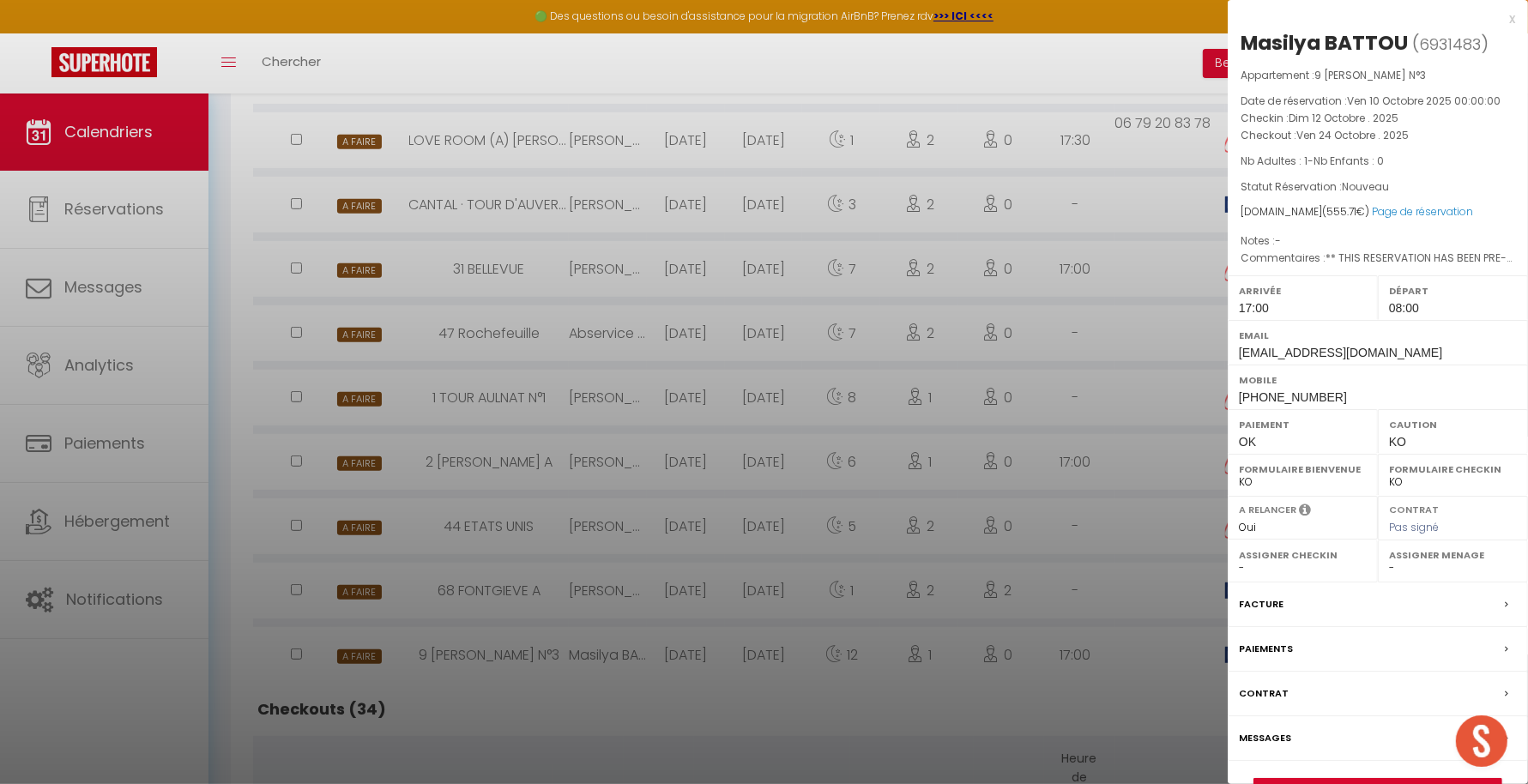
click at [833, 721] on div at bounding box center [764, 392] width 1528 height 784
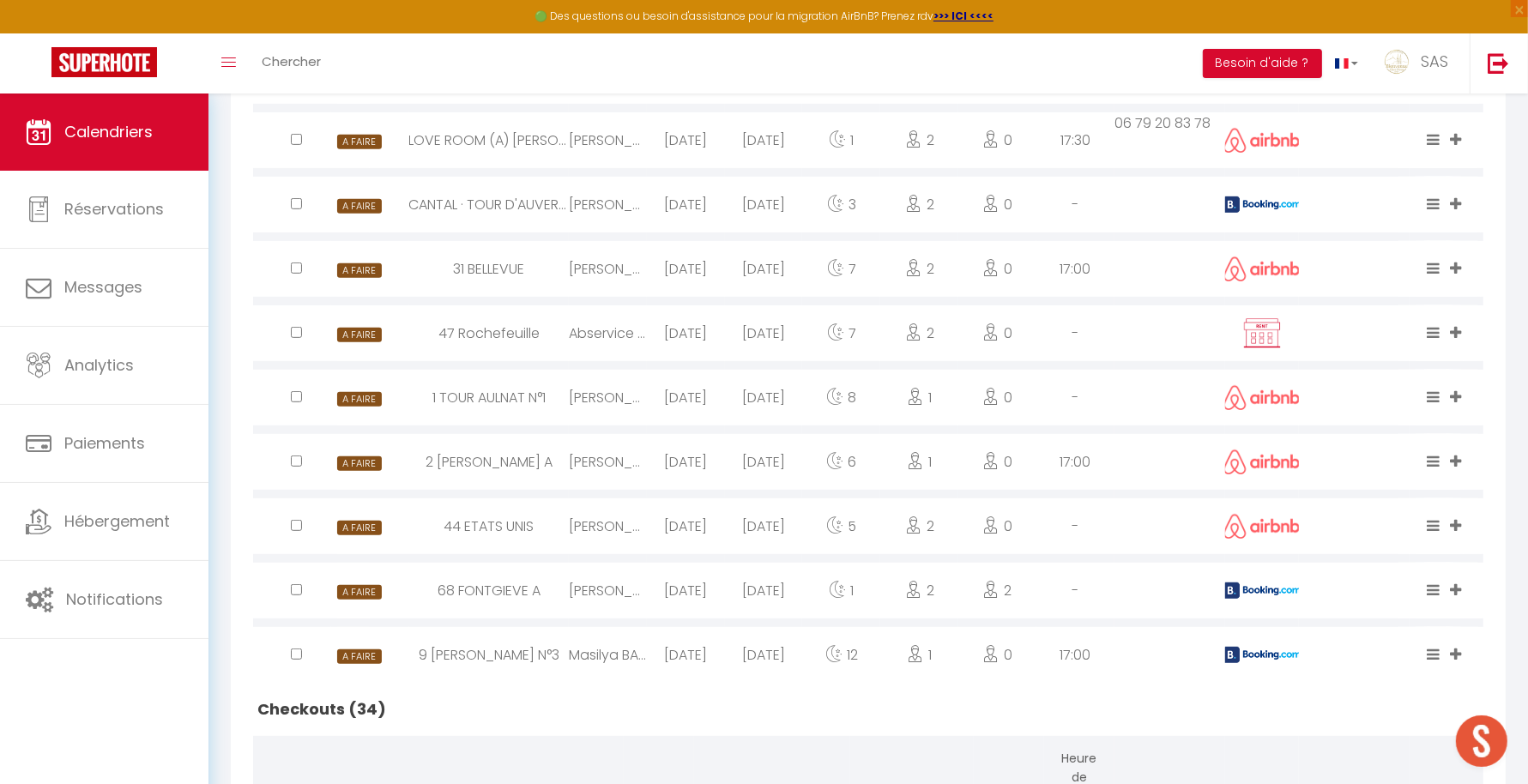
scroll to position [0, 0]
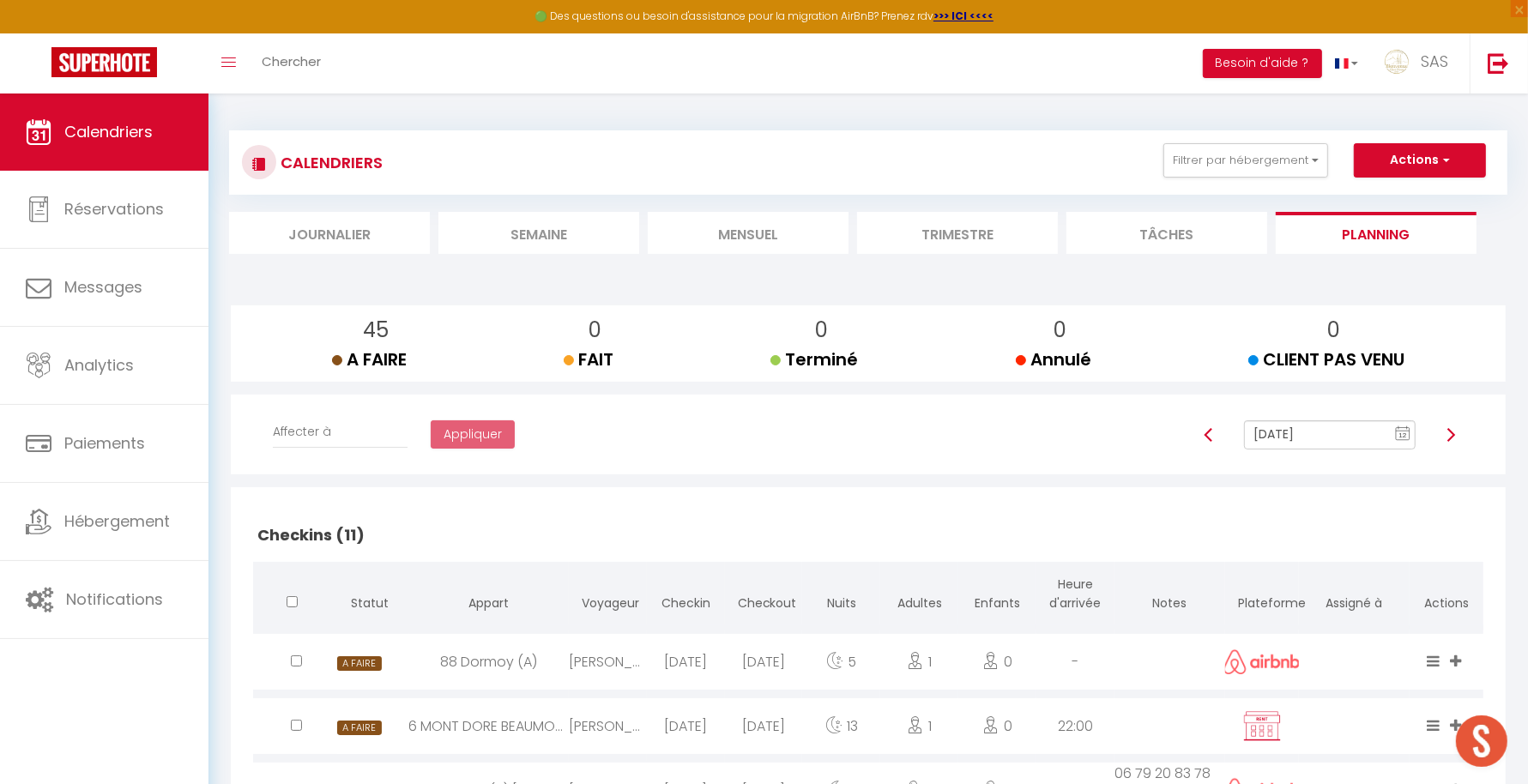
click at [802, 232] on li "Mensuel" at bounding box center [748, 233] width 200 height 42
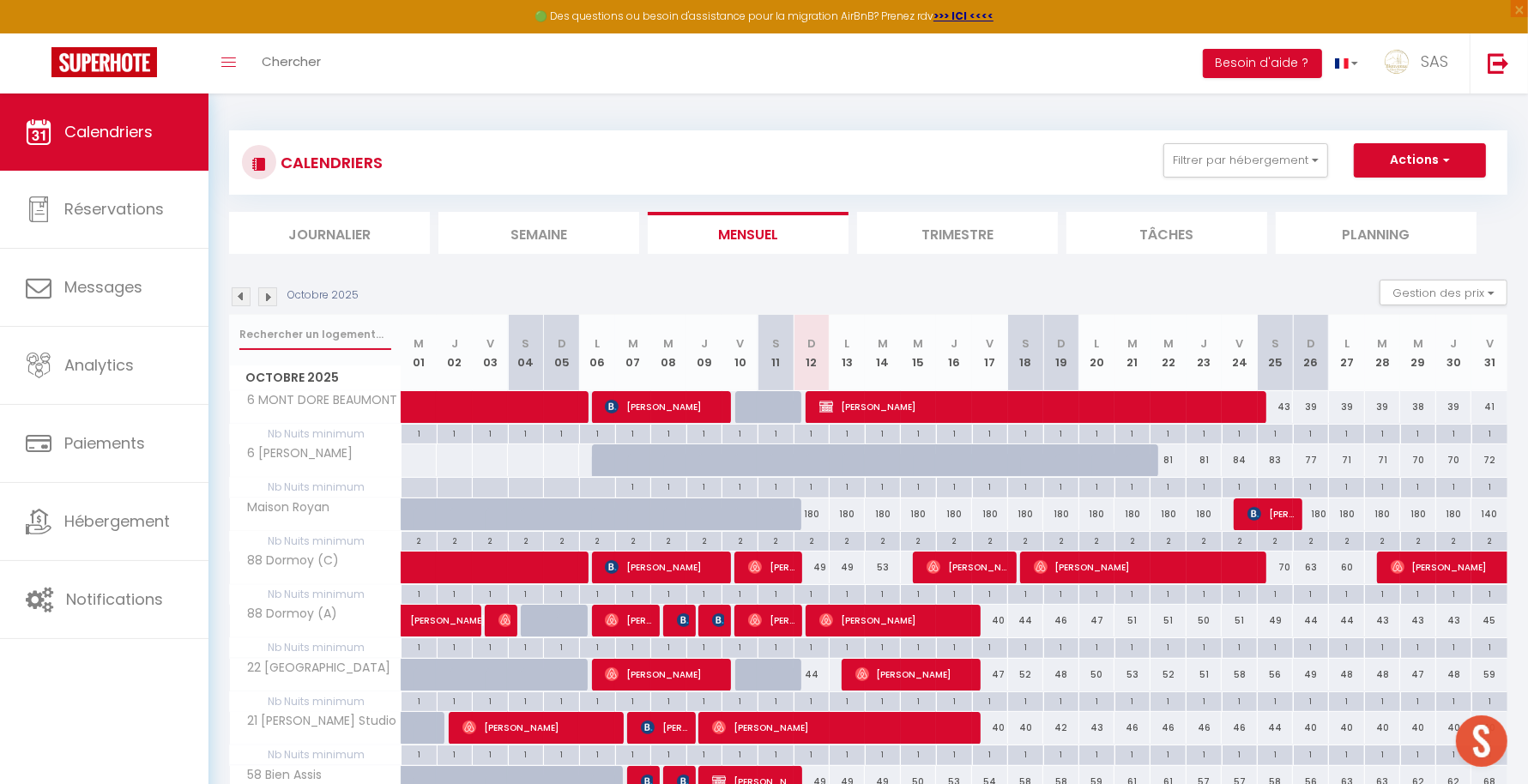
click at [355, 328] on input "text" at bounding box center [316, 335] width 152 height 31
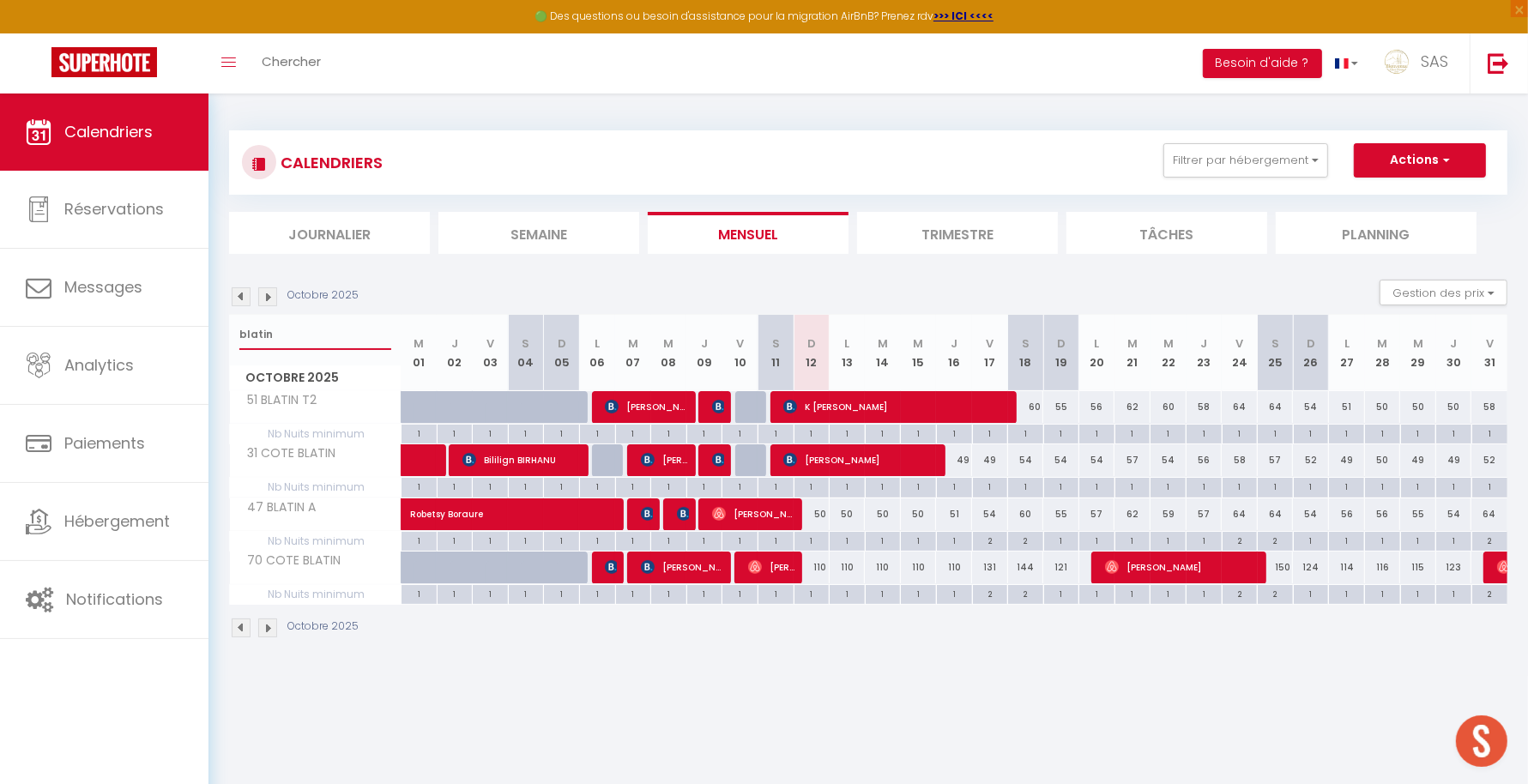
drag, startPoint x: 230, startPoint y: 339, endPoint x: 218, endPoint y: 339, distance: 12.0
click at [218, 339] on div "CALENDRIERS Filtrer par hébergement LCDP 6 MARCHE AUX POISSONS A TONNET 17 · Su…" at bounding box center [868, 384] width 1319 height 583
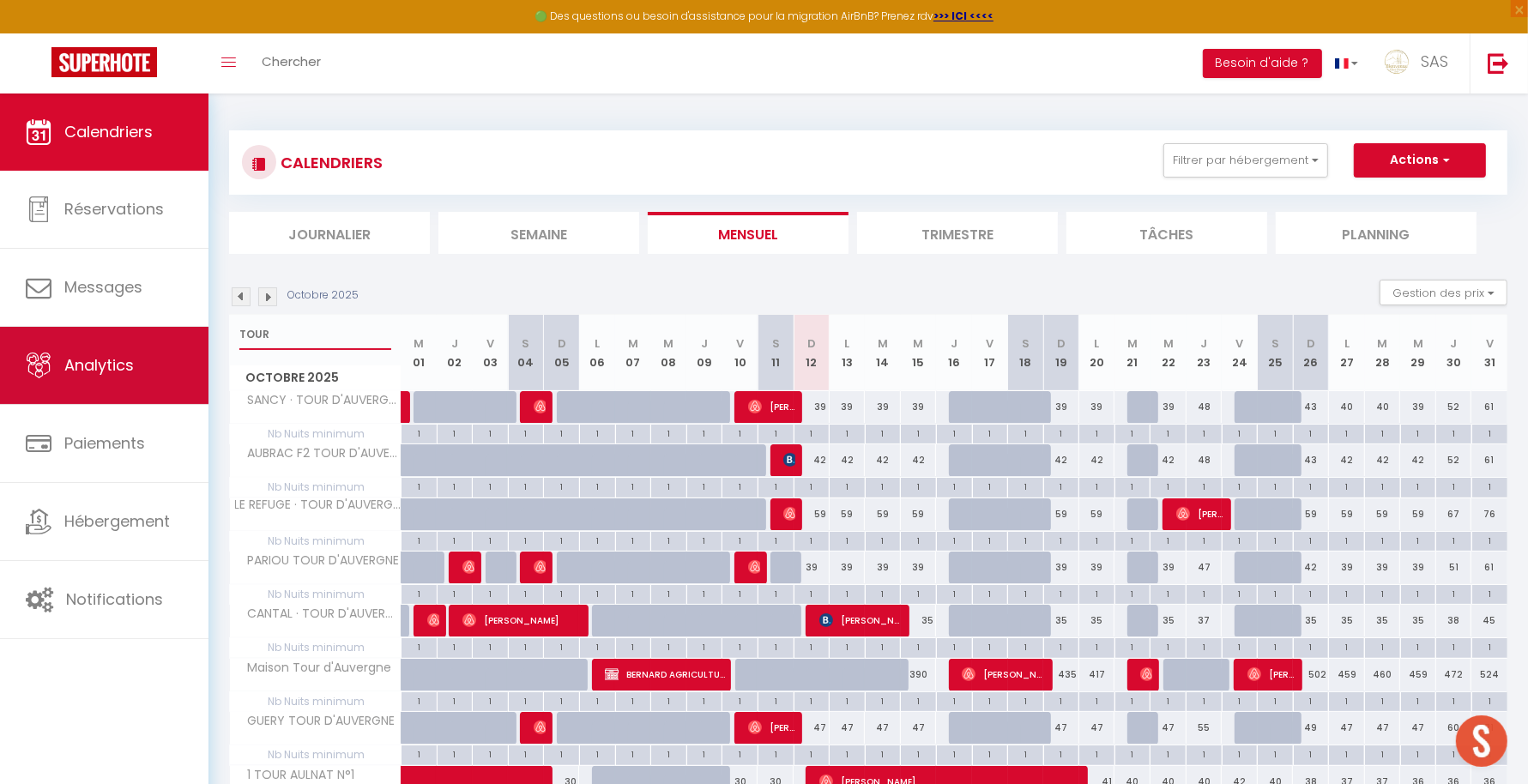
drag, startPoint x: 342, startPoint y: 339, endPoint x: 187, endPoint y: 333, distance: 155.1
click at [187, 333] on div "🟢 Des questions ou besoin d'assistance pour la migration AirBnB? Prenez rdv >>>…" at bounding box center [764, 626] width 1528 height 1065
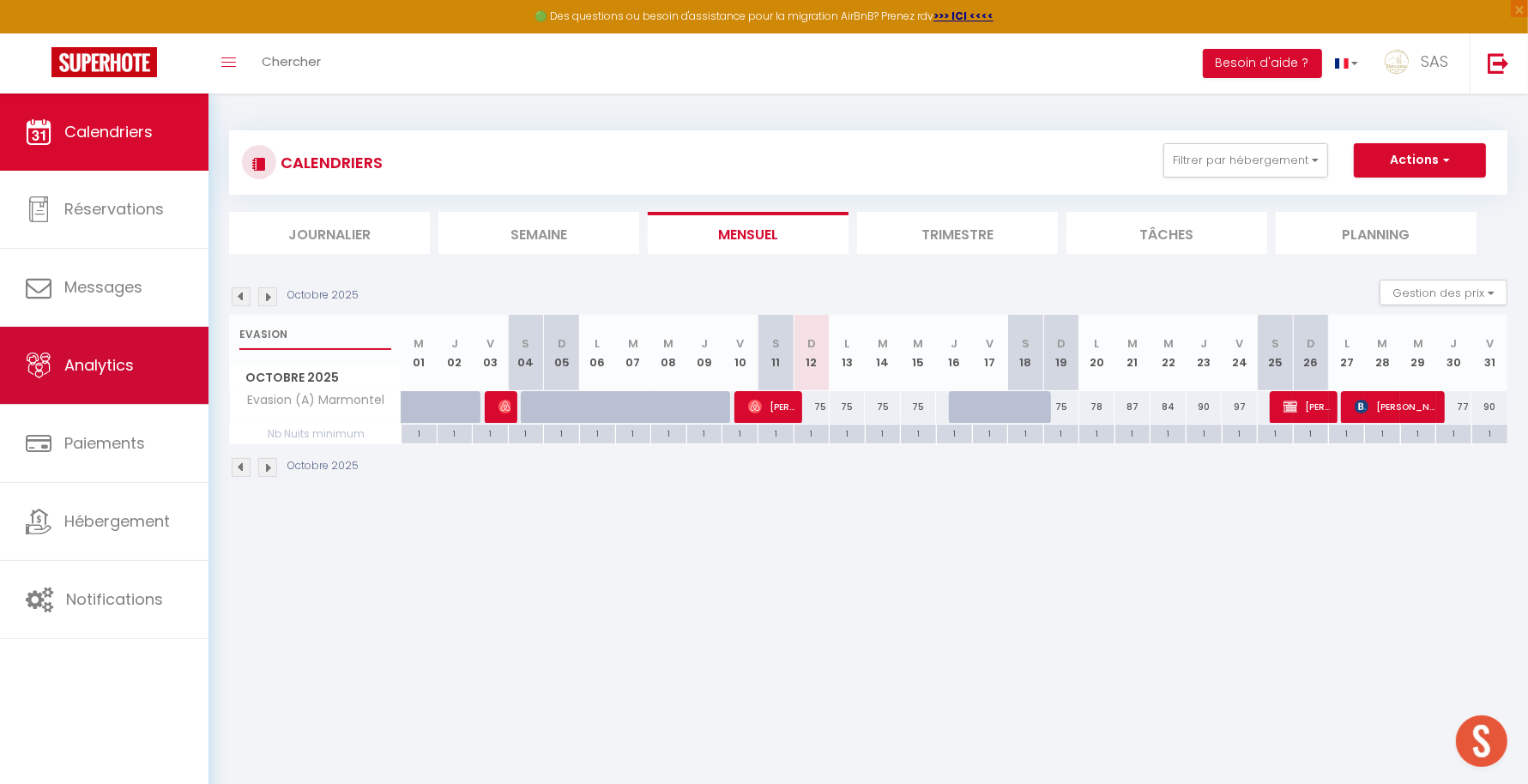
drag, startPoint x: 319, startPoint y: 338, endPoint x: 206, endPoint y: 337, distance: 113.0
click at [206, 337] on div "🟢 Des questions ou besoin d'assistance pour la migration AirBnB? Prenez rdv >>>…" at bounding box center [764, 304] width 1528 height 422
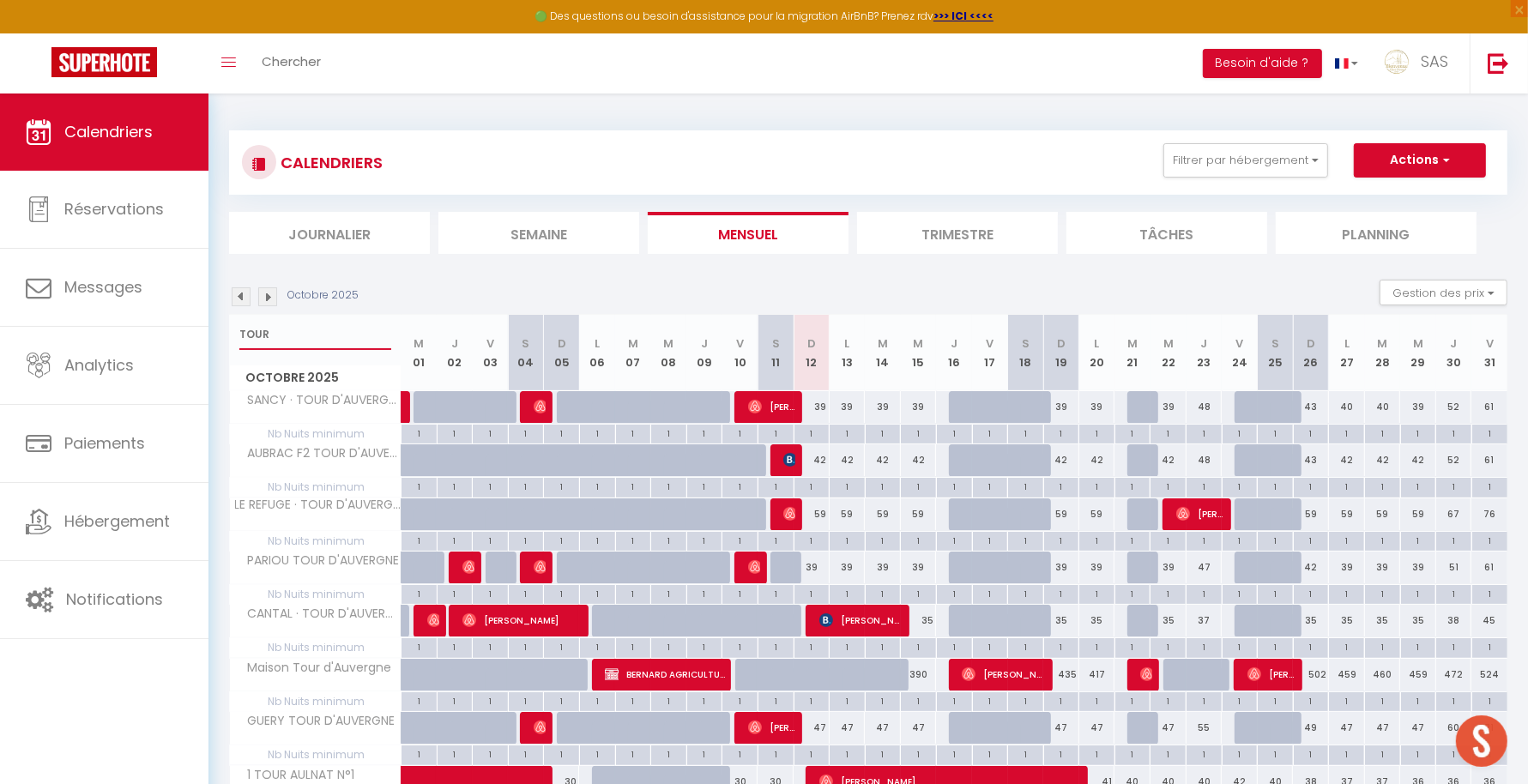
drag, startPoint x: 311, startPoint y: 349, endPoint x: 233, endPoint y: 330, distance: 80.3
click at [233, 330] on div "TOUR" at bounding box center [315, 334] width 171 height 39
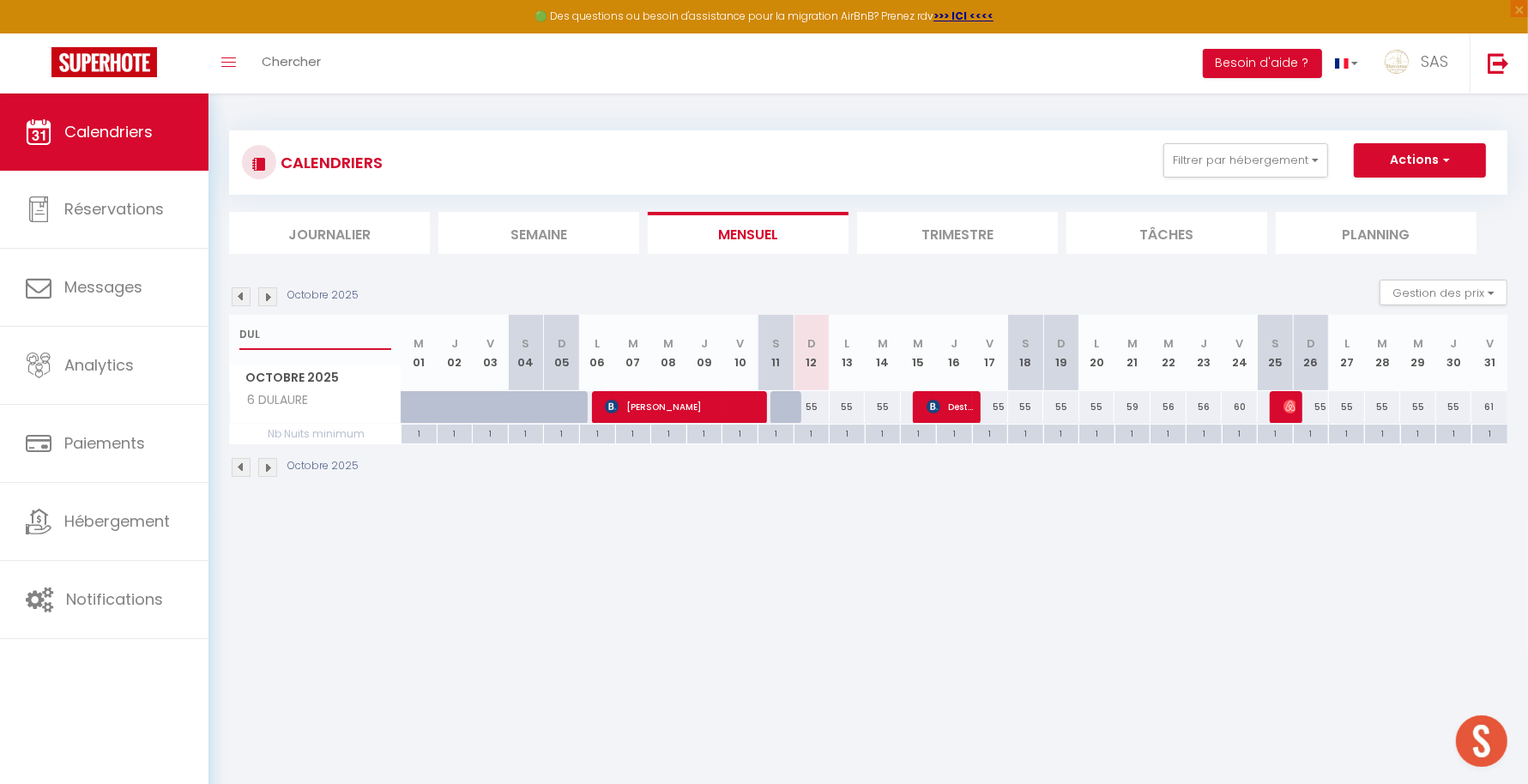
type input "DUL"
click at [882, 412] on div "55" at bounding box center [882, 407] width 36 height 32
type input "55"
select select "1"
type input "[DATE]"
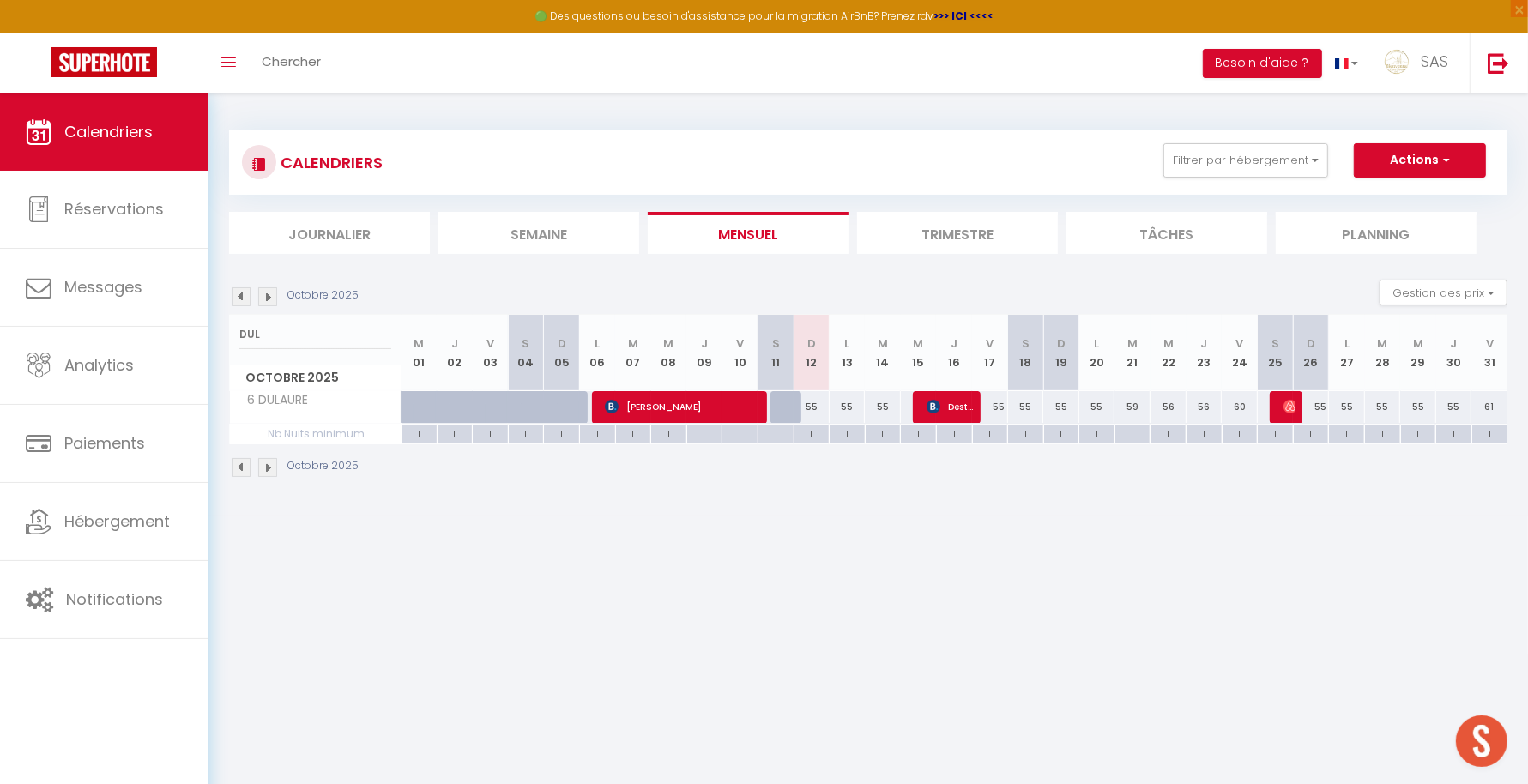
type input "Mer 15 Octobre 2025"
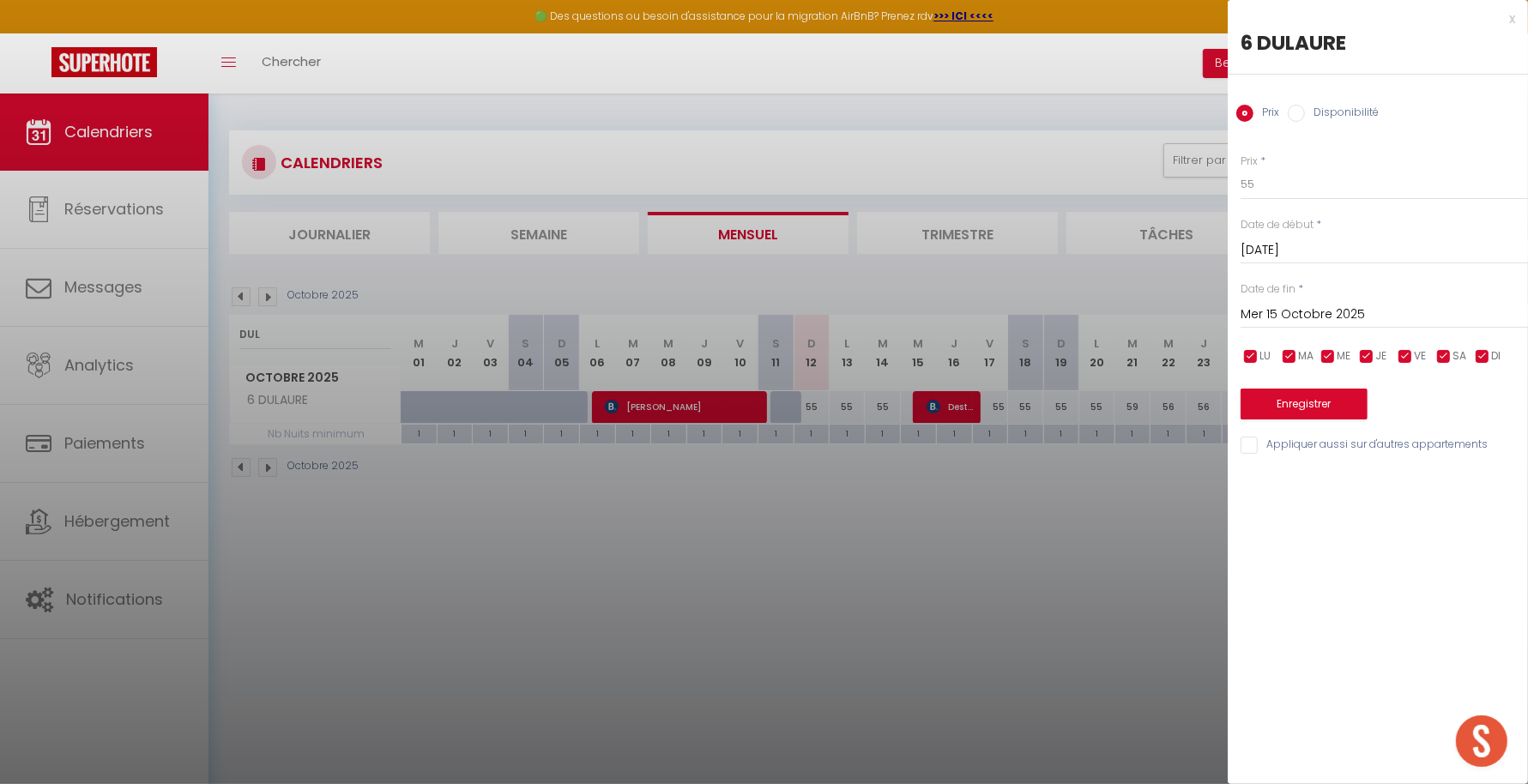
click at [1354, 100] on div "Prix Disponibilité" at bounding box center [1378, 103] width 300 height 58
click at [1348, 107] on label "Disponibilité" at bounding box center [1341, 113] width 74 height 19
click at [1305, 107] on input "Disponibilité" at bounding box center [1297, 113] width 17 height 17
radio input "true"
radio input "false"
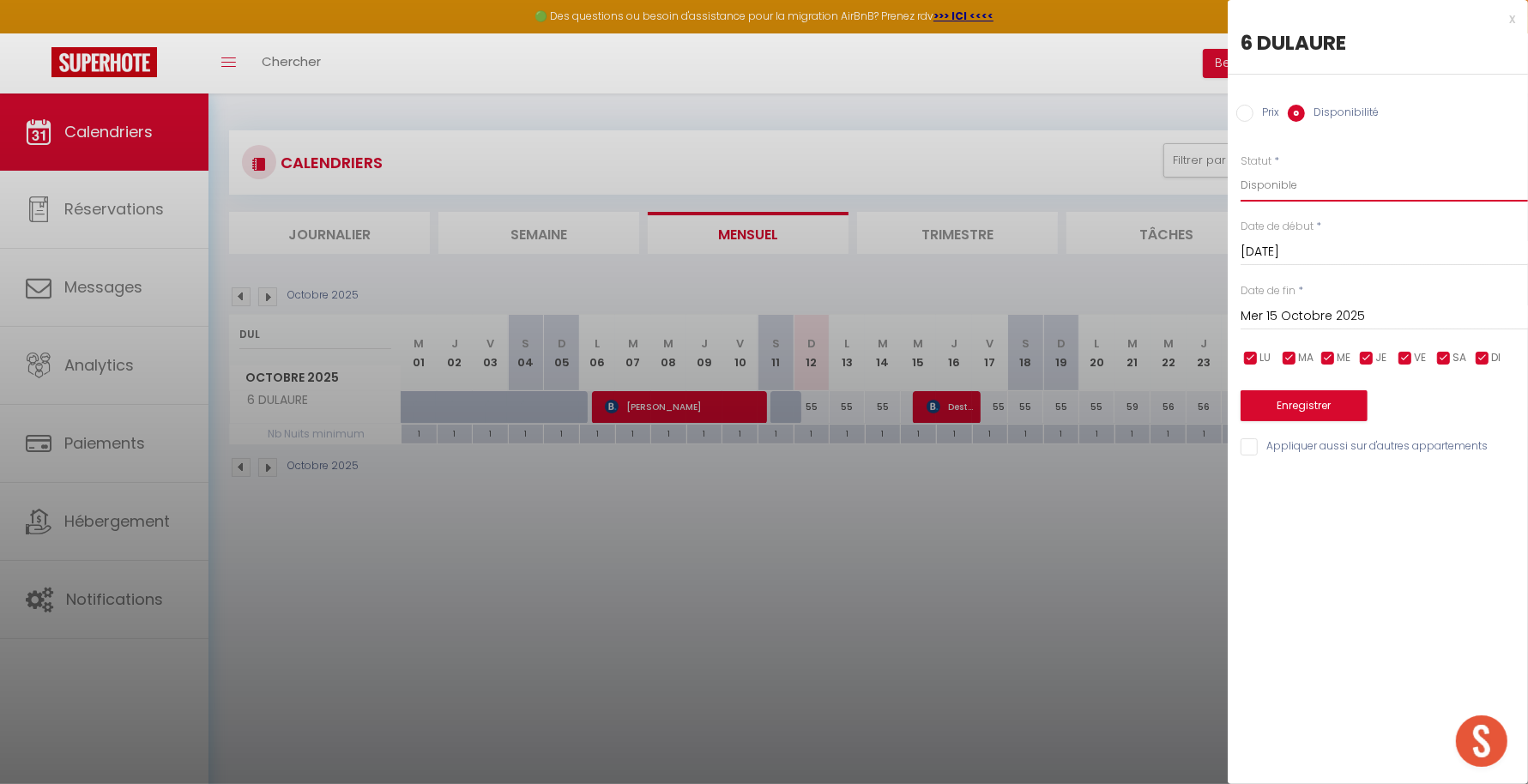
click at [1297, 181] on select "Disponible Indisponible" at bounding box center [1384, 186] width 287 height 33
select select "0"
click at [1241, 169] on select "Disponible Indisponible" at bounding box center [1384, 186] width 287 height 33
click at [1284, 412] on button "Enregistrer" at bounding box center [1304, 406] width 127 height 31
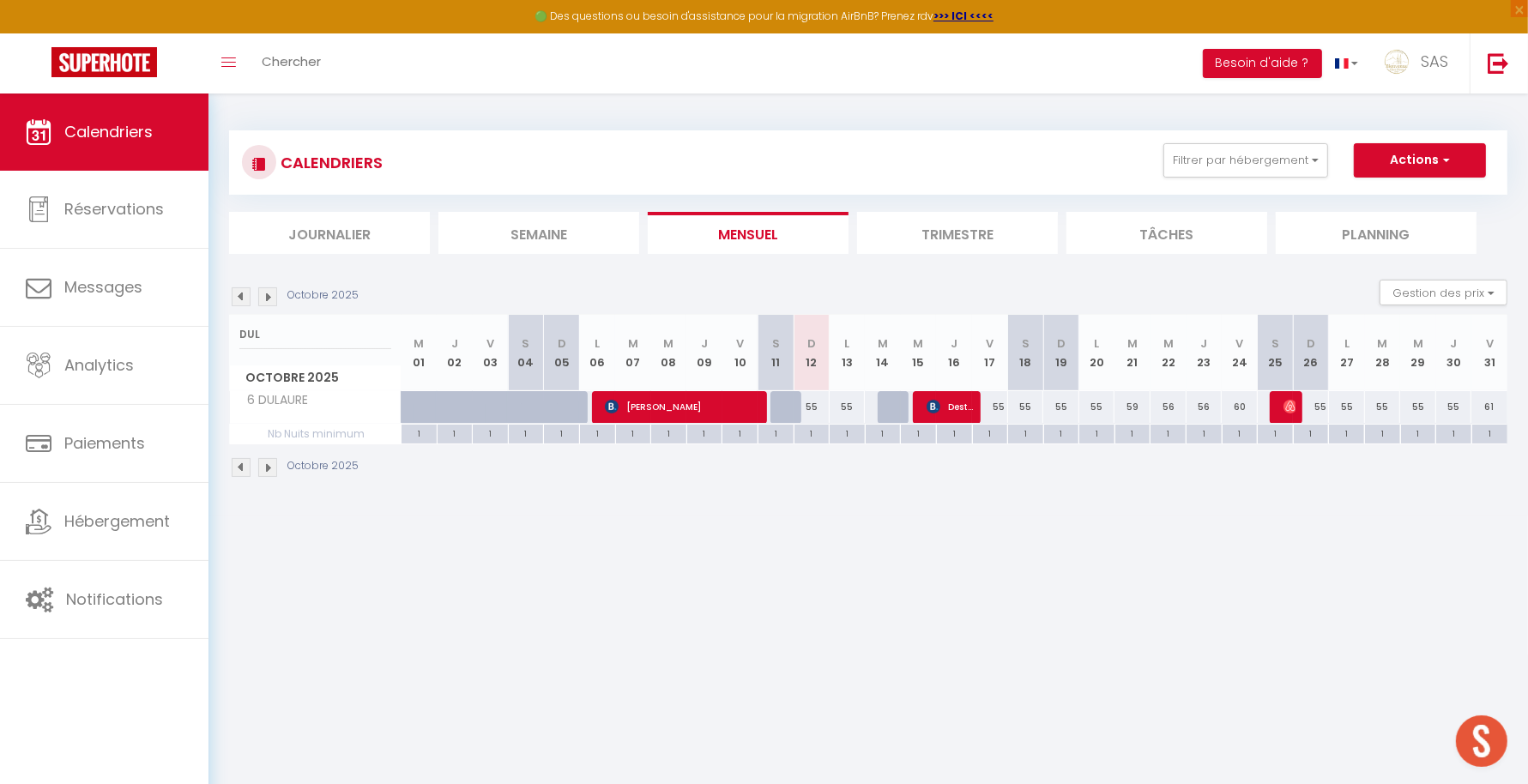
click at [819, 588] on body "🟢 Des questions ou besoin d'assistance pour la migration AirBnB? Prenez rdv >>>…" at bounding box center [764, 485] width 1528 height 784
click at [1395, 215] on li "Planning" at bounding box center [1376, 233] width 200 height 42
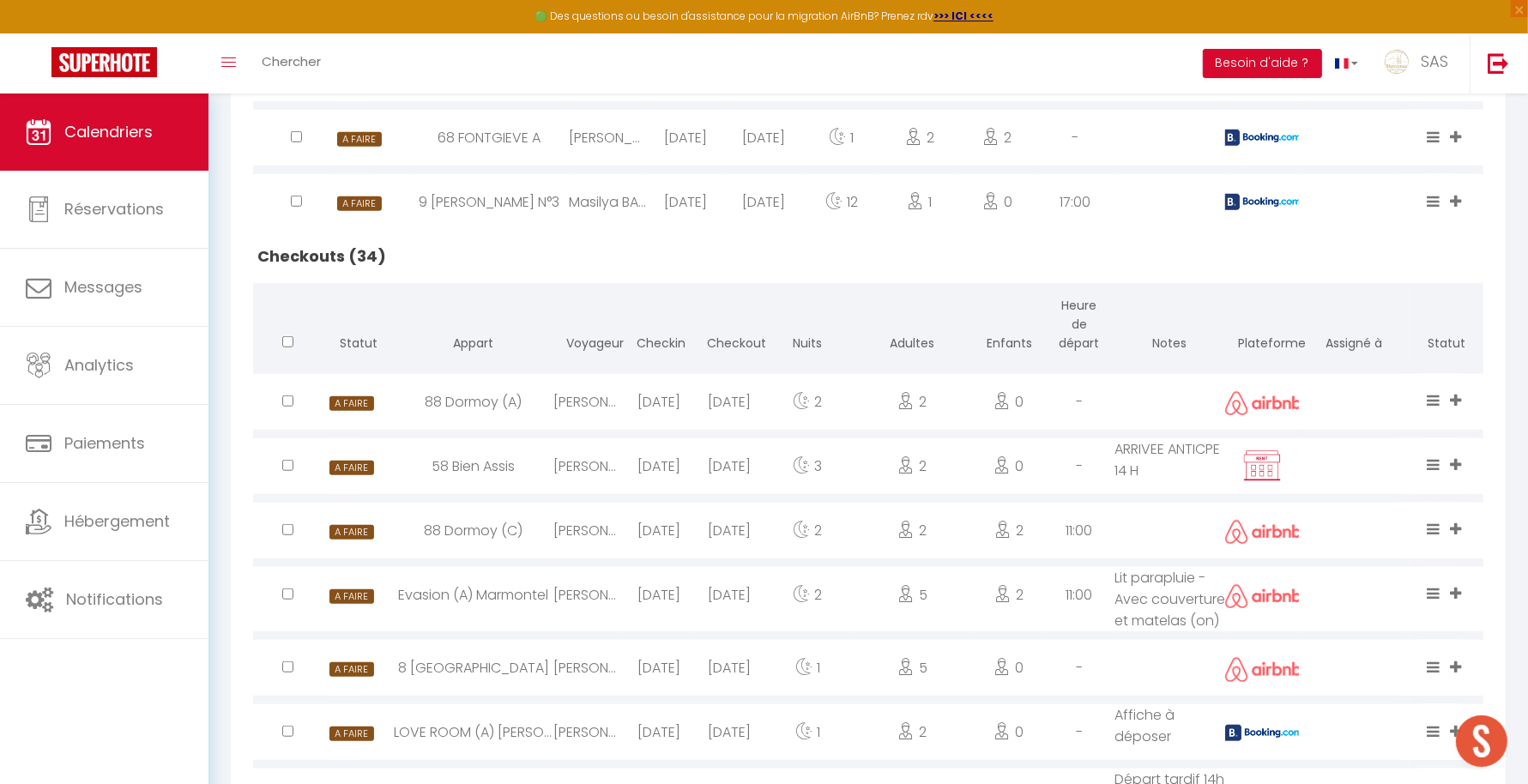
scroll to position [1105, 0]
